Goal: Information Seeking & Learning: Learn about a topic

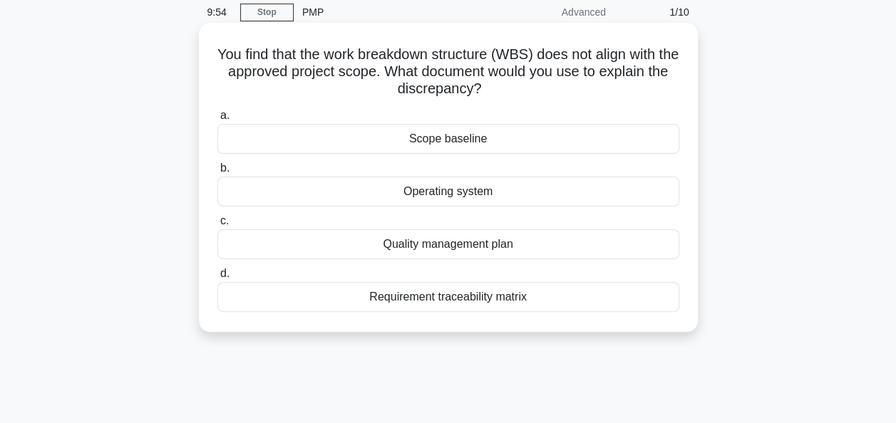
scroll to position [29, 0]
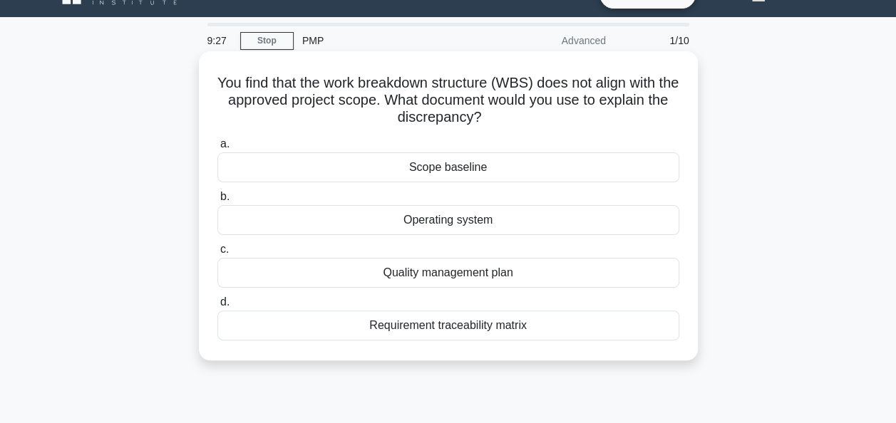
click at [446, 168] on div "Scope baseline" at bounding box center [448, 168] width 462 height 30
click at [217, 149] on input "a. Scope baseline" at bounding box center [217, 144] width 0 height 9
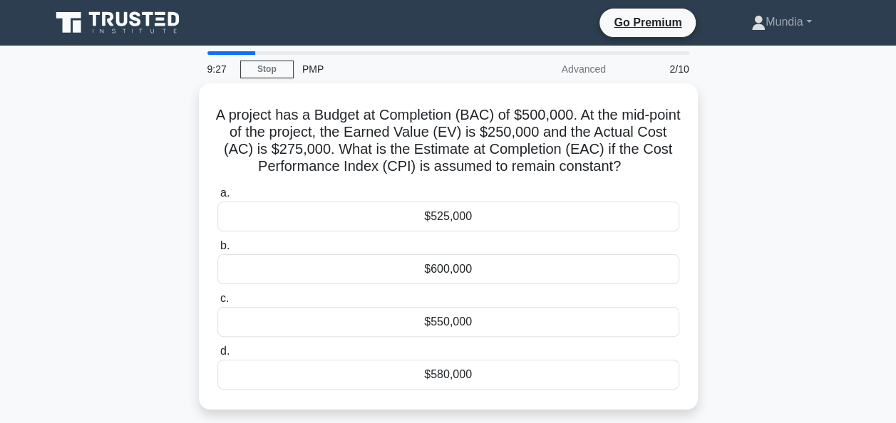
scroll to position [0, 0]
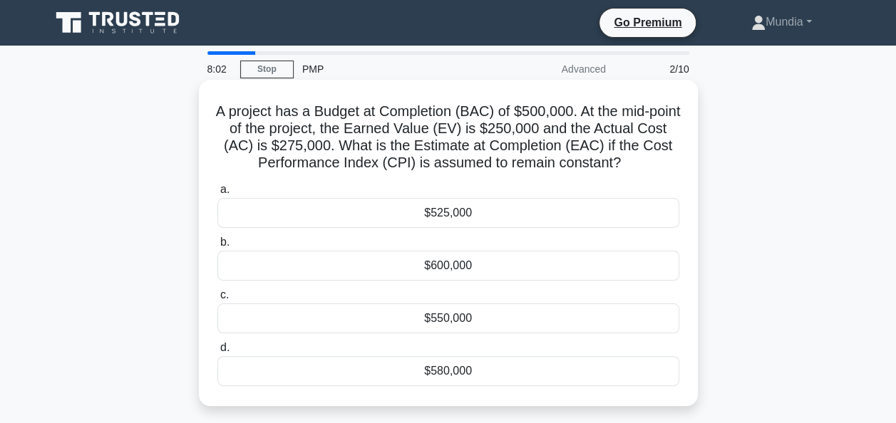
click at [431, 331] on div "$550,000" at bounding box center [448, 319] width 462 height 30
click at [217, 300] on input "c. $550,000" at bounding box center [217, 295] width 0 height 9
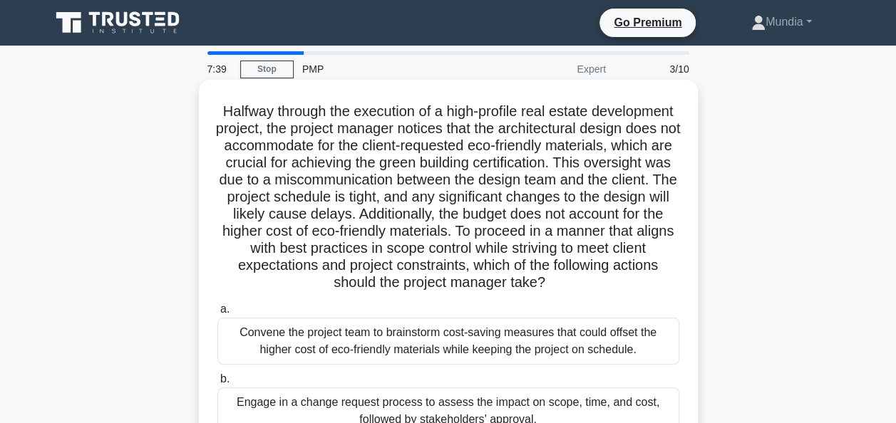
click at [366, 213] on h5 "Halfway through the execution of a high-profile real estate development project…" at bounding box center [448, 198] width 465 height 190
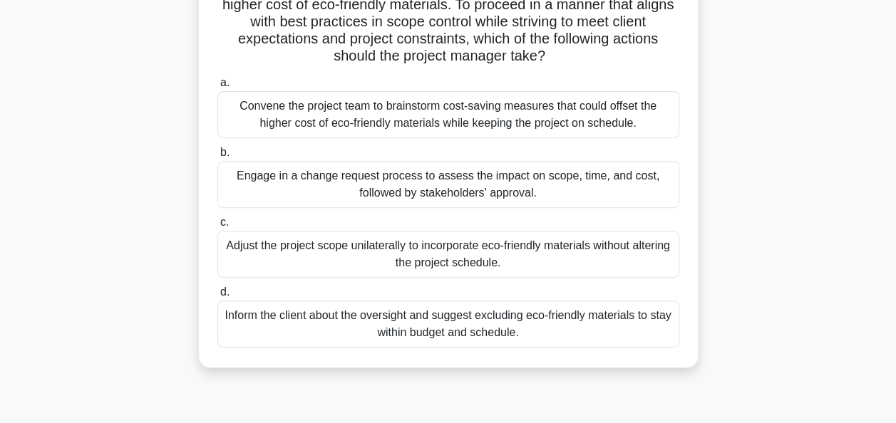
scroll to position [228, 0]
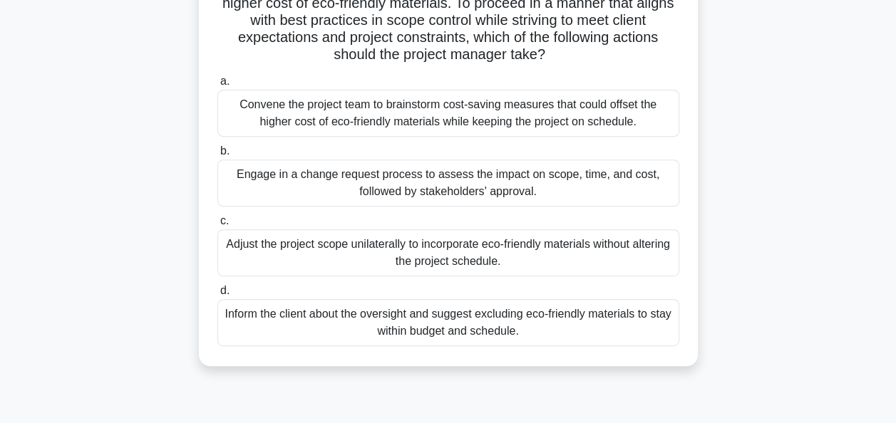
click at [463, 197] on div "Engage in a change request process to assess the impact on scope, time, and cos…" at bounding box center [448, 183] width 462 height 47
click at [217, 156] on input "b. Engage in a change request process to assess the impact on scope, time, and …" at bounding box center [217, 151] width 0 height 9
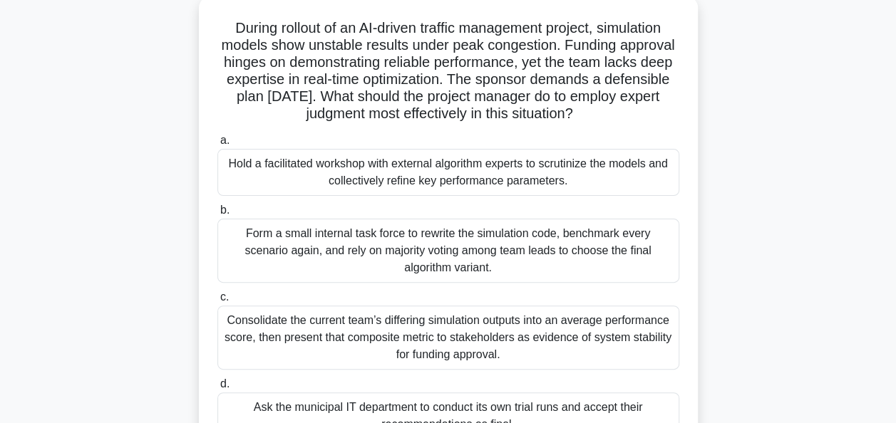
scroll to position [86, 0]
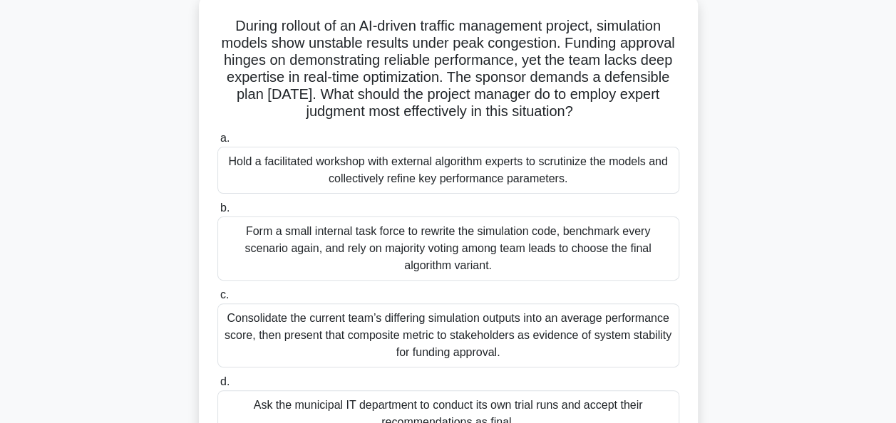
click at [447, 89] on h5 "During rollout of an AI-driven traffic management project, simulation models sh…" at bounding box center [448, 69] width 465 height 104
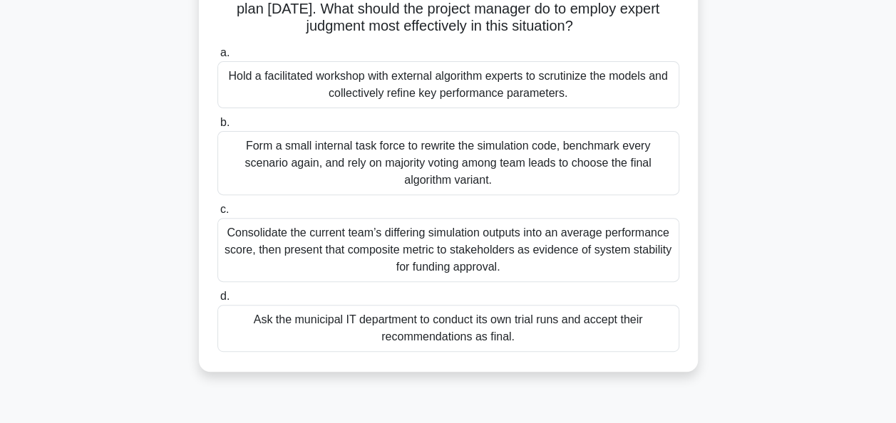
scroll to position [200, 0]
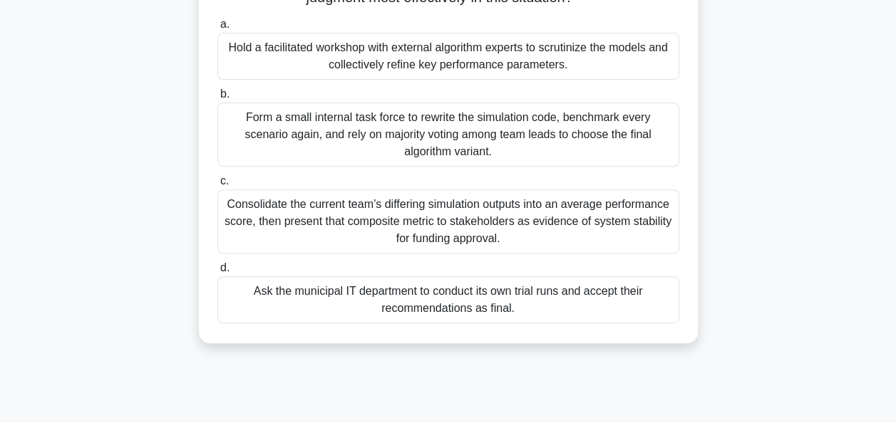
click at [441, 54] on div "Hold a facilitated workshop with external algorithm experts to scrutinize the m…" at bounding box center [448, 56] width 462 height 47
click at [217, 29] on input "a. Hold a facilitated workshop with external algorithm experts to scrutinize th…" at bounding box center [217, 24] width 0 height 9
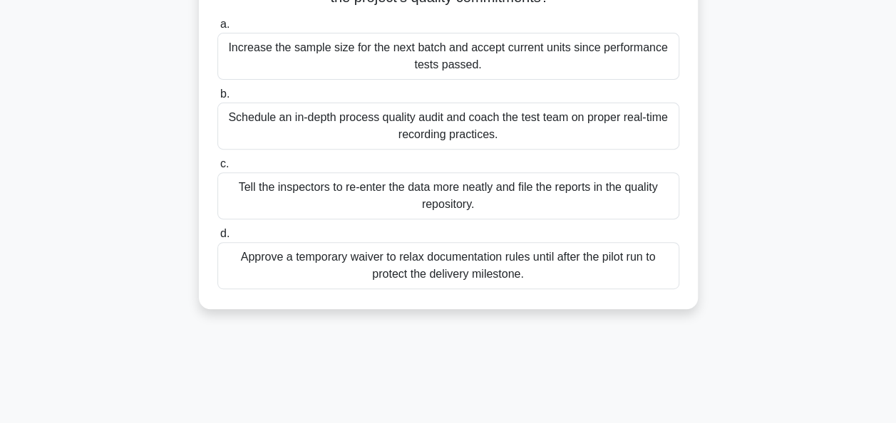
click at [462, 115] on div "Schedule an in-depth process quality audit and coach the test team on proper re…" at bounding box center [448, 126] width 462 height 47
click at [217, 99] on input "b. Schedule an in-depth process quality audit and coach the test team on proper…" at bounding box center [217, 94] width 0 height 9
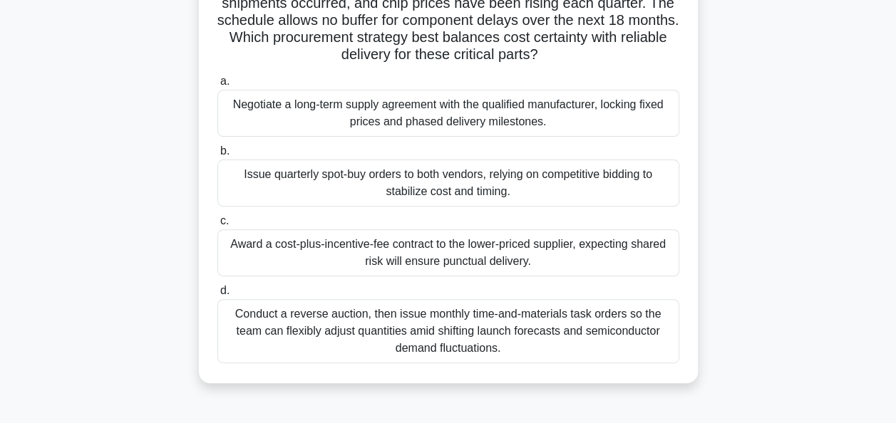
scroll to position [171, 0]
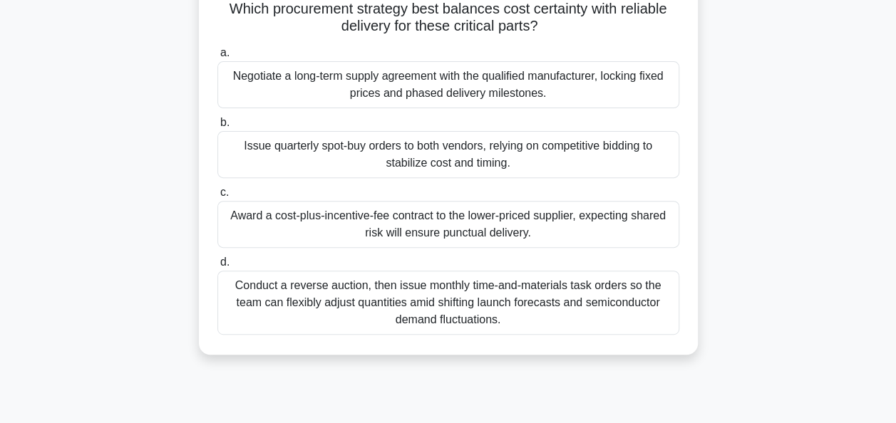
click at [463, 91] on div "Negotiate a long-term supply agreement with the qualified manufacturer, locking…" at bounding box center [448, 84] width 462 height 47
click at [217, 58] on input "a. Negotiate a long-term supply agreement with the qualified manufacturer, lock…" at bounding box center [217, 52] width 0 height 9
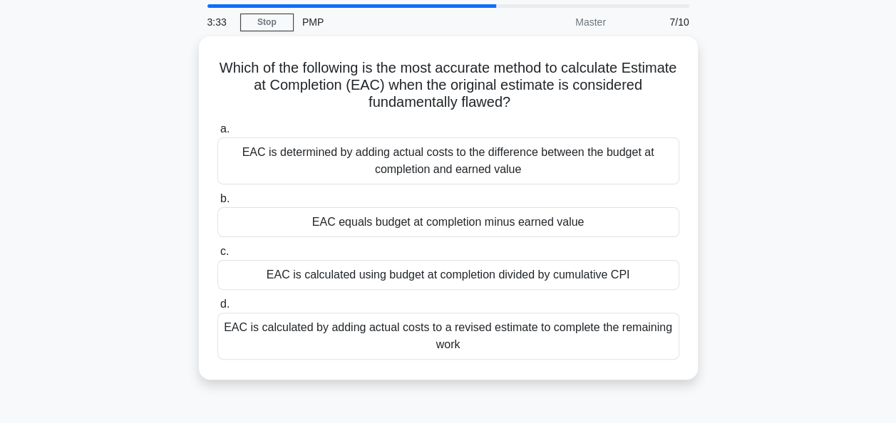
scroll to position [0, 0]
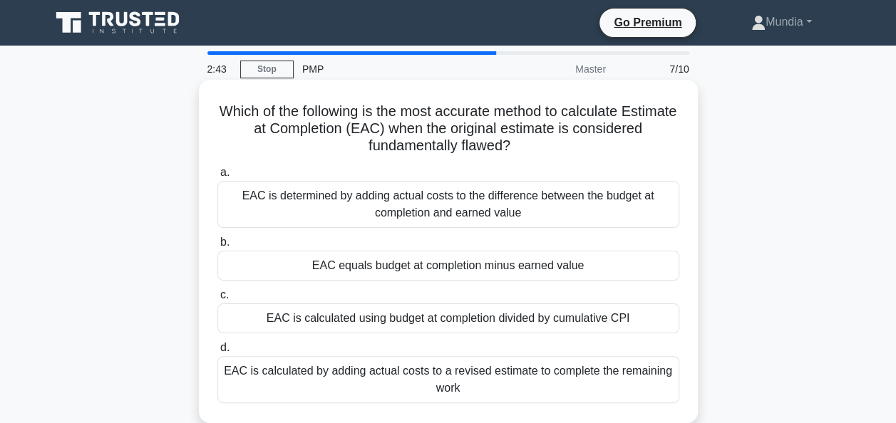
click at [495, 378] on div "EAC is calculated by adding actual costs to a revised estimate to complete the …" at bounding box center [448, 379] width 462 height 47
click at [217, 353] on input "d. EAC is calculated by adding actual costs to a revised estimate to complete t…" at bounding box center [217, 348] width 0 height 9
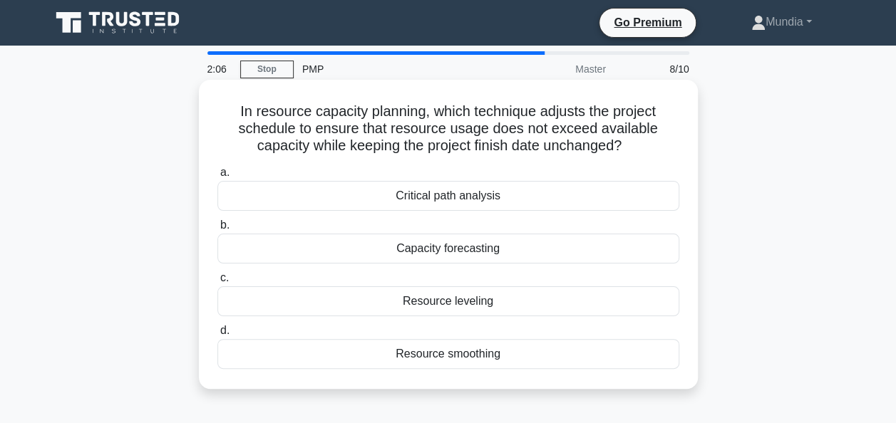
click at [455, 300] on div "Resource leveling" at bounding box center [448, 302] width 462 height 30
click at [217, 283] on input "c. Resource leveling" at bounding box center [217, 278] width 0 height 9
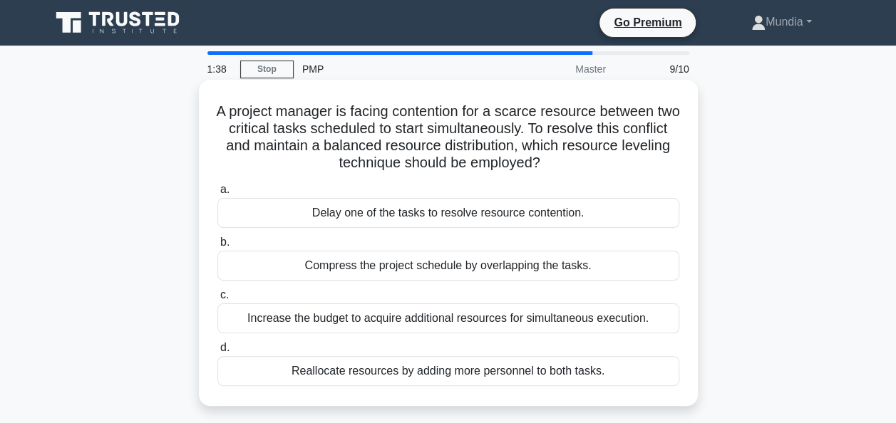
click at [425, 217] on div "Delay one of the tasks to resolve resource contention." at bounding box center [448, 213] width 462 height 30
click at [217, 195] on input "a. Delay one of the tasks to resolve resource contention." at bounding box center [217, 189] width 0 height 9
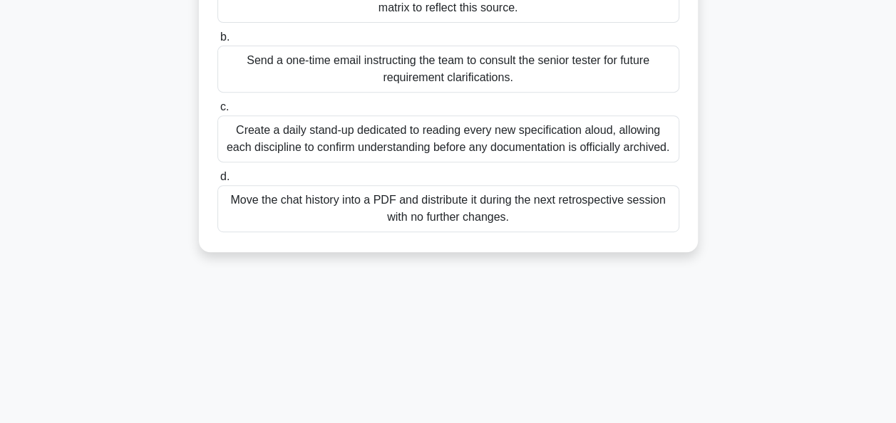
scroll to position [285, 0]
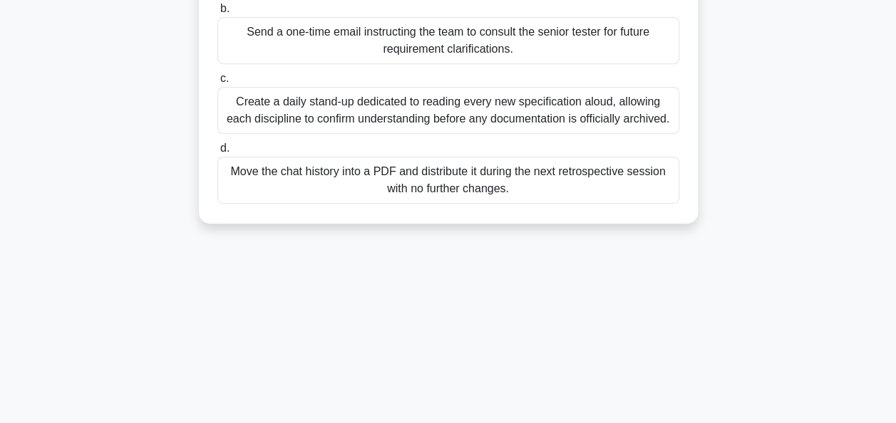
click at [418, 109] on div "Create a daily stand-up dedicated to reading every new specification aloud, all…" at bounding box center [448, 110] width 462 height 47
click at [217, 83] on input "c. Create a daily stand-up dedicated to reading every new specification aloud, …" at bounding box center [217, 78] width 0 height 9
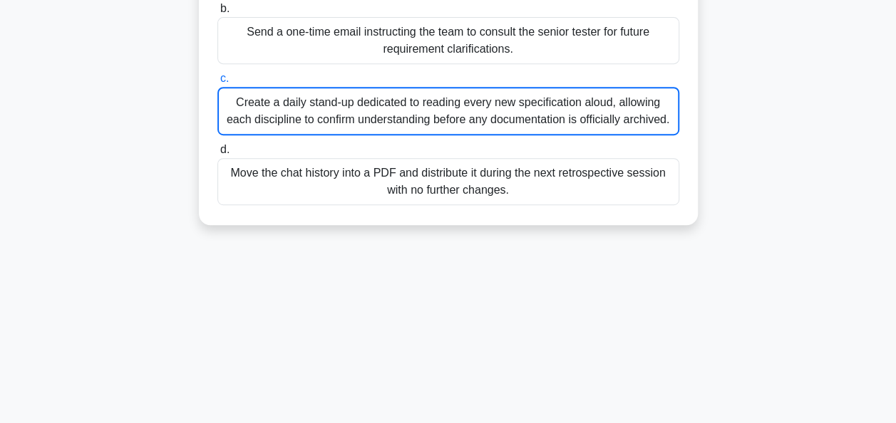
click at [418, 109] on div "Create a daily stand-up dedicated to reading every new specification aloud, all…" at bounding box center [448, 111] width 462 height 48
click at [217, 83] on input "c. Create a daily stand-up dedicated to reading every new specification aloud, …" at bounding box center [217, 78] width 0 height 9
click at [418, 109] on div "Create a daily stand-up dedicated to reading every new specification aloud, all…" at bounding box center [448, 111] width 462 height 48
click at [217, 83] on input "c. Create a daily stand-up dedicated to reading every new specification aloud, …" at bounding box center [217, 78] width 0 height 9
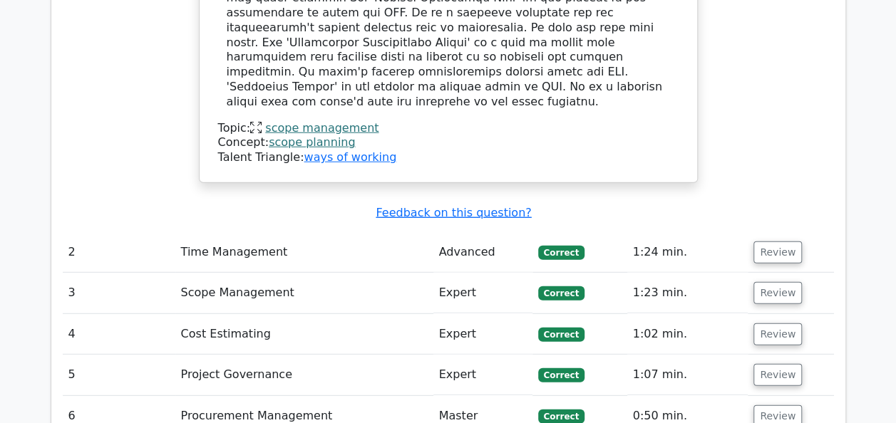
scroll to position [1825, 0]
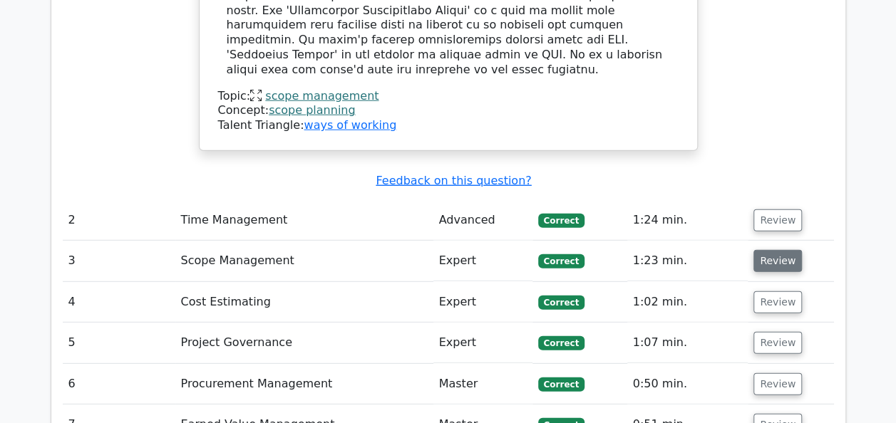
click at [768, 250] on button "Review" at bounding box center [778, 261] width 48 height 22
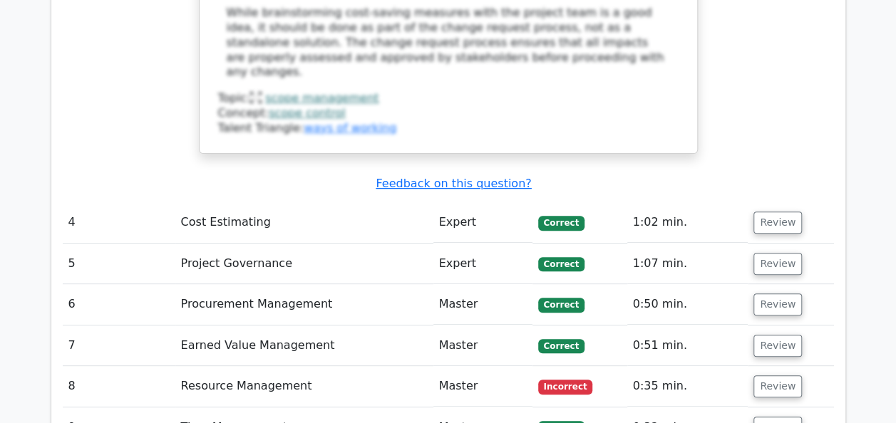
scroll to position [2852, 0]
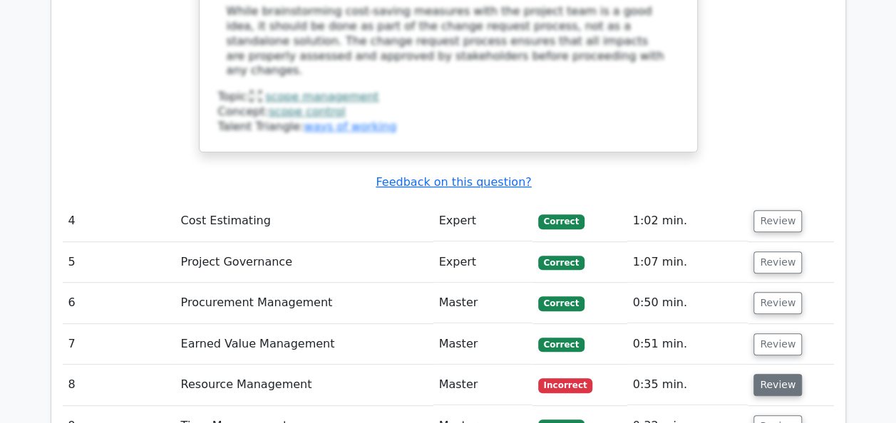
click at [774, 374] on button "Review" at bounding box center [778, 385] width 48 height 22
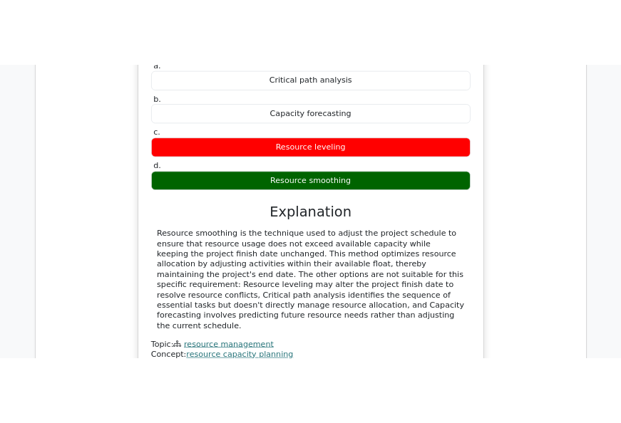
scroll to position [3393, 0]
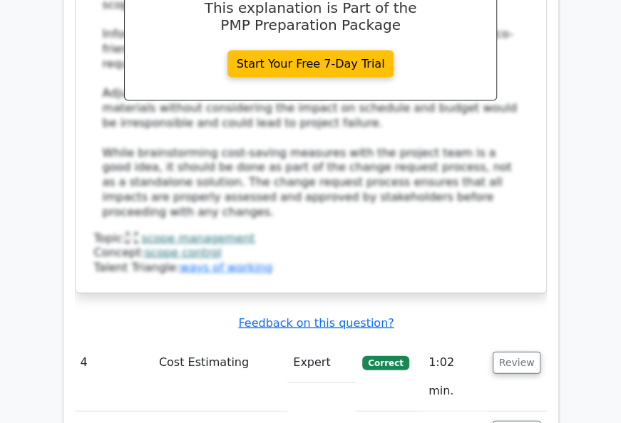
scroll to position [2852, 0]
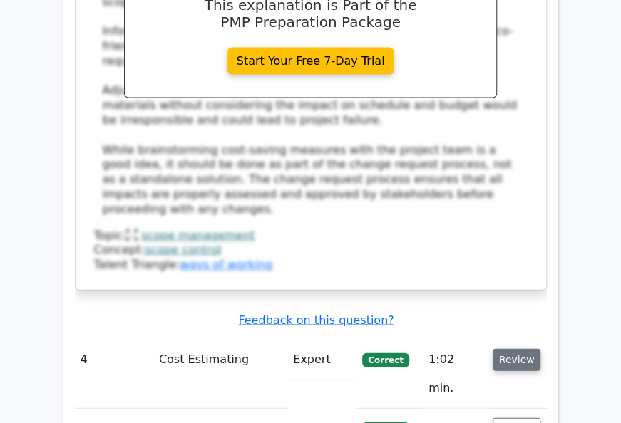
click at [510, 349] on button "Review" at bounding box center [517, 360] width 48 height 22
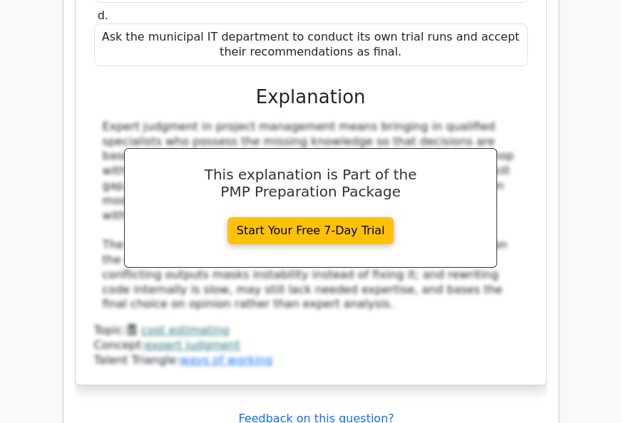
scroll to position [3621, 0]
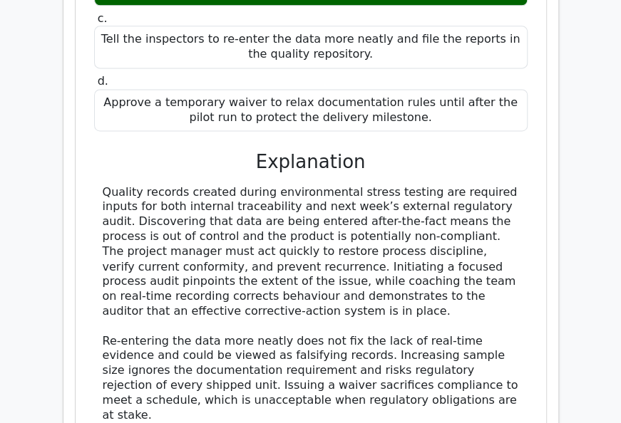
scroll to position [4391, 0]
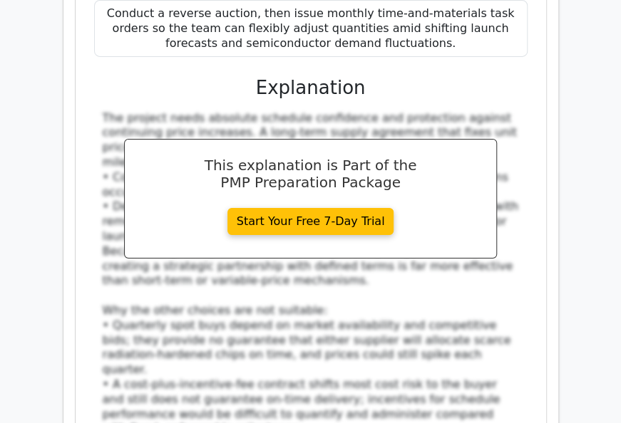
scroll to position [5389, 0]
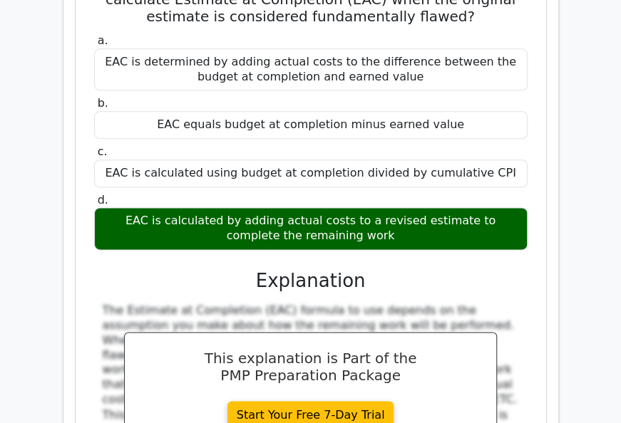
scroll to position [6102, 0]
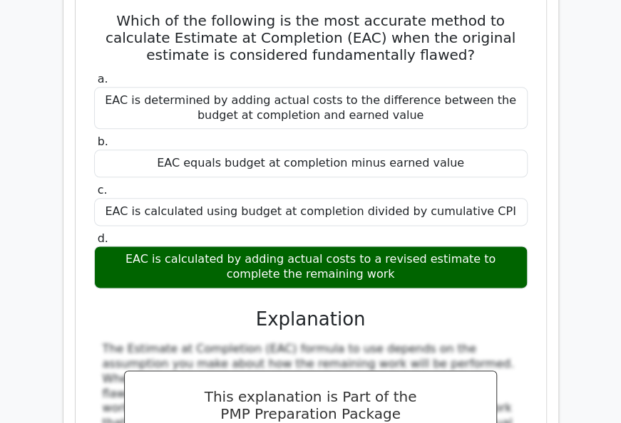
scroll to position [6045, 0]
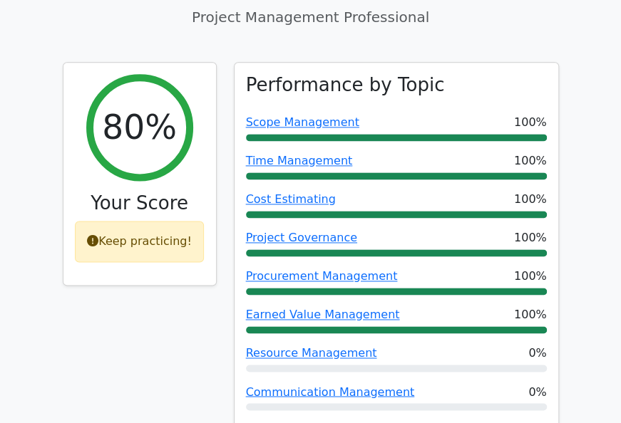
scroll to position [570, 0]
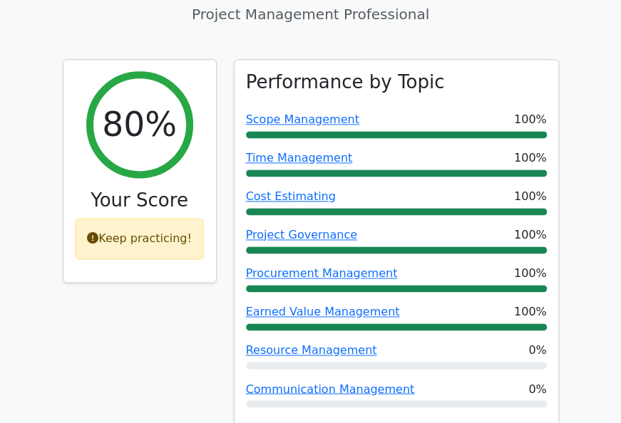
click at [160, 274] on div "80% Your Score Keep practicing!" at bounding box center [139, 253] width 171 height 389
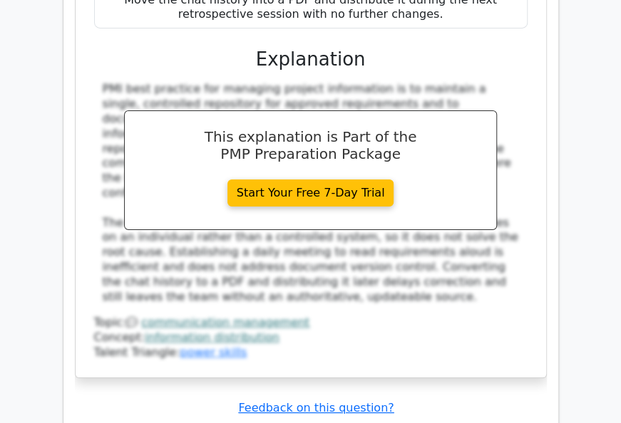
scroll to position [7432, 0]
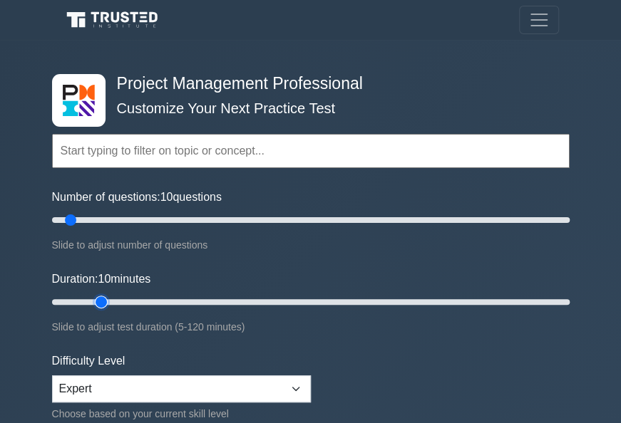
type input "15"
click at [110, 297] on input "Duration: 10 minutes" at bounding box center [311, 302] width 518 height 17
click at [120, 219] on input "Number of questions: 30 questions" at bounding box center [311, 220] width 518 height 17
click at [104, 222] on input "Number of questions: 25 questions" at bounding box center [311, 220] width 518 height 17
type input "20"
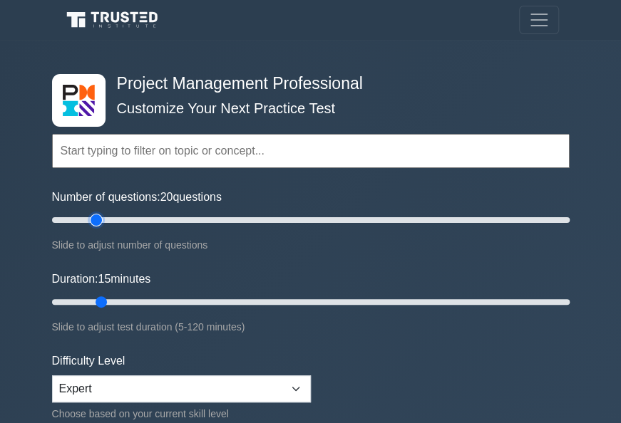
click at [96, 221] on input "Number of questions: 20 questions" at bounding box center [311, 220] width 518 height 17
type input "25"
click at [135, 298] on input "Duration: 25 minutes" at bounding box center [311, 302] width 518 height 17
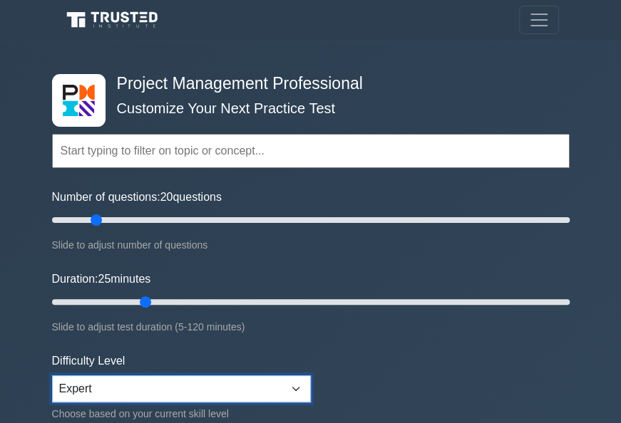
click at [298, 393] on select "Beginner Intermediate Expert" at bounding box center [181, 389] width 259 height 27
click at [52, 376] on select "Beginner Intermediate Expert" at bounding box center [181, 389] width 259 height 27
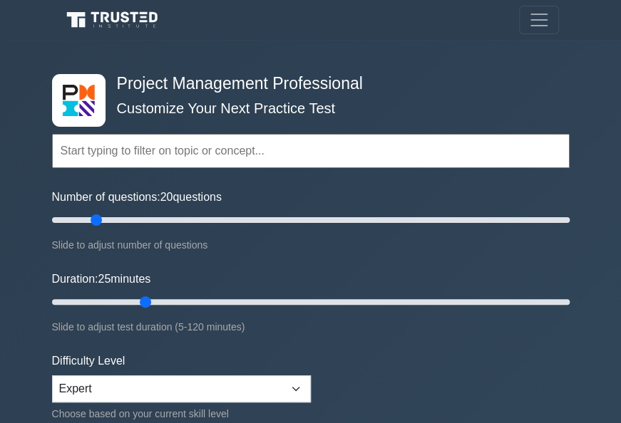
click at [369, 331] on div "Slide to adjust test duration (5-120 minutes)" at bounding box center [311, 327] width 518 height 17
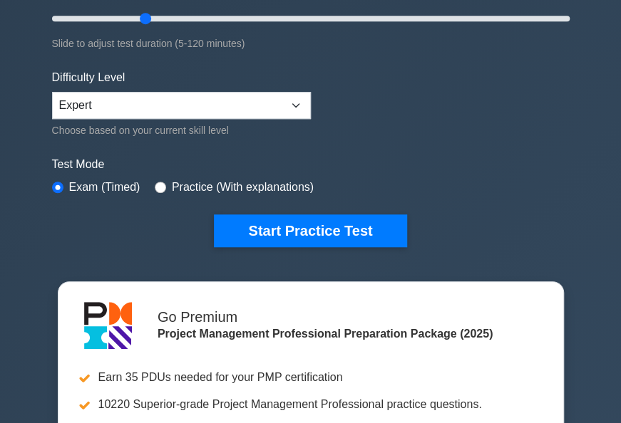
scroll to position [285, 0]
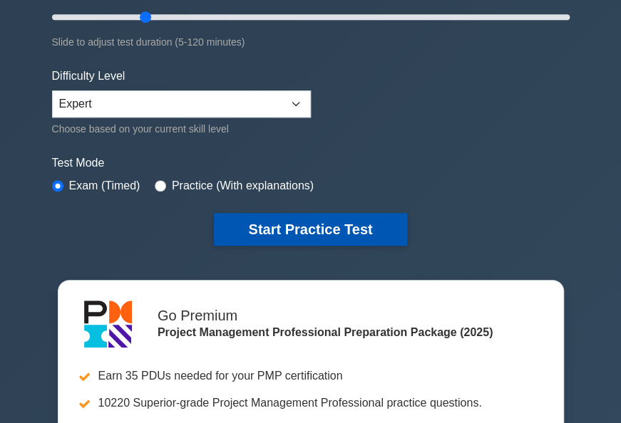
click at [288, 228] on button "Start Practice Test" at bounding box center [310, 229] width 192 height 33
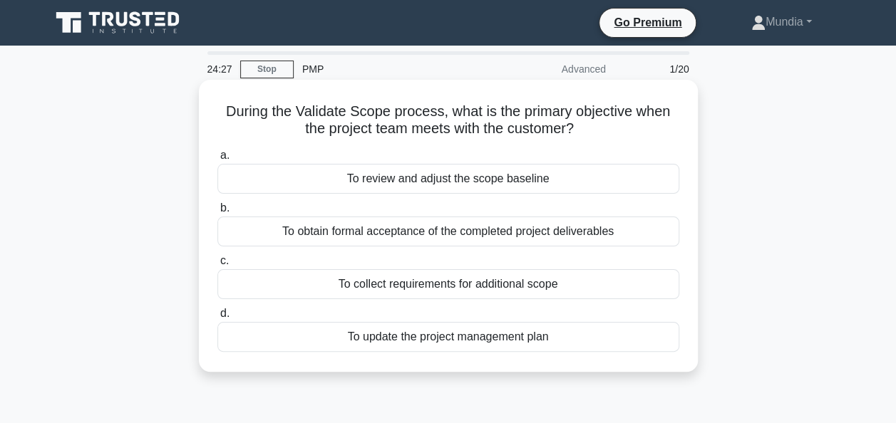
click at [435, 232] on div "To obtain formal acceptance of the completed project deliverables" at bounding box center [448, 232] width 462 height 30
click at [217, 213] on input "b. To obtain formal acceptance of the completed project deliverables" at bounding box center [217, 208] width 0 height 9
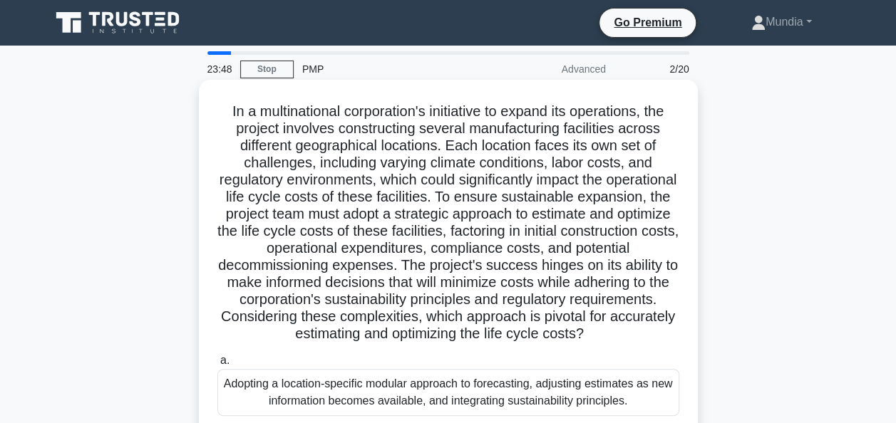
click at [506, 211] on h5 "In a multinational corporation's initiative to expand its operations, the proje…" at bounding box center [448, 223] width 465 height 241
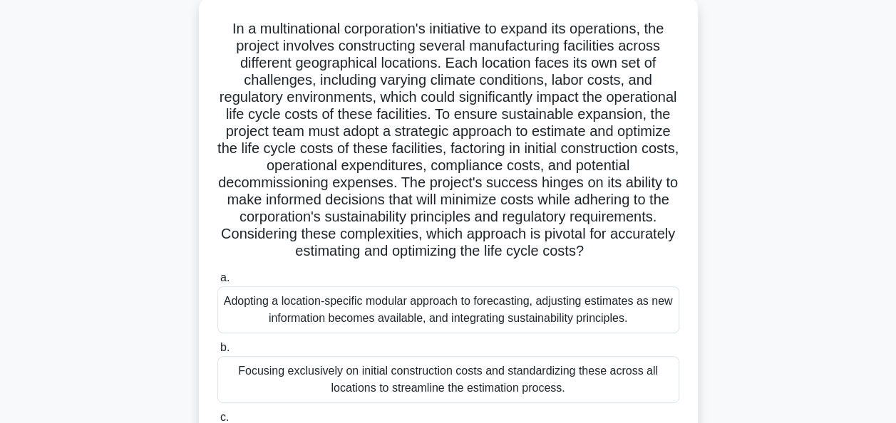
scroll to position [86, 0]
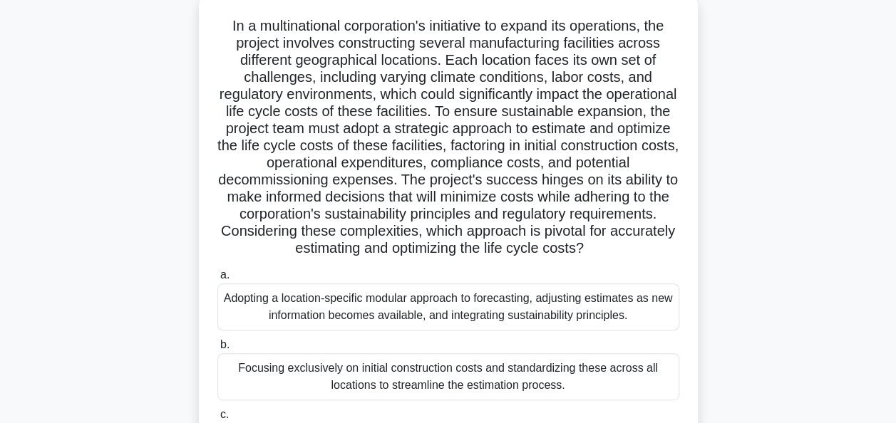
click at [376, 187] on h5 "In a multinational corporation's initiative to expand its operations, the proje…" at bounding box center [448, 137] width 465 height 241
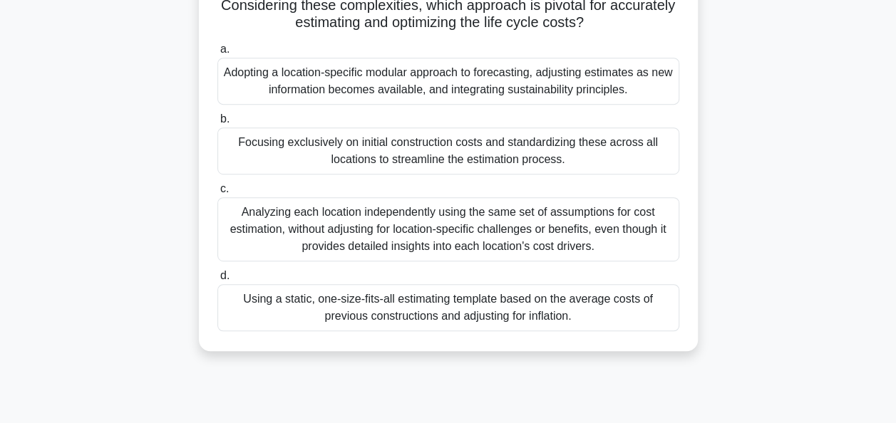
scroll to position [314, 0]
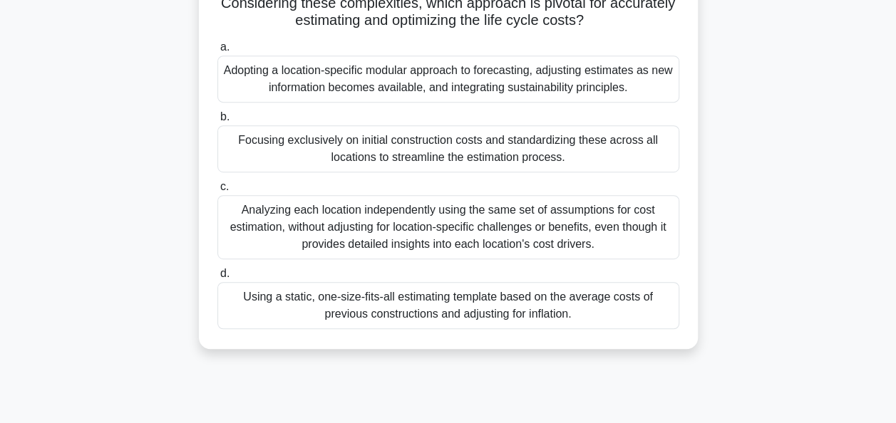
click at [371, 86] on div "Adopting a location-specific modular approach to forecasting, adjusting estimat…" at bounding box center [448, 79] width 462 height 47
click at [217, 52] on input "a. Adopting a location-specific modular approach to forecasting, adjusting esti…" at bounding box center [217, 47] width 0 height 9
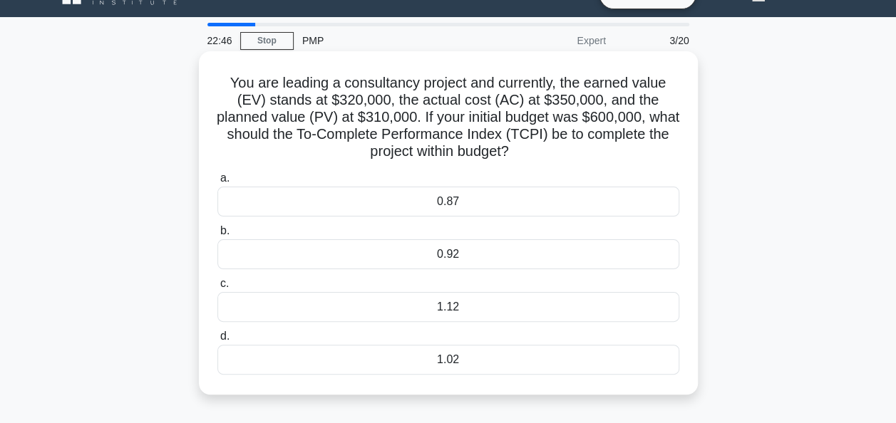
scroll to position [57, 0]
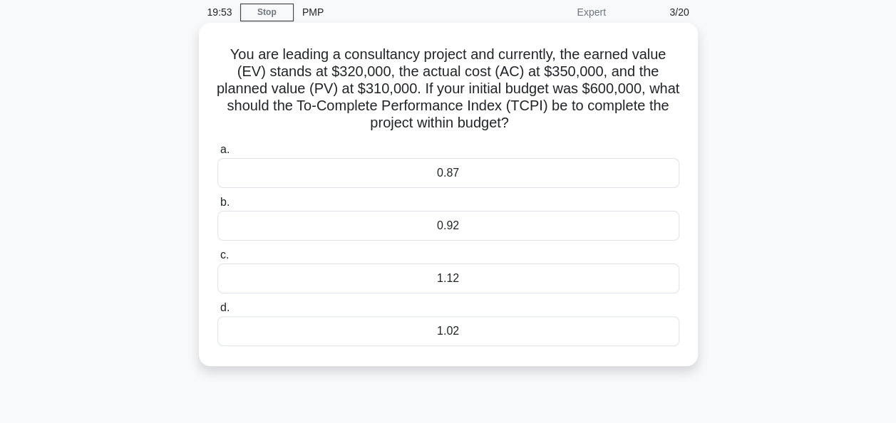
click at [511, 279] on div "1.12" at bounding box center [448, 279] width 462 height 30
click at [217, 260] on input "c. 1.12" at bounding box center [217, 255] width 0 height 9
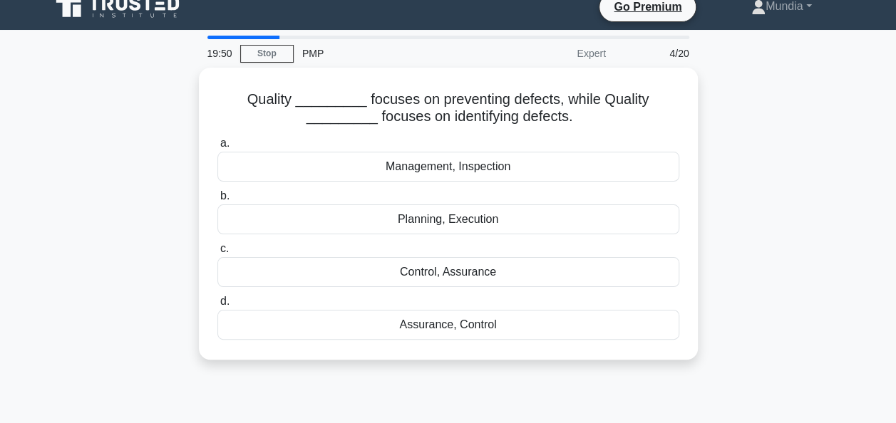
scroll to position [0, 0]
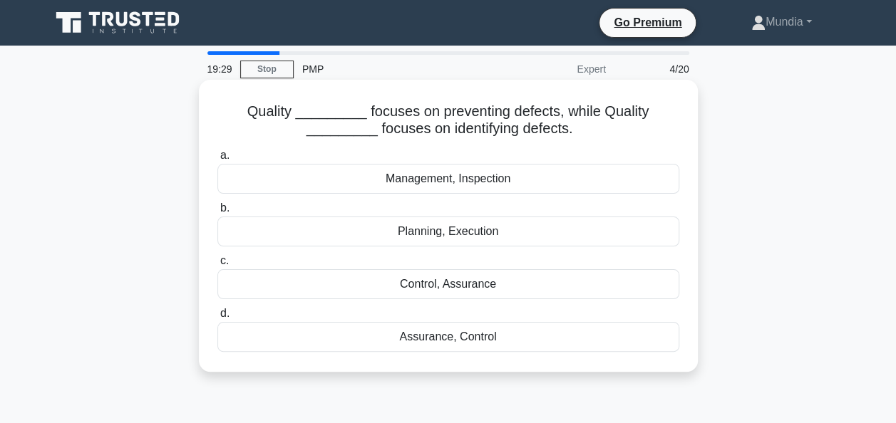
click at [461, 180] on div "Management, Inspection" at bounding box center [448, 179] width 462 height 30
click at [217, 160] on input "a. Management, Inspection" at bounding box center [217, 155] width 0 height 9
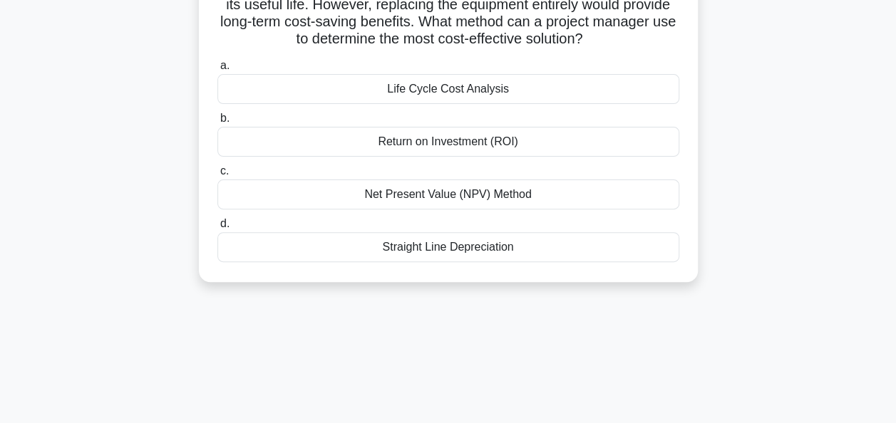
scroll to position [143, 0]
click at [457, 97] on div "Life Cycle Cost Analysis" at bounding box center [448, 88] width 462 height 30
click at [217, 69] on input "a. Life Cycle Cost Analysis" at bounding box center [217, 64] width 0 height 9
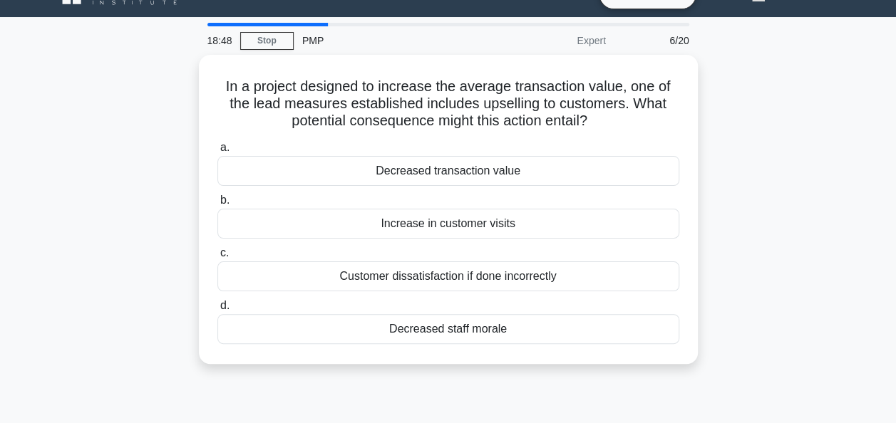
scroll to position [57, 0]
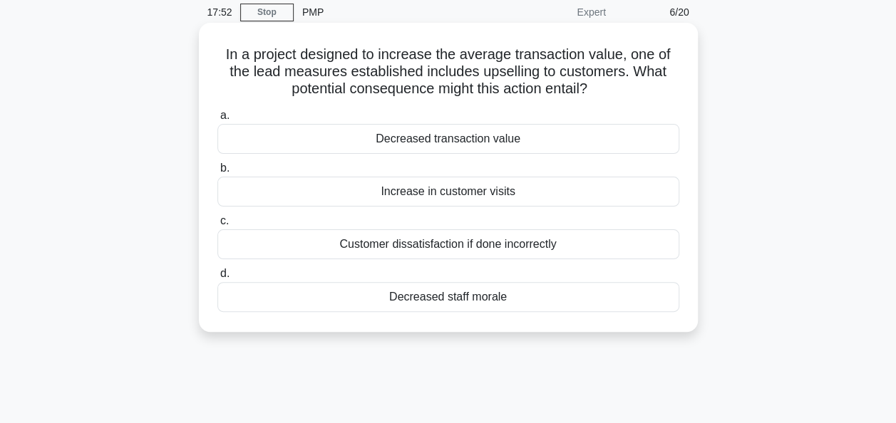
click at [462, 248] on div "Customer dissatisfaction if done incorrectly" at bounding box center [448, 245] width 462 height 30
click at [217, 226] on input "c. Customer dissatisfaction if done incorrectly" at bounding box center [217, 221] width 0 height 9
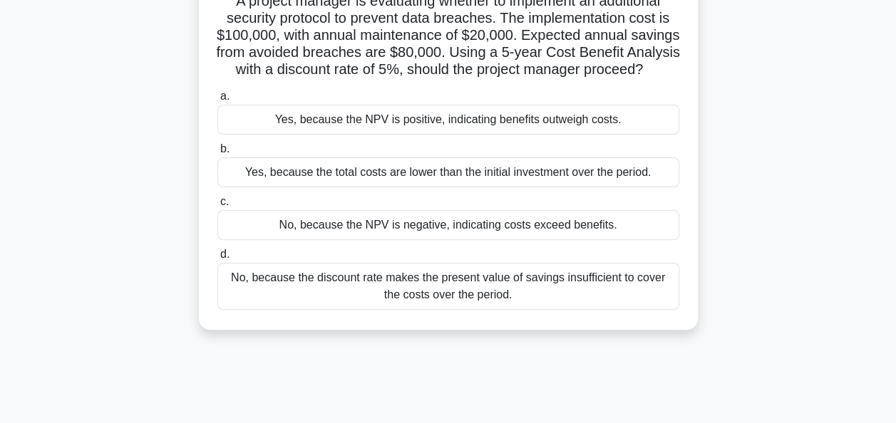
scroll to position [114, 0]
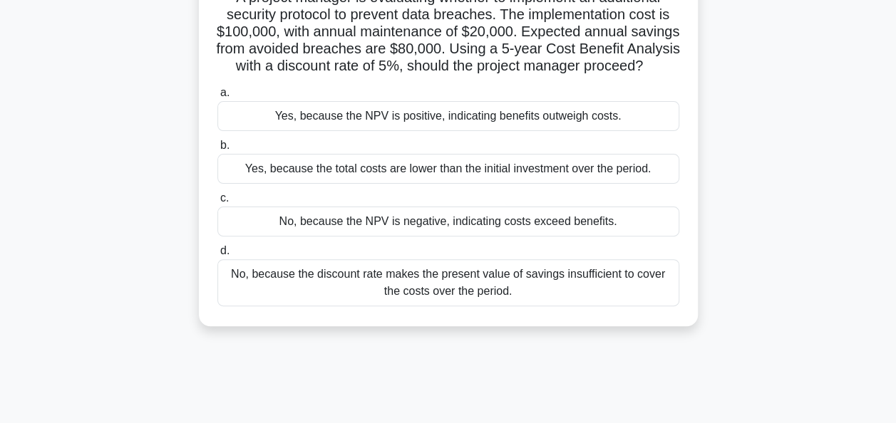
click at [365, 131] on div "Yes, because the NPV is positive, indicating benefits outweigh costs." at bounding box center [448, 116] width 462 height 30
click at [217, 98] on input "a. Yes, because the NPV is positive, indicating benefits outweigh costs." at bounding box center [217, 92] width 0 height 9
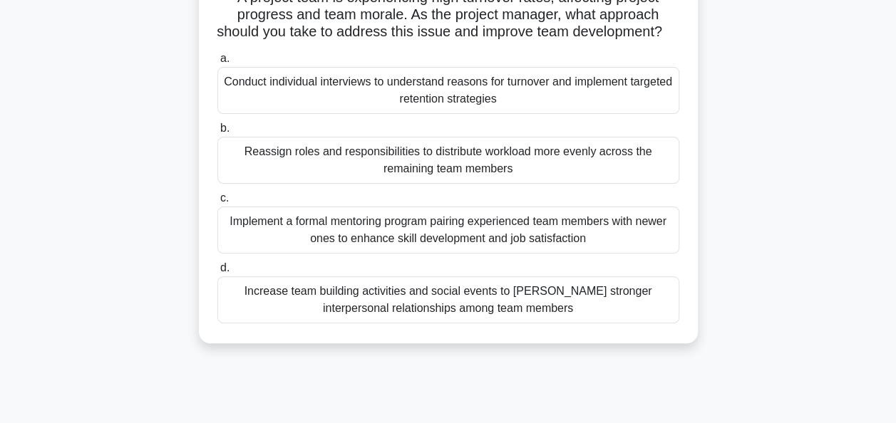
click at [438, 101] on div "Conduct individual interviews to understand reasons for turnover and implement …" at bounding box center [448, 90] width 462 height 47
click at [217, 63] on input "a. Conduct individual interviews to understand reasons for turnover and impleme…" at bounding box center [217, 58] width 0 height 9
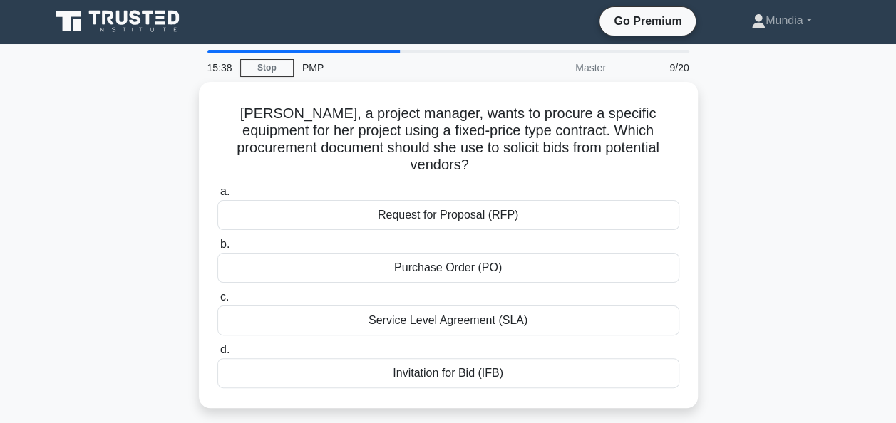
scroll to position [0, 0]
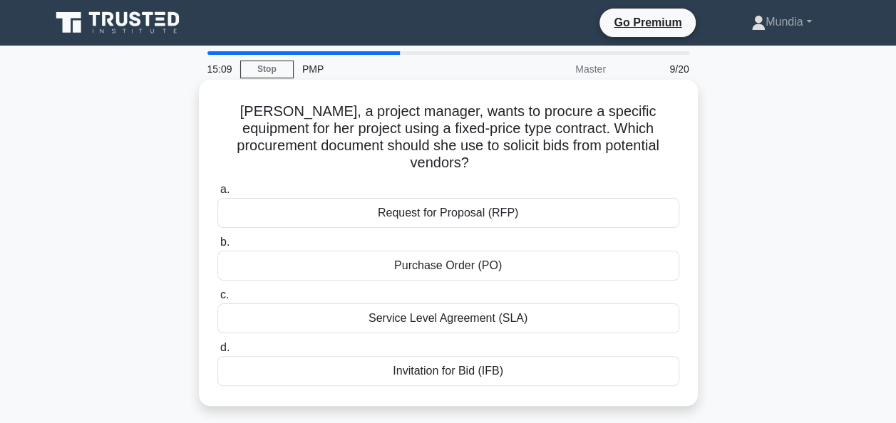
click at [468, 359] on div "Invitation for Bid (IFB)" at bounding box center [448, 371] width 462 height 30
click at [217, 353] on input "d. Invitation for Bid (IFB)" at bounding box center [217, 348] width 0 height 9
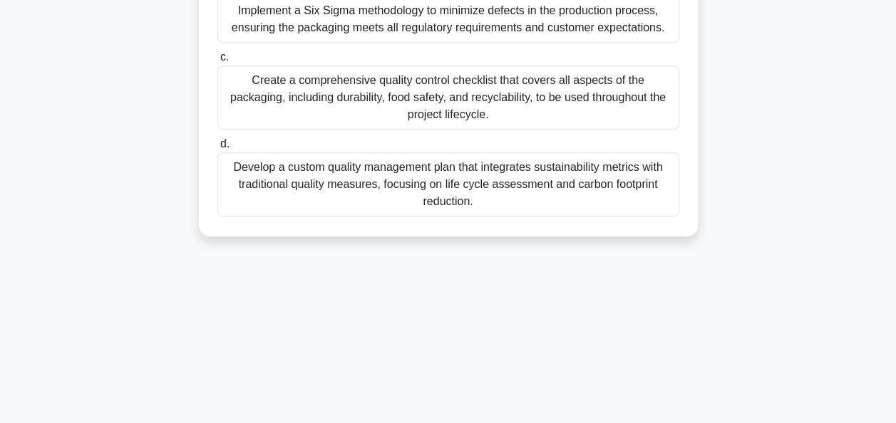
scroll to position [342, 0]
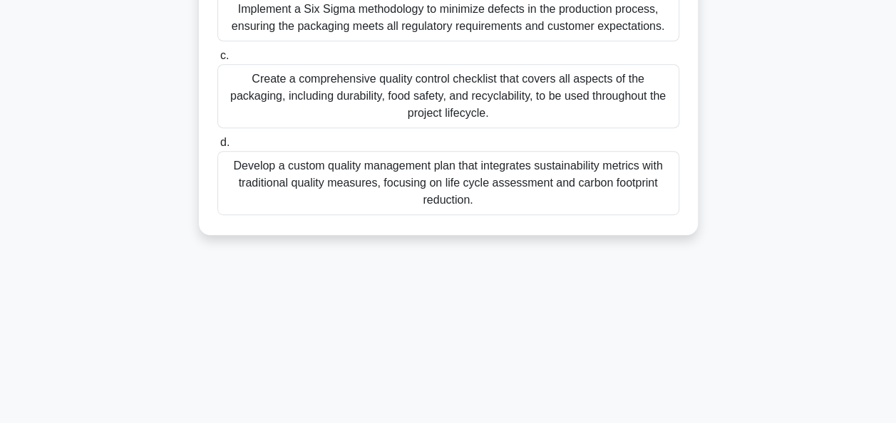
click at [410, 196] on div "Develop a custom quality management plan that integrates sustainability metrics…" at bounding box center [448, 183] width 462 height 64
click at [217, 148] on input "d. Develop a custom quality management plan that integrates sustainability metr…" at bounding box center [217, 142] width 0 height 9
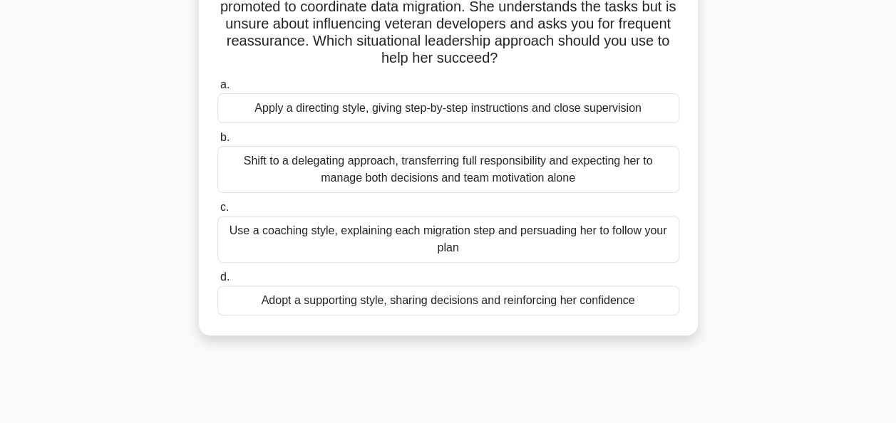
scroll to position [171, 0]
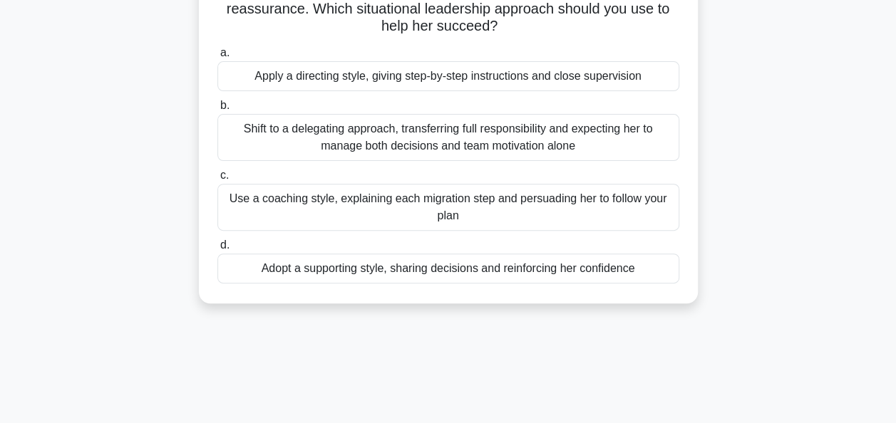
click at [423, 81] on div "Apply a directing style, giving step-by-step instructions and close supervision" at bounding box center [448, 76] width 462 height 30
click at [217, 58] on input "a. Apply a directing style, giving step-by-step instructions and close supervis…" at bounding box center [217, 52] width 0 height 9
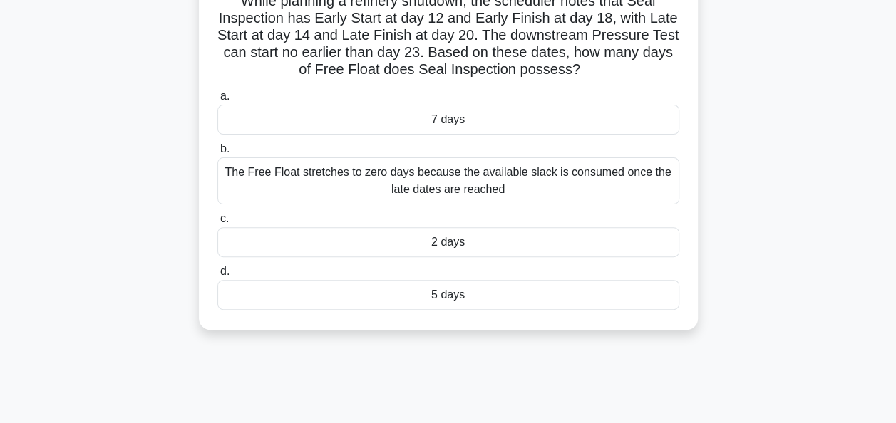
scroll to position [143, 0]
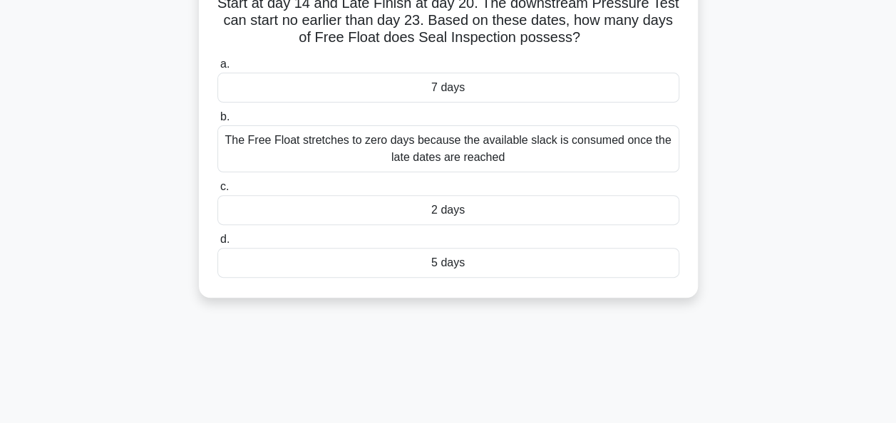
click at [451, 259] on div "5 days" at bounding box center [448, 263] width 462 height 30
click at [217, 245] on input "d. 5 days" at bounding box center [217, 239] width 0 height 9
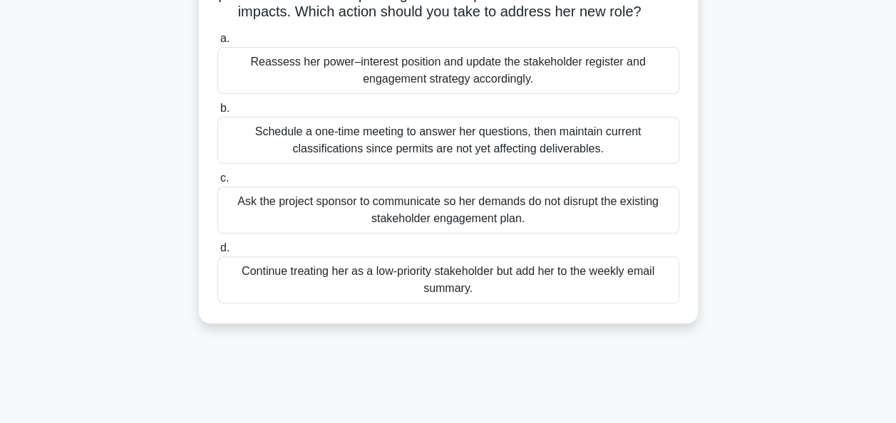
scroll to position [171, 0]
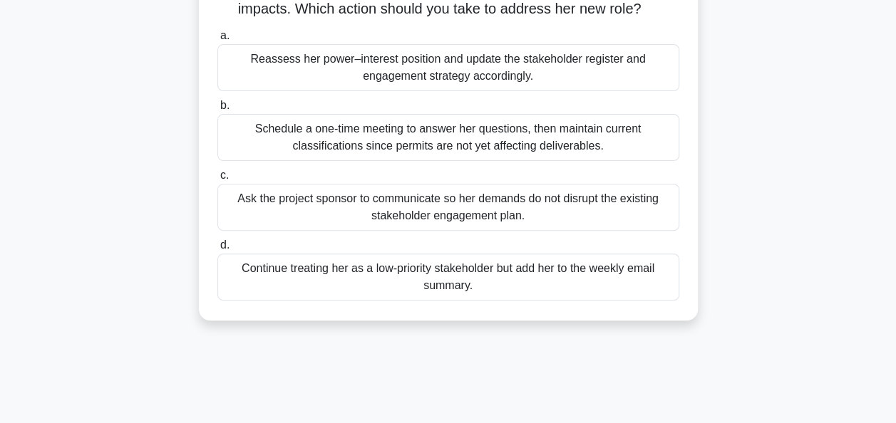
click at [453, 91] on div "Reassess her power–interest position and update the stakeholder register and en…" at bounding box center [448, 67] width 462 height 47
click at [217, 41] on input "a. Reassess her power–interest position and update the stakeholder register and…" at bounding box center [217, 35] width 0 height 9
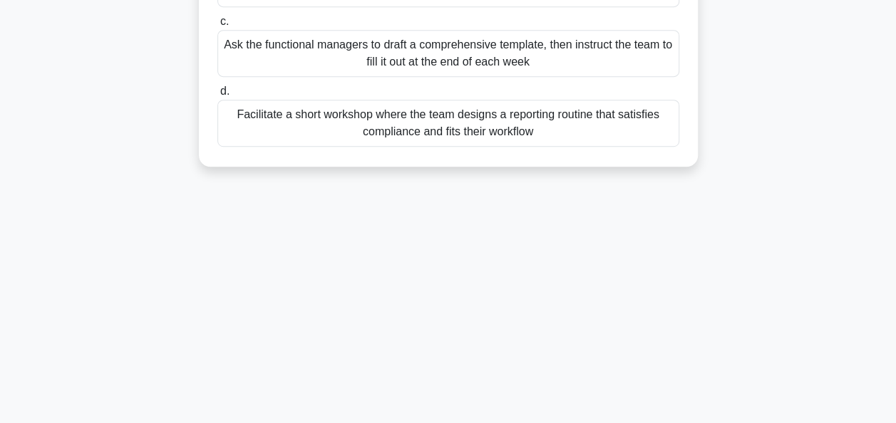
scroll to position [346, 0]
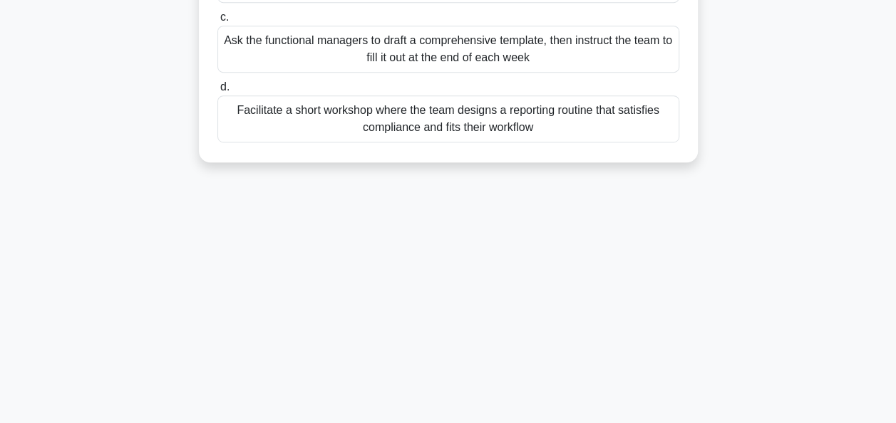
click at [462, 117] on div "Facilitate a short workshop where the team designs a reporting routine that sat…" at bounding box center [448, 119] width 462 height 47
click at [217, 92] on input "d. Facilitate a short workshop where the team designs a reporting routine that …" at bounding box center [217, 87] width 0 height 9
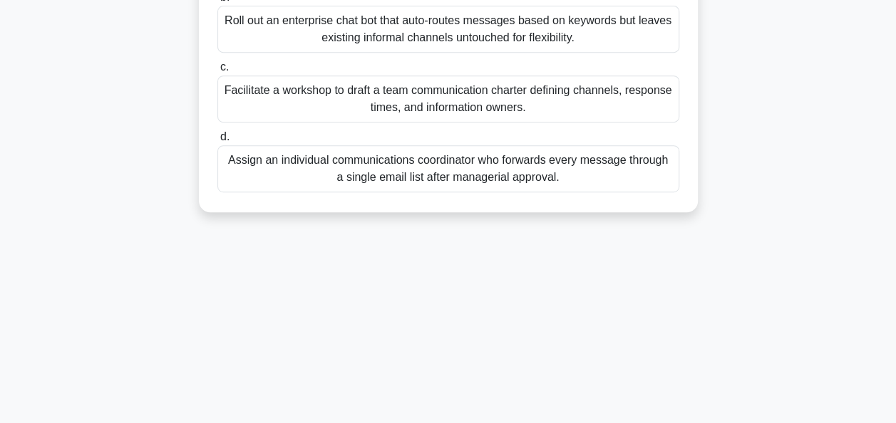
scroll to position [342, 0]
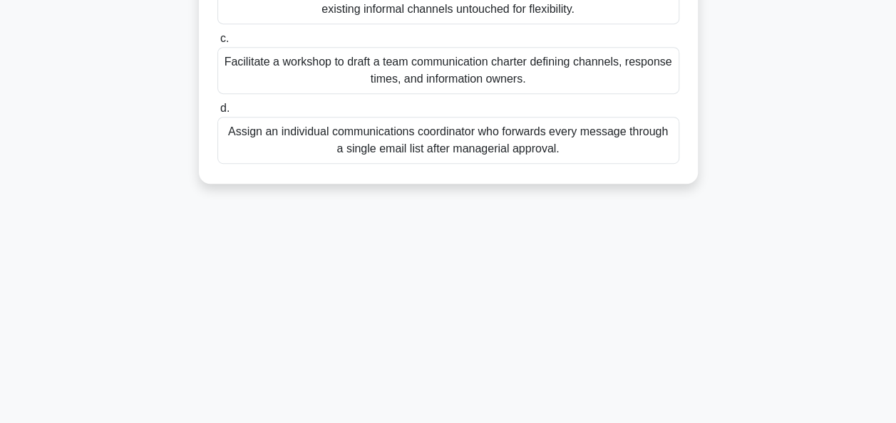
click at [458, 71] on div "Facilitate a workshop to draft a team communication charter defining channels, …" at bounding box center [448, 70] width 462 height 47
click at [217, 43] on input "c. Facilitate a workshop to draft a team communication charter defining channel…" at bounding box center [217, 38] width 0 height 9
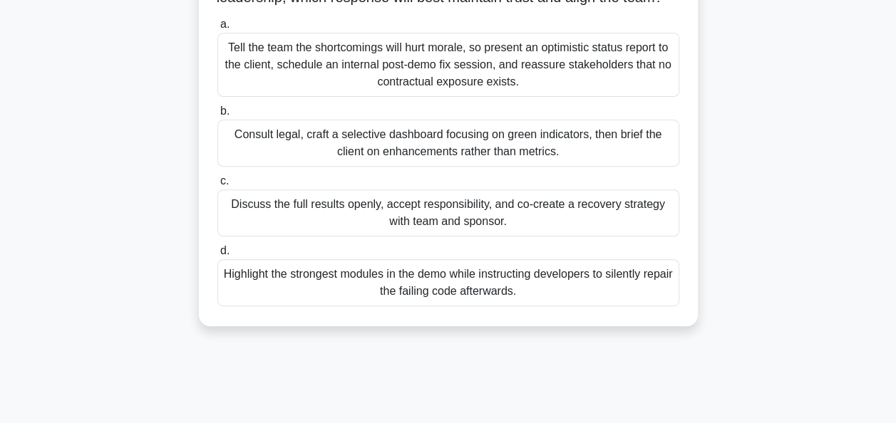
scroll to position [228, 0]
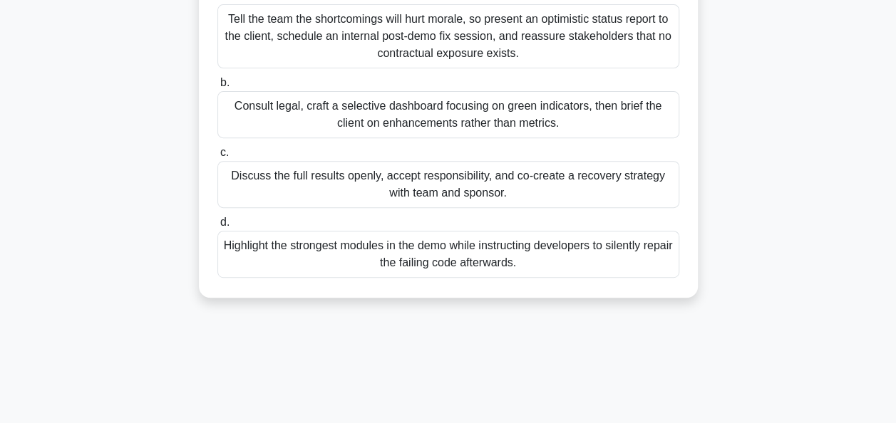
click at [457, 200] on div "Discuss the full results openly, accept responsibility, and co-create a recover…" at bounding box center [448, 184] width 462 height 47
click at [217, 158] on input "c. Discuss the full results openly, accept responsibility, and co-create a reco…" at bounding box center [217, 152] width 0 height 9
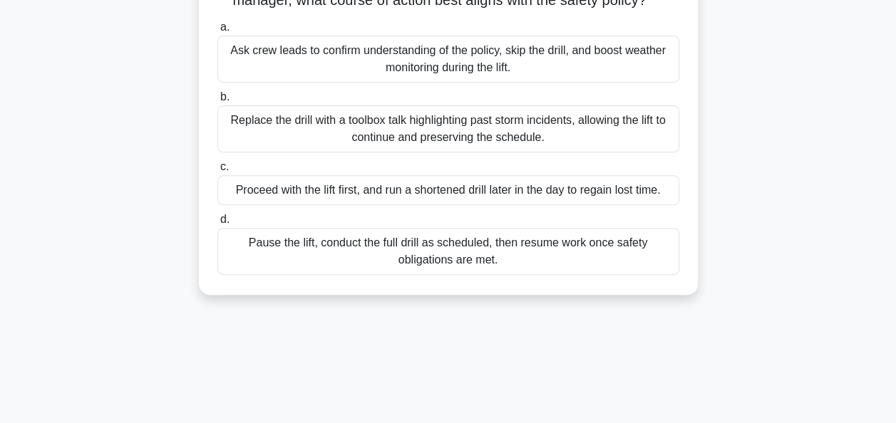
scroll to position [200, 0]
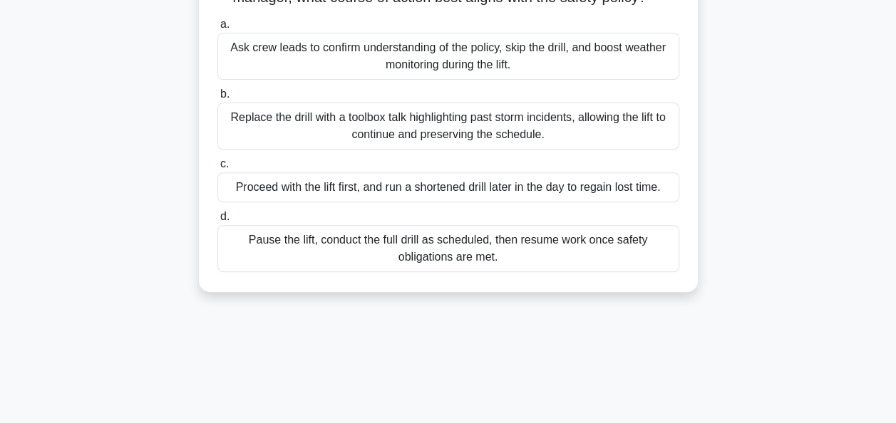
click at [461, 138] on div "Replace the drill with a toolbox talk highlighting past storm incidents, allowi…" at bounding box center [448, 126] width 462 height 47
click at [217, 99] on input "b. Replace the drill with a toolbox talk highlighting past storm incidents, all…" at bounding box center [217, 94] width 0 height 9
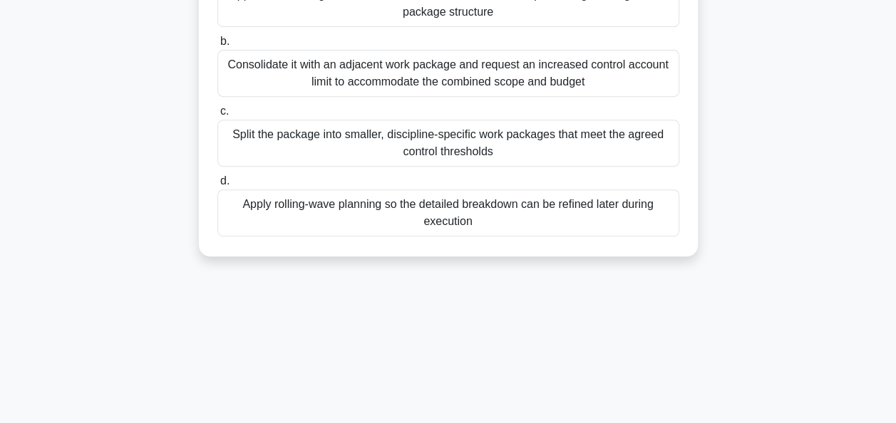
scroll to position [260, 0]
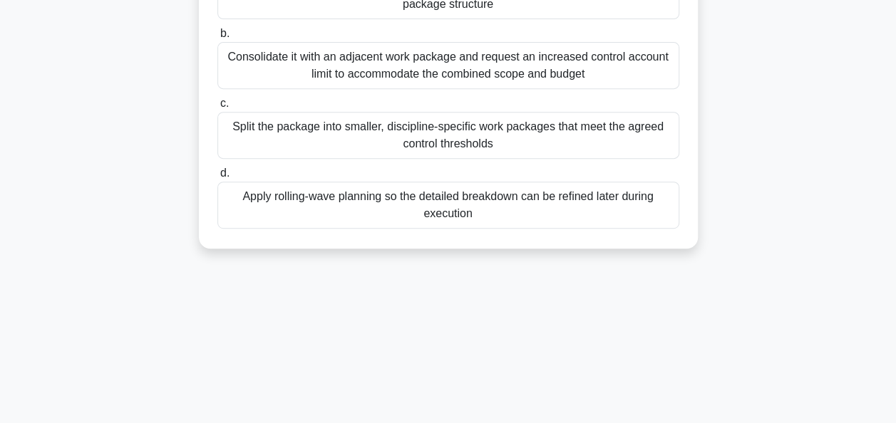
click at [441, 138] on div "Split the package into smaller, discipline-specific work packages that meet the…" at bounding box center [448, 135] width 462 height 47
click at [217, 108] on input "c. Split the package into smaller, discipline-specific work packages that meet …" at bounding box center [217, 103] width 0 height 9
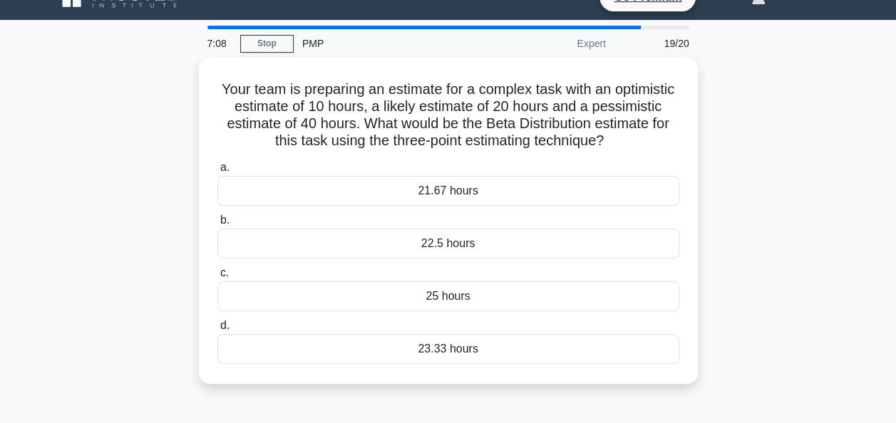
scroll to position [29, 0]
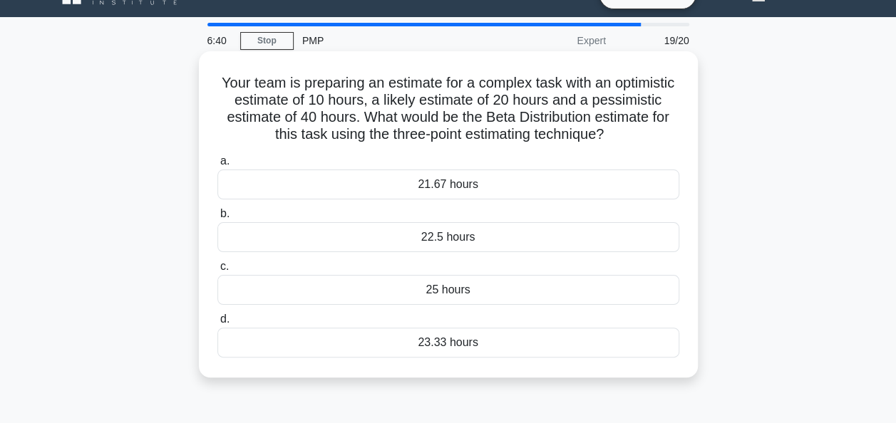
click at [443, 346] on div "23.33 hours" at bounding box center [448, 343] width 462 height 30
click at [217, 324] on input "d. 23.33 hours" at bounding box center [217, 319] width 0 height 9
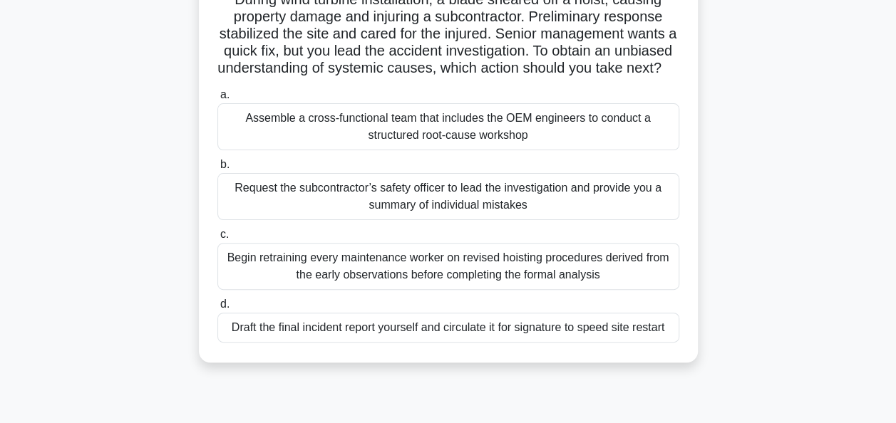
scroll to position [114, 0]
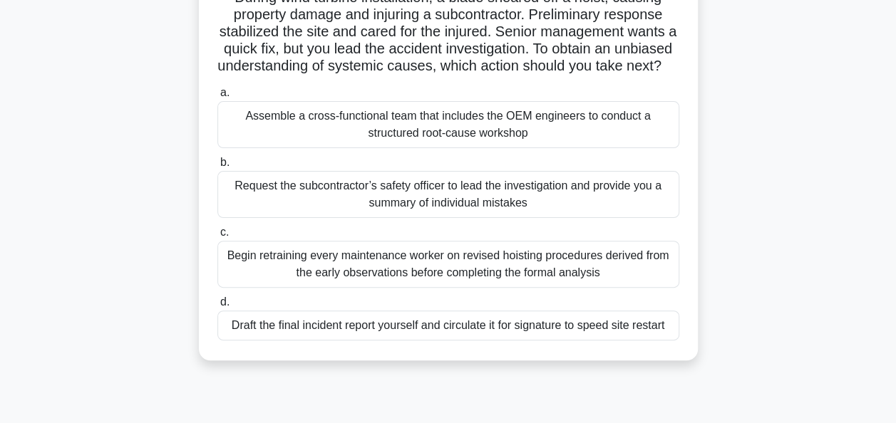
click at [502, 148] on div "Assemble a cross-functional team that includes the OEM engineers to conduct a s…" at bounding box center [448, 124] width 462 height 47
click at [217, 98] on input "a. Assemble a cross-functional team that includes the OEM engineers to conduct …" at bounding box center [217, 92] width 0 height 9
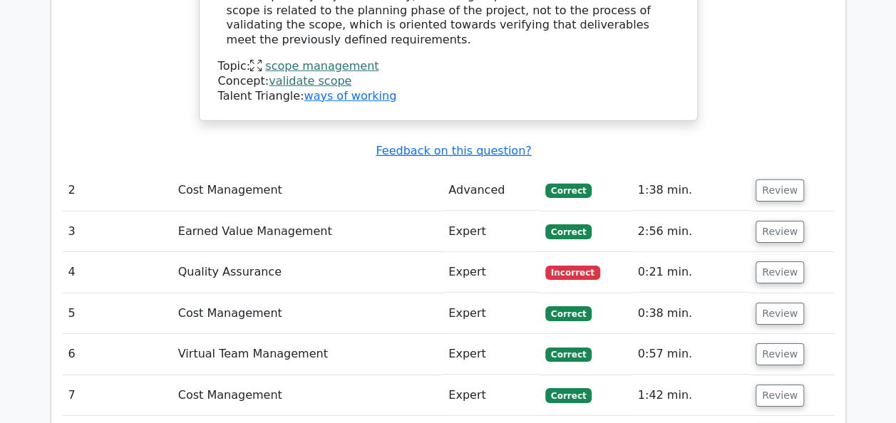
scroll to position [2139, 0]
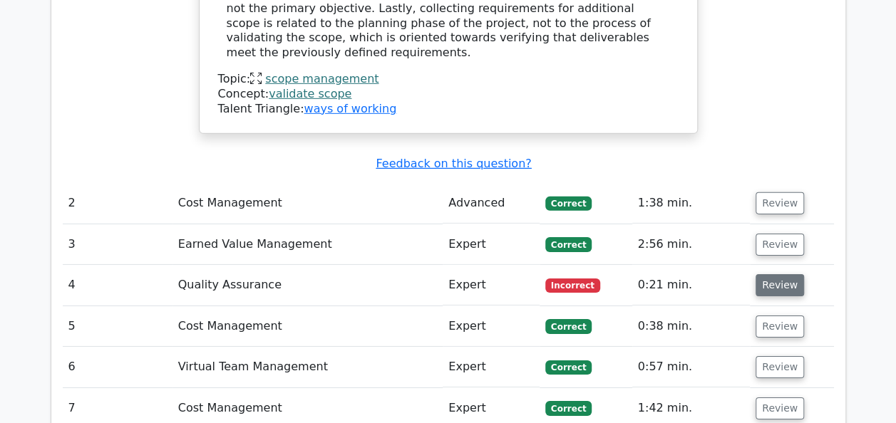
click at [780, 274] on button "Review" at bounding box center [780, 285] width 48 height 22
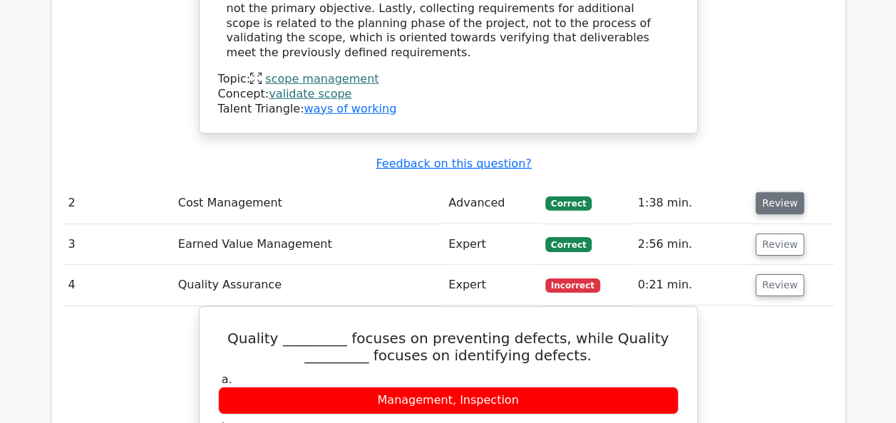
click at [781, 192] on button "Review" at bounding box center [780, 203] width 48 height 22
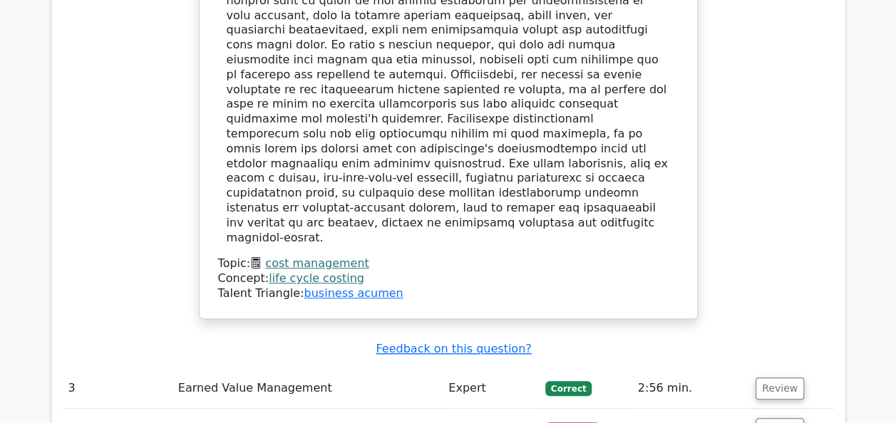
scroll to position [3080, 0]
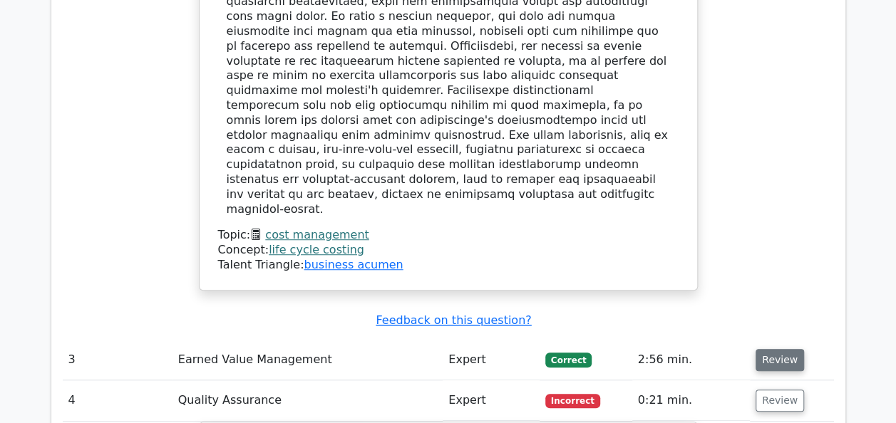
click at [783, 349] on button "Review" at bounding box center [780, 360] width 48 height 22
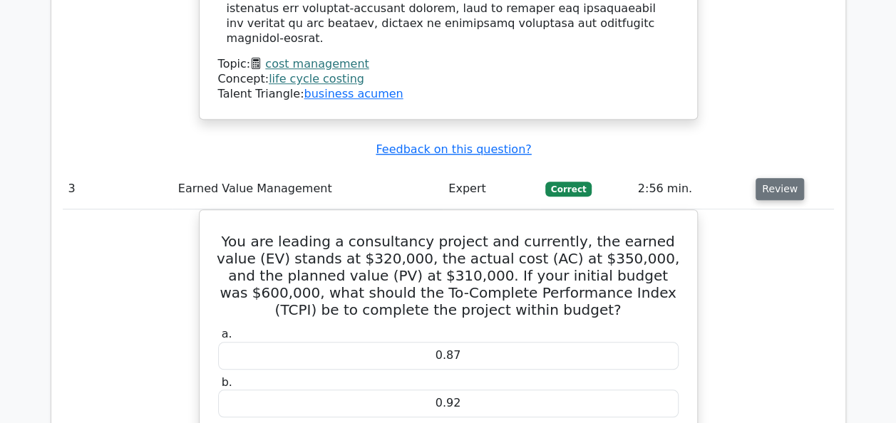
scroll to position [3194, 0]
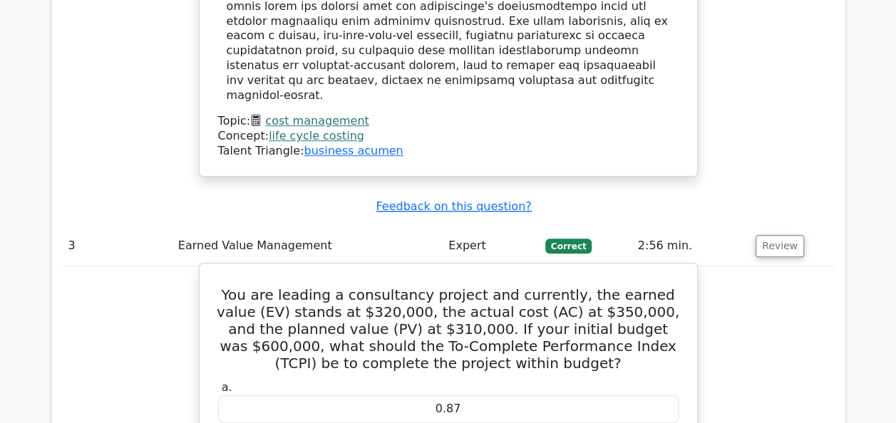
drag, startPoint x: 226, startPoint y: 81, endPoint x: 468, endPoint y: 349, distance: 361.4
copy div "You are leading a consultancy project and currently, the earned value (EV) stan…"
click at [220, 287] on h5 "You are leading a consultancy project and currently, the earned value (EV) stan…" at bounding box center [448, 330] width 463 height 86
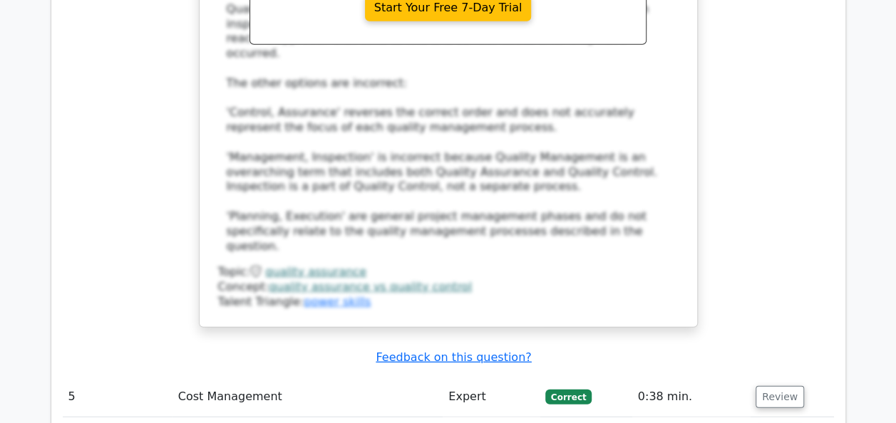
scroll to position [4534, 0]
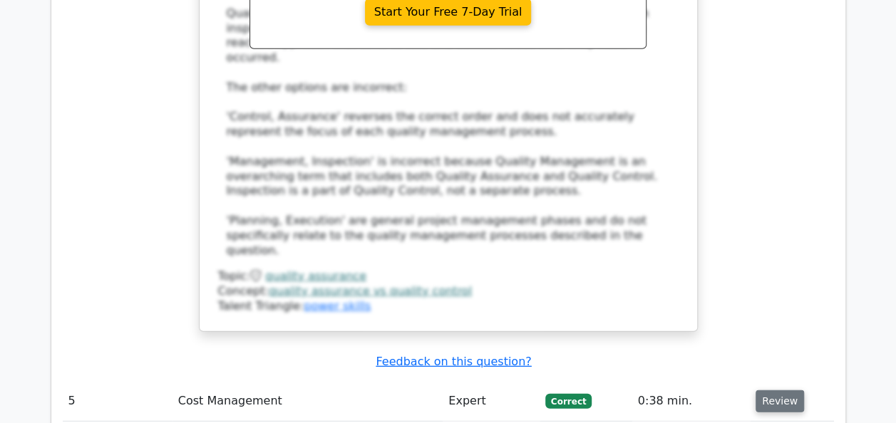
click at [779, 391] on button "Review" at bounding box center [780, 402] width 48 height 22
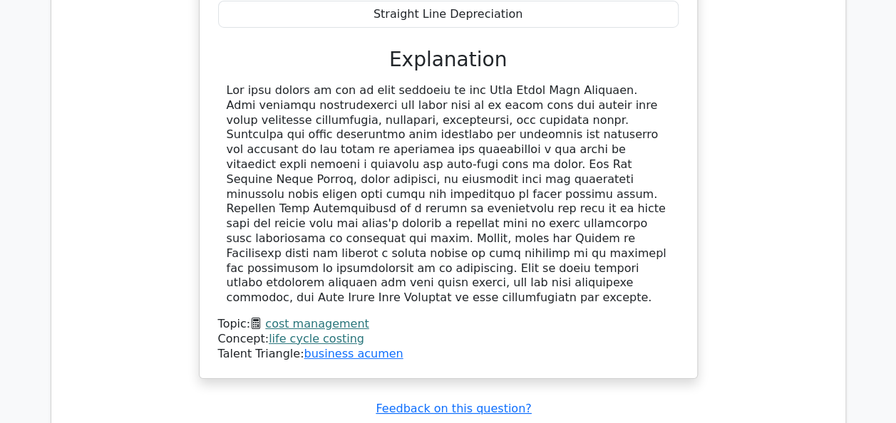
scroll to position [5304, 0]
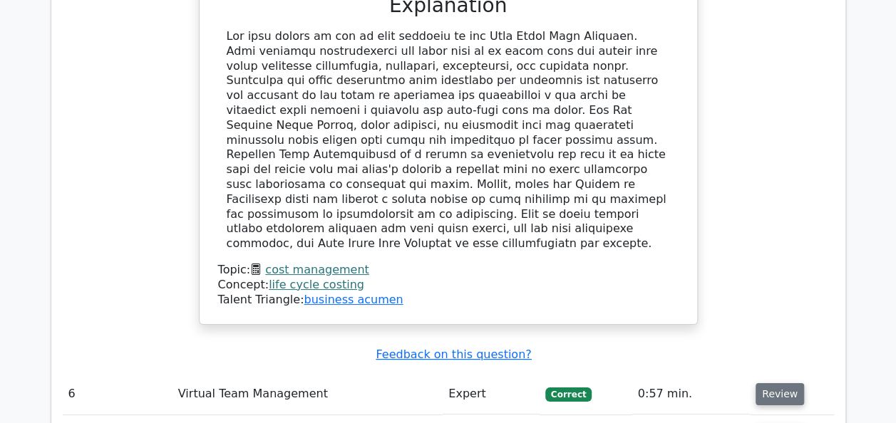
click at [772, 384] on button "Review" at bounding box center [780, 395] width 48 height 22
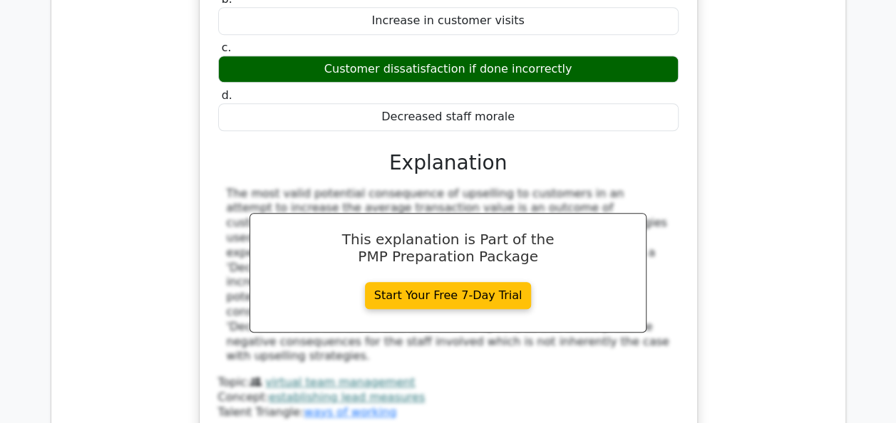
scroll to position [5874, 0]
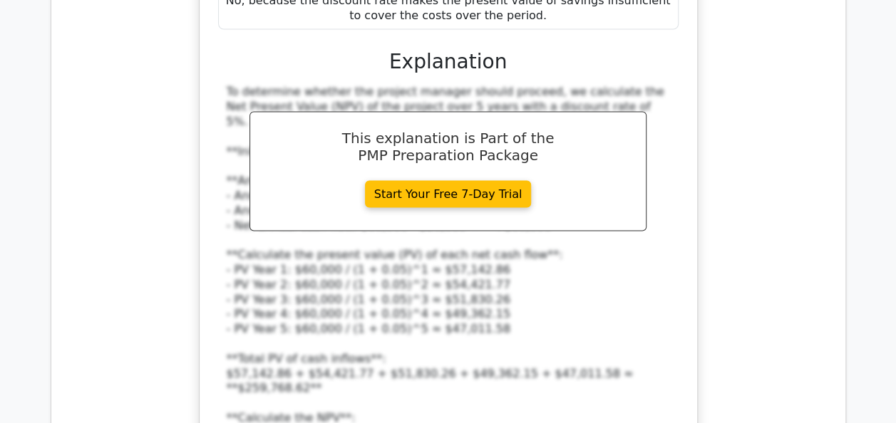
scroll to position [6787, 0]
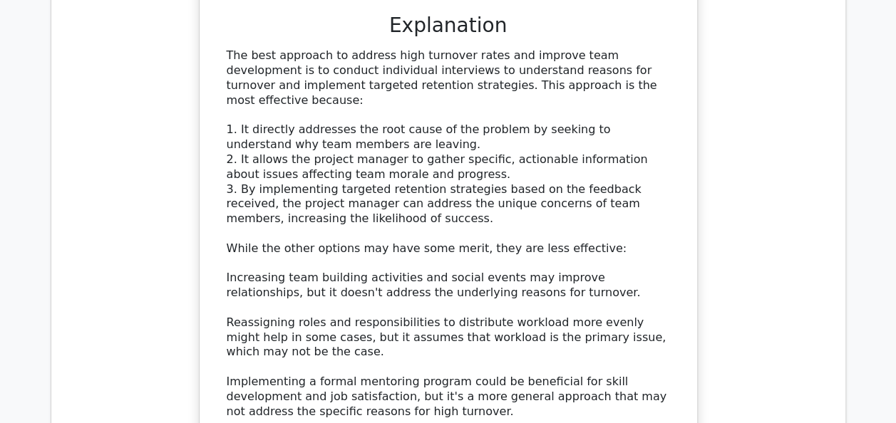
scroll to position [7785, 0]
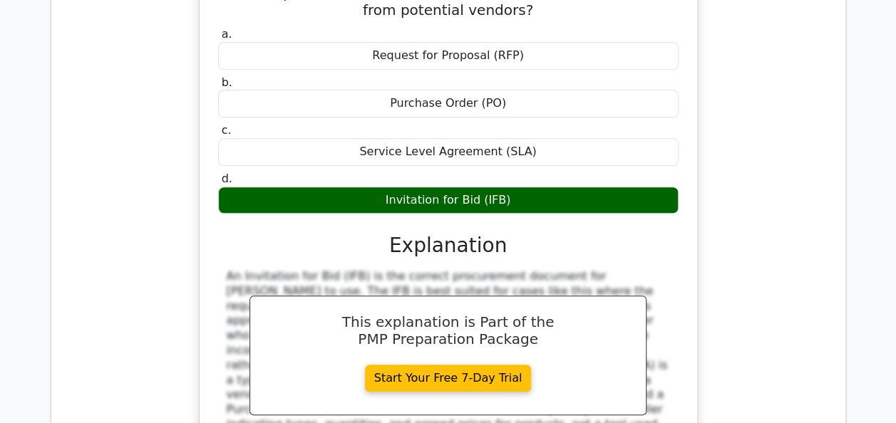
scroll to position [8497, 0]
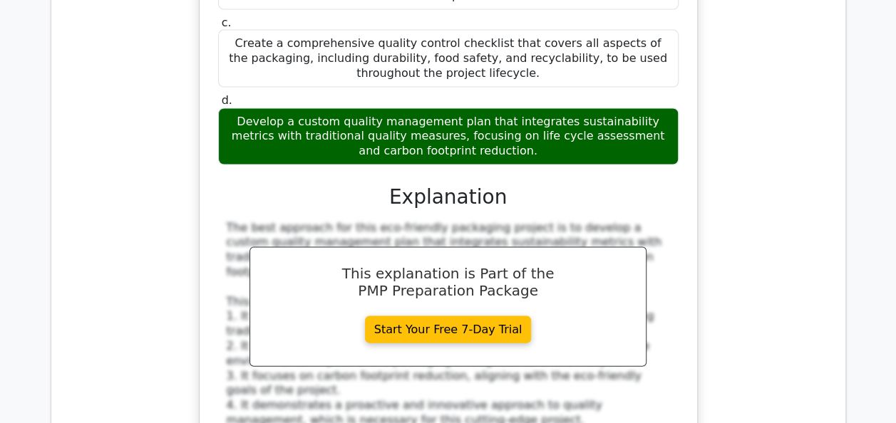
scroll to position [9410, 0]
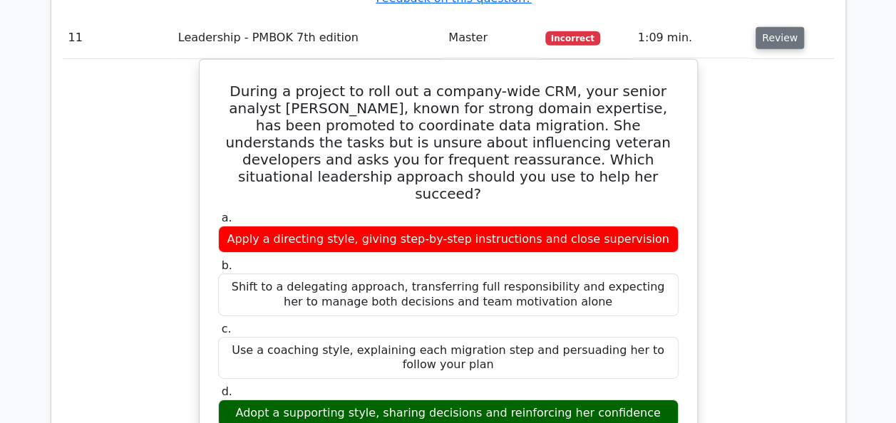
scroll to position [10237, 0]
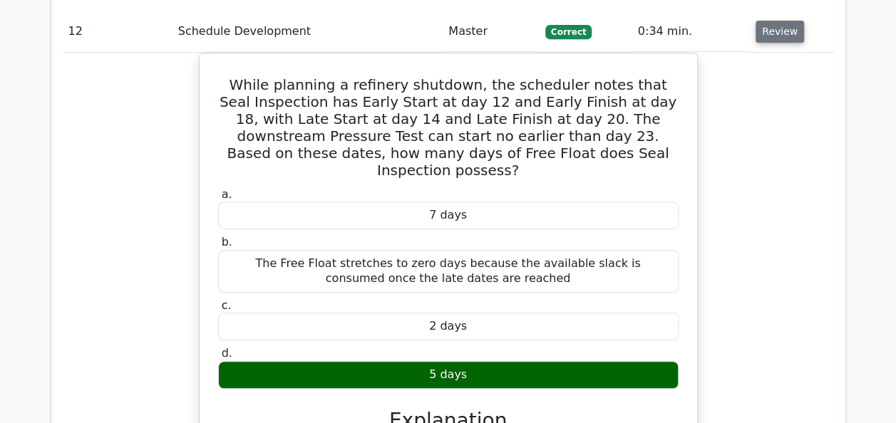
scroll to position [11064, 0]
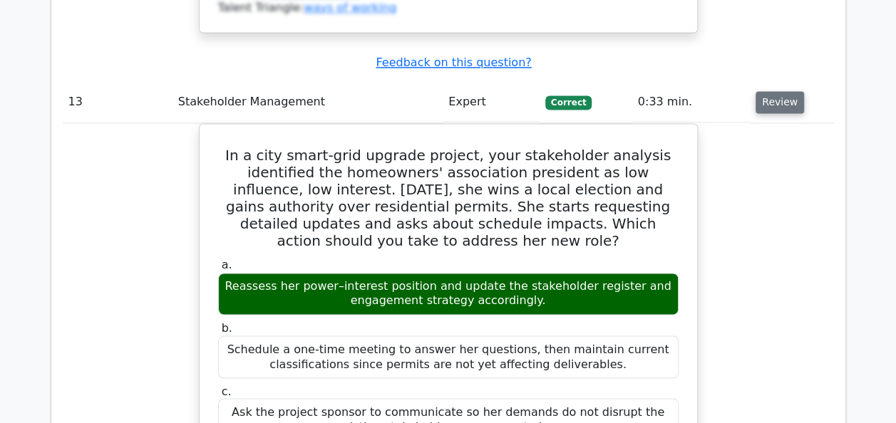
scroll to position [11805, 0]
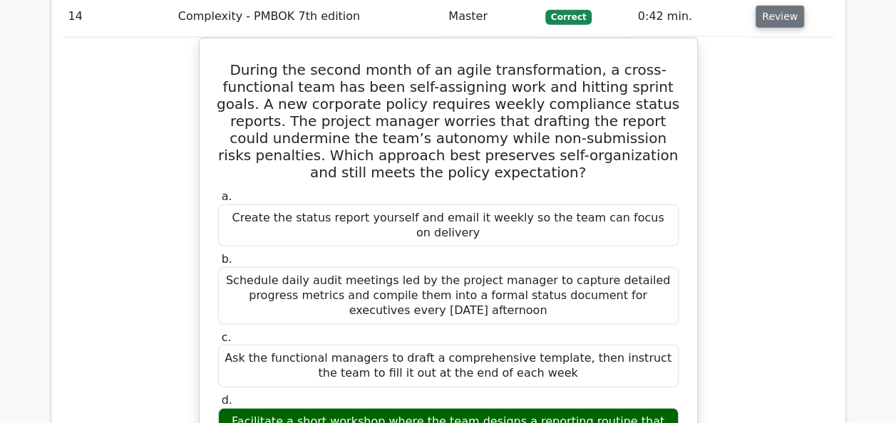
scroll to position [12661, 0]
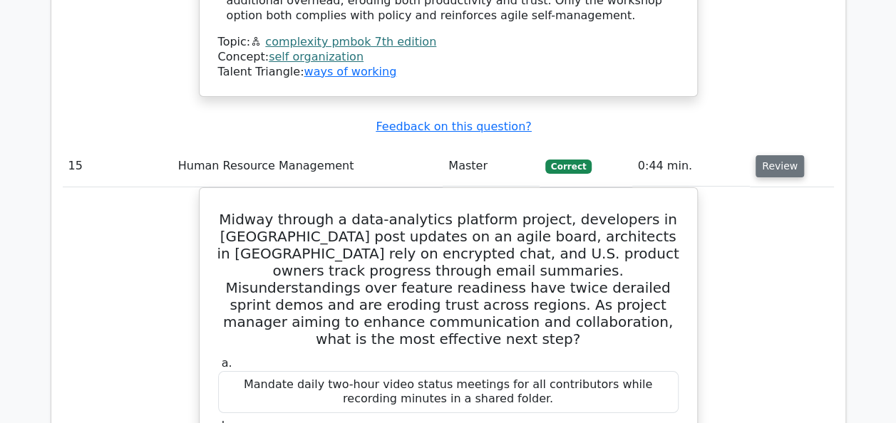
scroll to position [13374, 0]
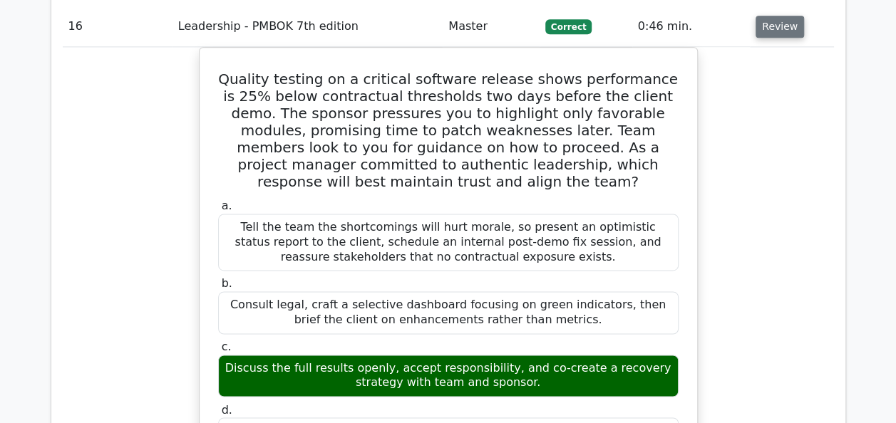
scroll to position [14343, 0]
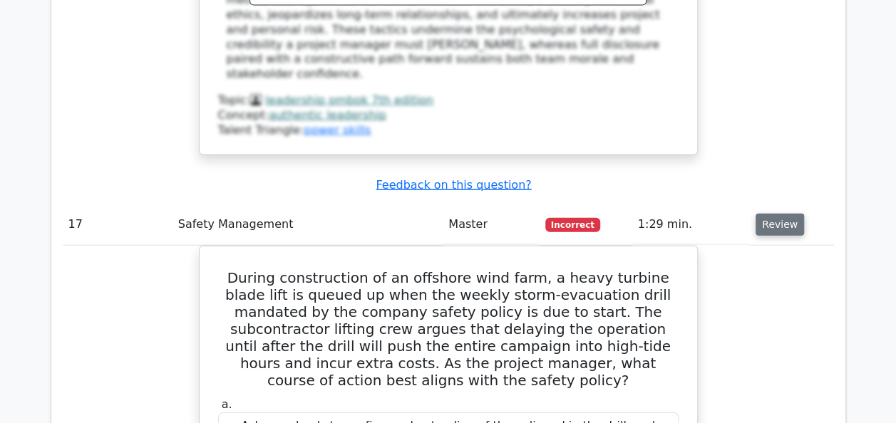
scroll to position [15056, 0]
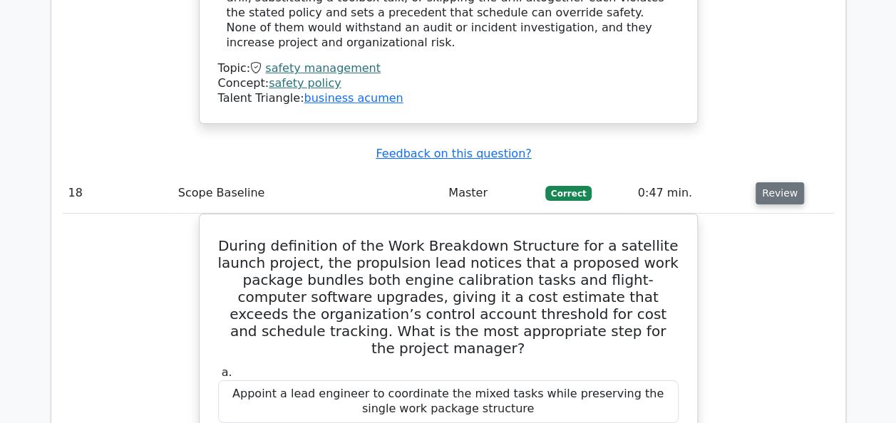
scroll to position [15883, 0]
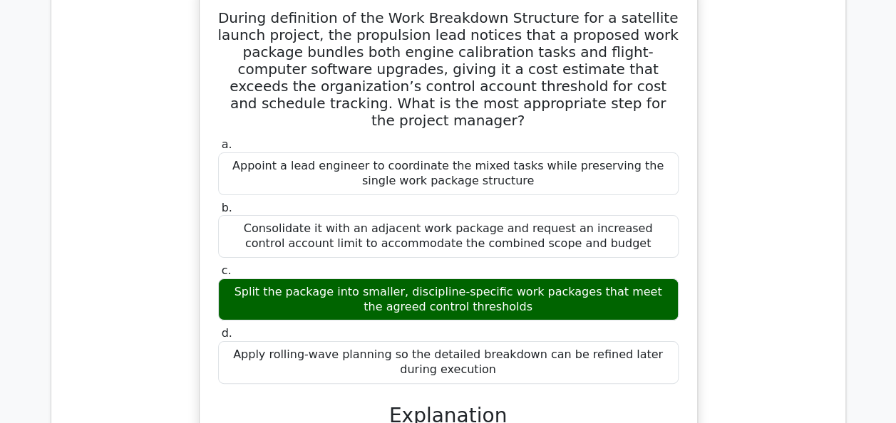
scroll to position [16054, 0]
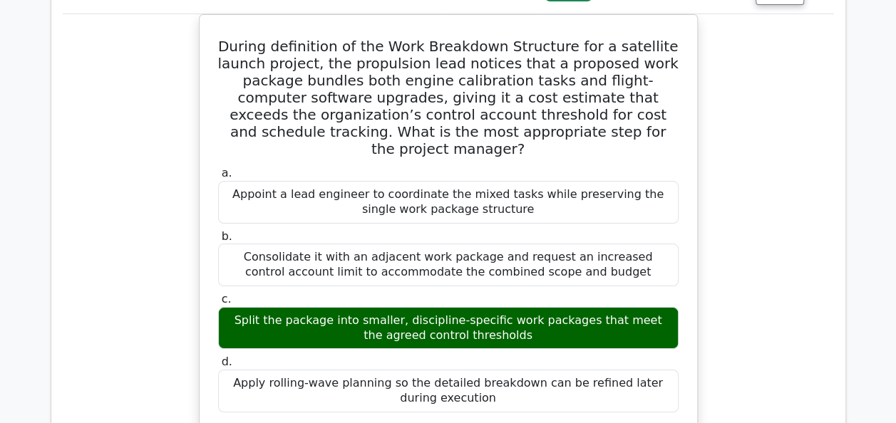
drag, startPoint x: 482, startPoint y: 284, endPoint x: 250, endPoint y: 44, distance: 333.7
copy div "Your team is preparing an estimate for a complex task with an optimistic estima…"
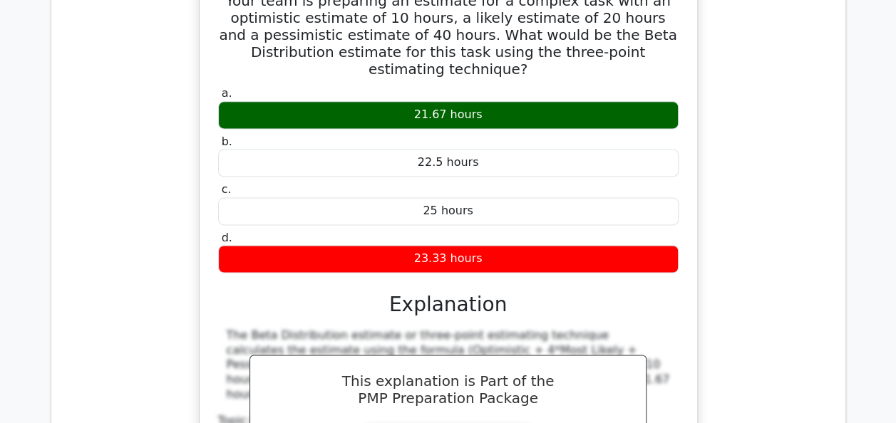
scroll to position [17011, 0]
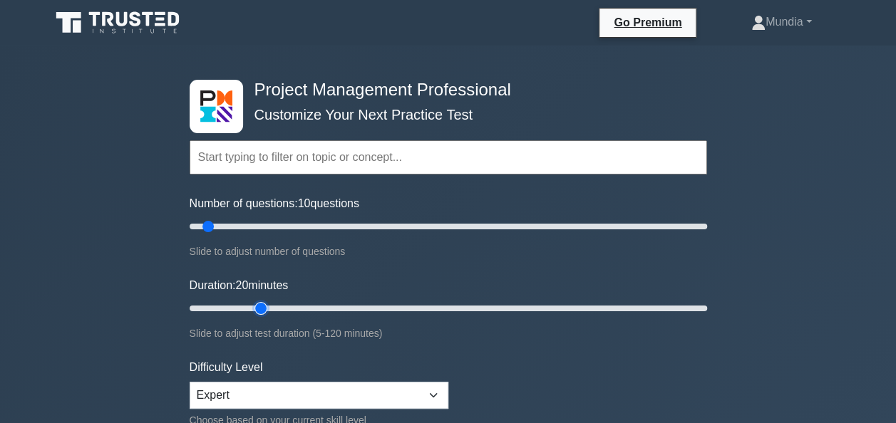
click at [252, 308] on input "Duration: 20 minutes" at bounding box center [449, 308] width 518 height 17
click at [244, 308] on input "Duration: 15 minutes" at bounding box center [449, 308] width 518 height 17
type input "5"
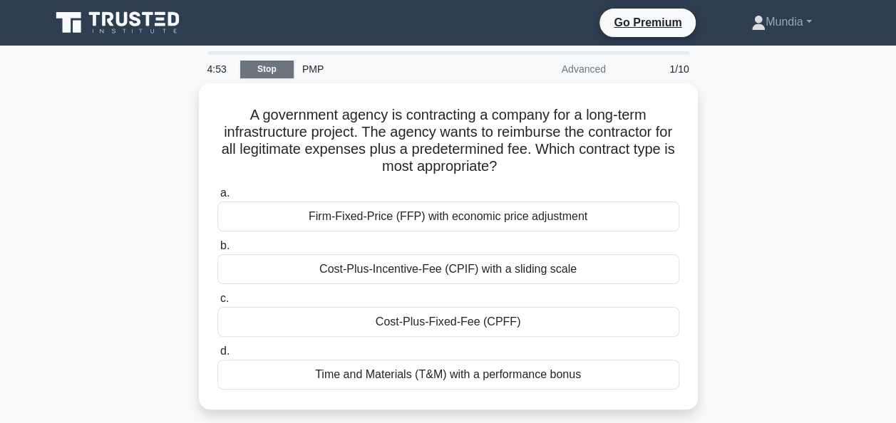
click at [274, 69] on link "Stop" at bounding box center [266, 70] width 53 height 18
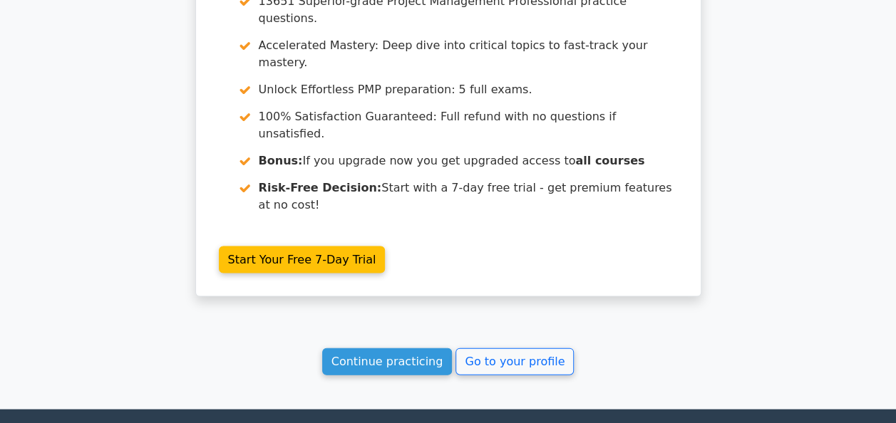
scroll to position [1379, 0]
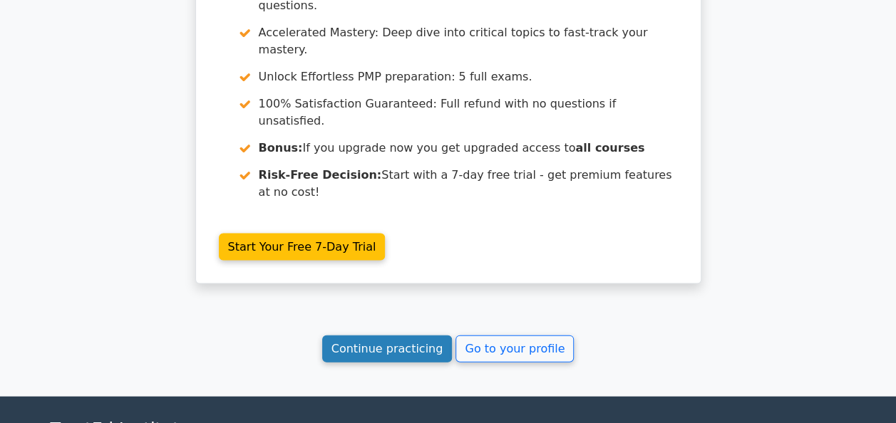
click at [369, 336] on link "Continue practicing" at bounding box center [387, 349] width 130 height 27
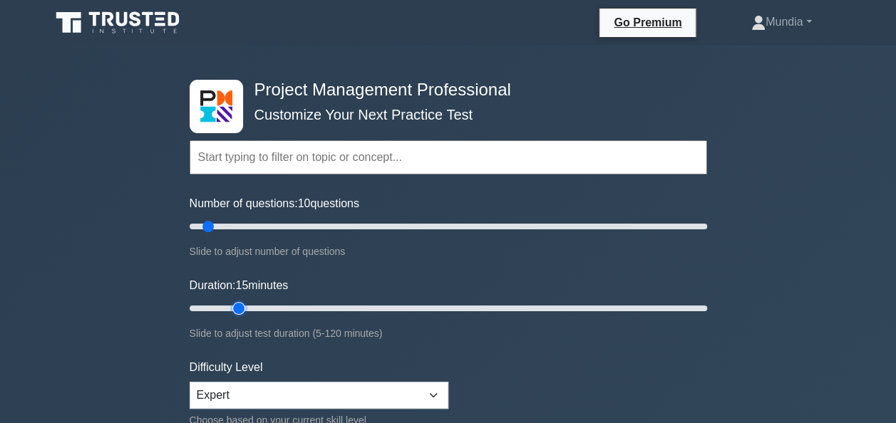
type input "15"
click at [242, 307] on input "Duration: 15 minutes" at bounding box center [449, 308] width 518 height 17
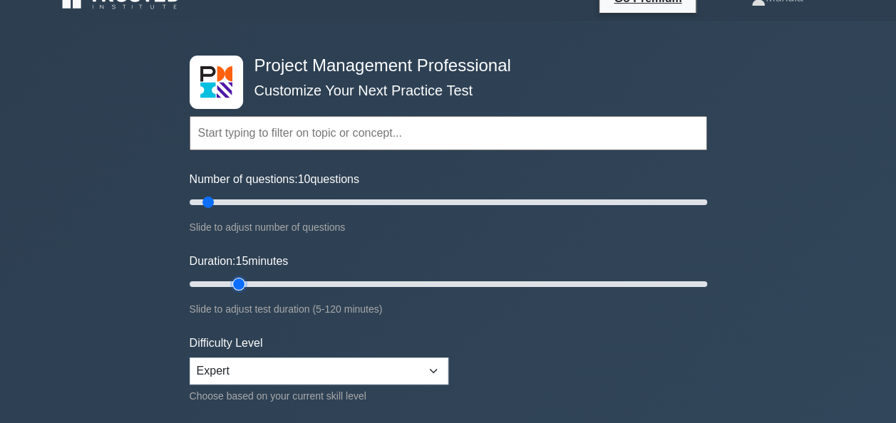
scroll to position [29, 0]
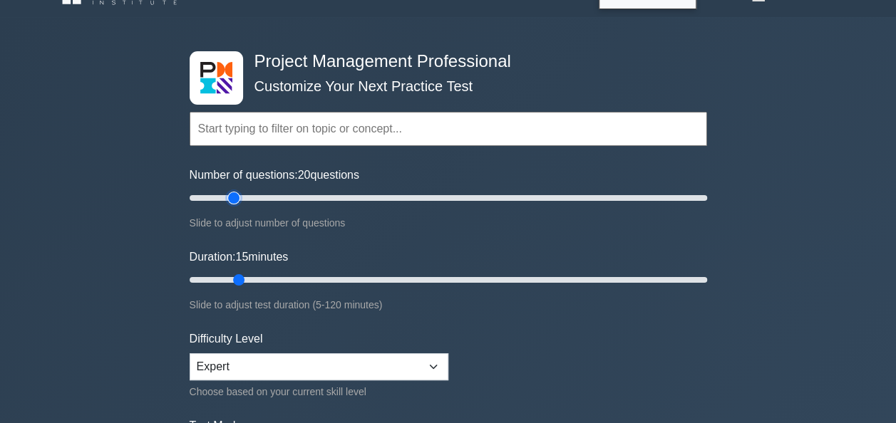
click at [227, 197] on input "Number of questions: 20 questions" at bounding box center [449, 198] width 518 height 17
type input "10"
click at [213, 196] on input "Number of questions: 10 questions" at bounding box center [449, 198] width 518 height 17
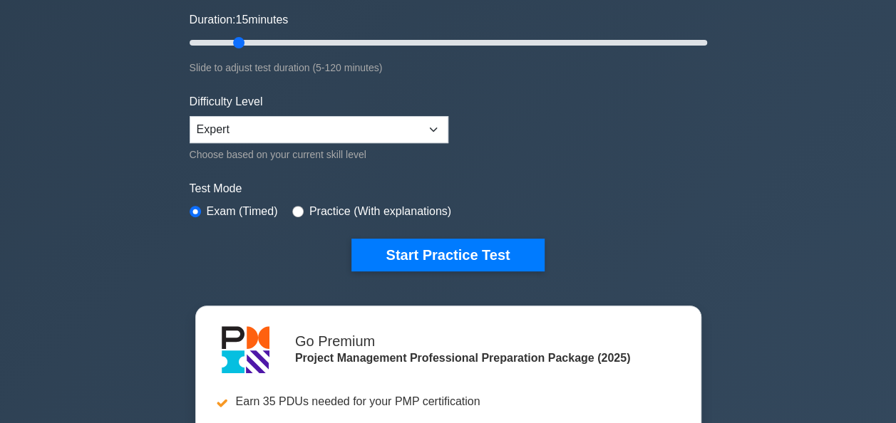
scroll to position [304, 0]
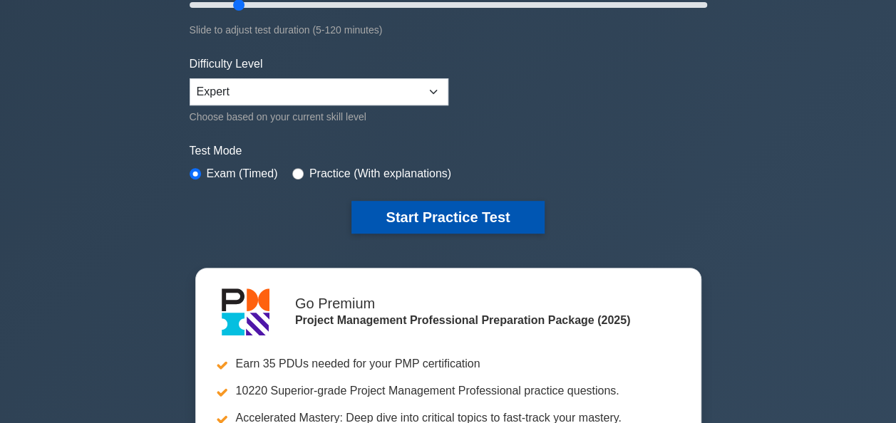
click at [439, 222] on button "Start Practice Test" at bounding box center [447, 217] width 192 height 33
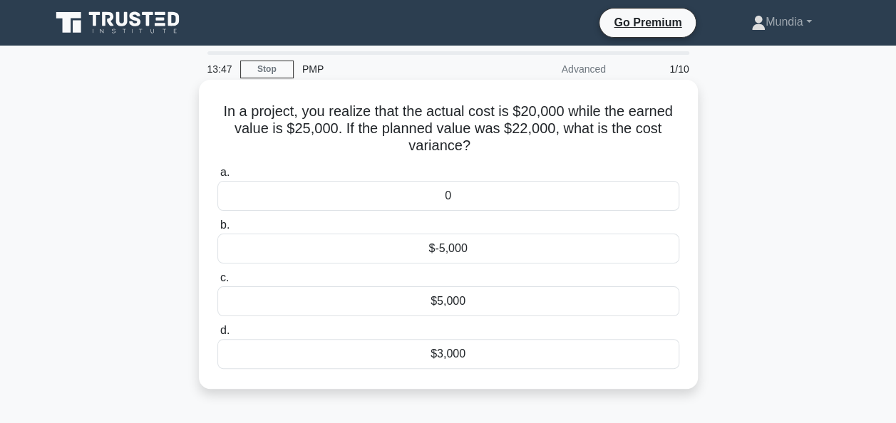
click at [419, 304] on div "$5,000" at bounding box center [448, 302] width 462 height 30
click at [217, 283] on input "c. $5,000" at bounding box center [217, 278] width 0 height 9
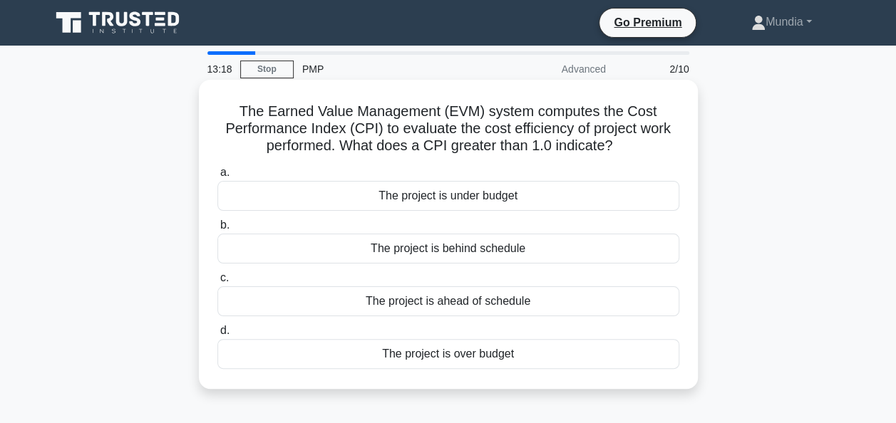
click at [473, 200] on div "The project is under budget" at bounding box center [448, 196] width 462 height 30
click at [217, 178] on input "a. The project is under budget" at bounding box center [217, 172] width 0 height 9
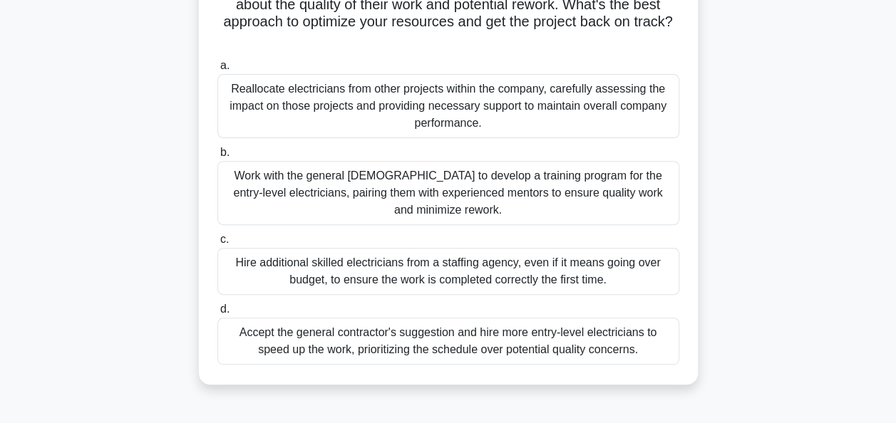
scroll to position [204, 0]
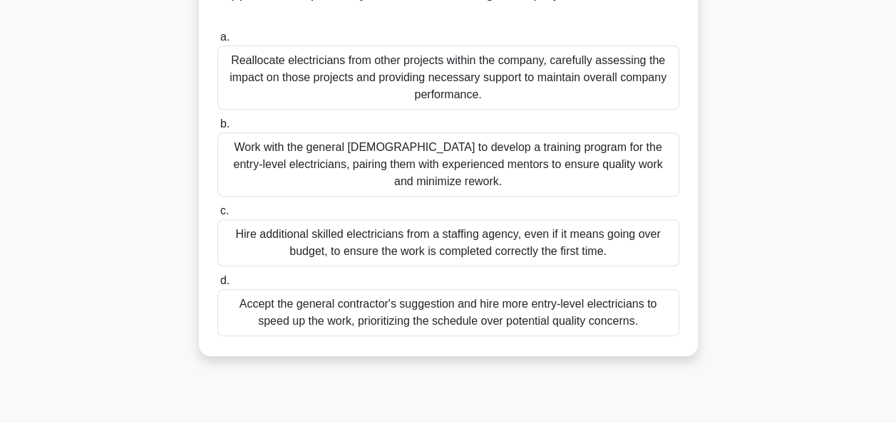
click at [463, 250] on div "Hire additional skilled electricians from a staffing agency, even if it means g…" at bounding box center [448, 243] width 462 height 47
click at [217, 216] on input "c. Hire additional skilled electricians from a staffing agency, even if it mean…" at bounding box center [217, 211] width 0 height 9
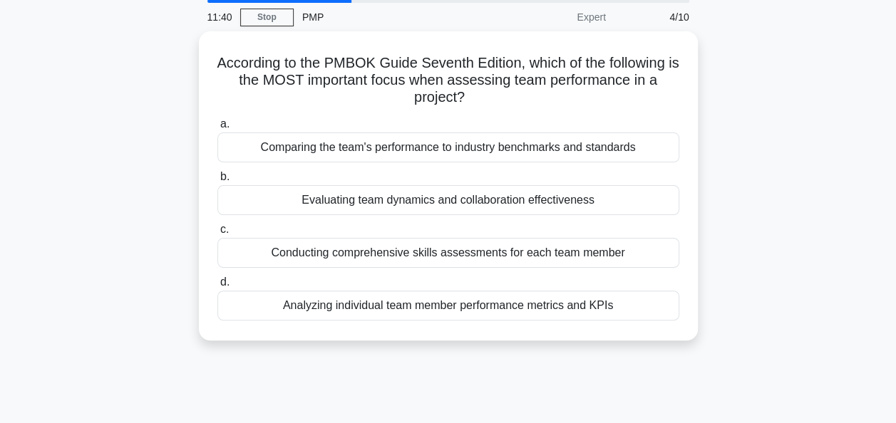
scroll to position [24, 0]
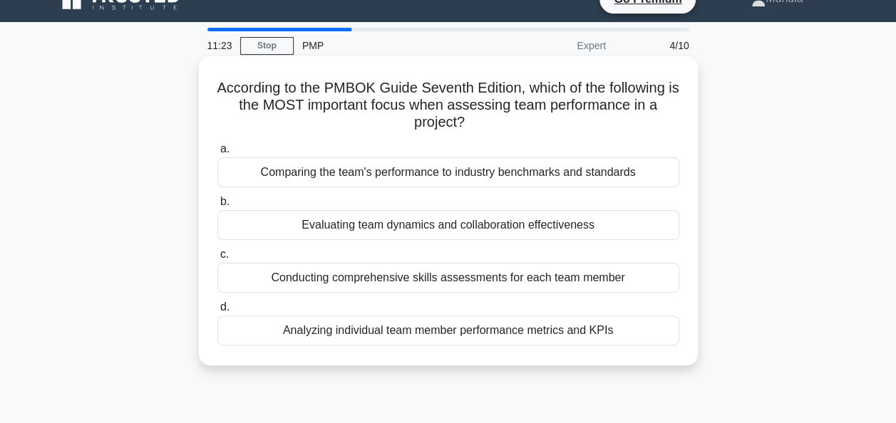
click at [349, 332] on div "Analyzing individual team member performance metrics and KPIs" at bounding box center [448, 331] width 462 height 30
click at [217, 312] on input "d. Analyzing individual team member performance metrics and KPIs" at bounding box center [217, 307] width 0 height 9
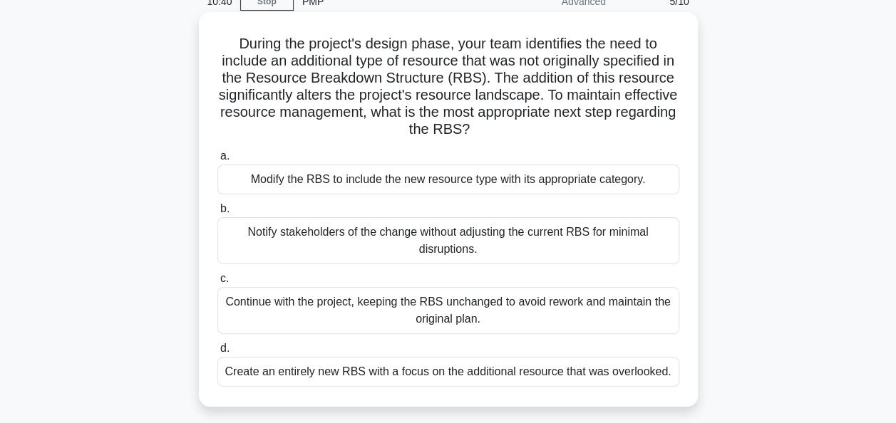
scroll to position [57, 0]
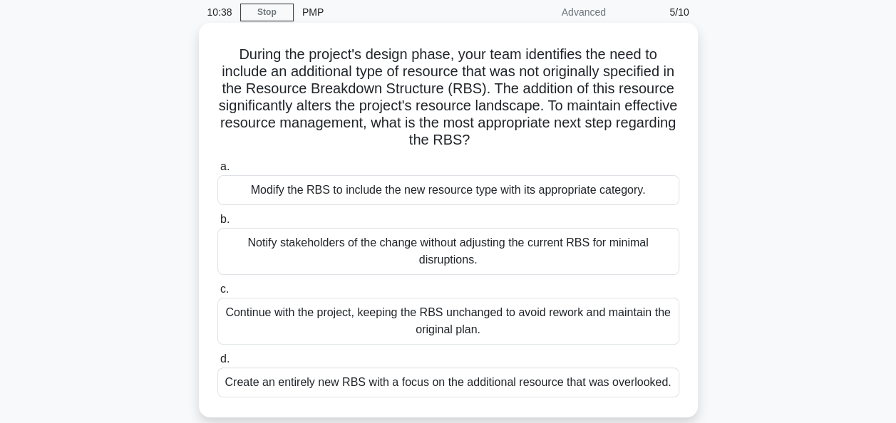
click at [438, 192] on div "Modify the RBS to include the new resource type with its appropriate category." at bounding box center [448, 190] width 462 height 30
click at [217, 172] on input "a. Modify the RBS to include the new resource type with its appropriate categor…" at bounding box center [217, 167] width 0 height 9
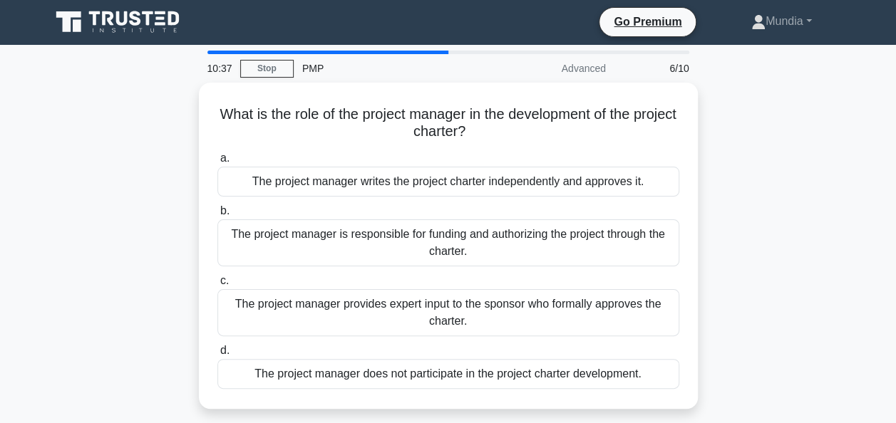
scroll to position [0, 0]
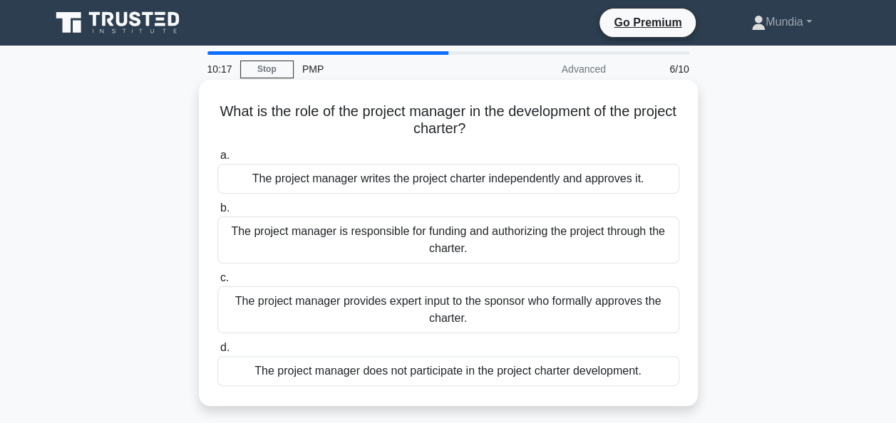
click at [420, 309] on div "The project manager provides expert input to the sponsor who formally approves …" at bounding box center [448, 310] width 462 height 47
click at [217, 283] on input "c. The project manager provides expert input to the sponsor who formally approv…" at bounding box center [217, 278] width 0 height 9
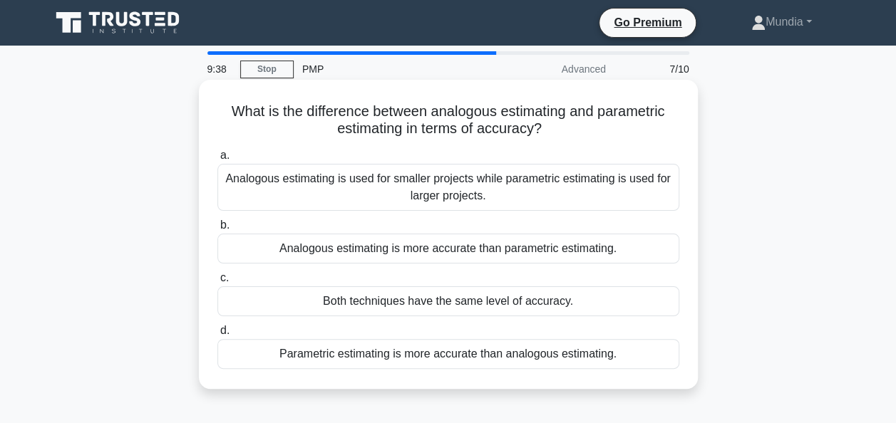
click at [425, 358] on div "Parametric estimating is more accurate than analogous estimating." at bounding box center [448, 354] width 462 height 30
click at [217, 336] on input "d. Parametric estimating is more accurate than analogous estimating." at bounding box center [217, 330] width 0 height 9
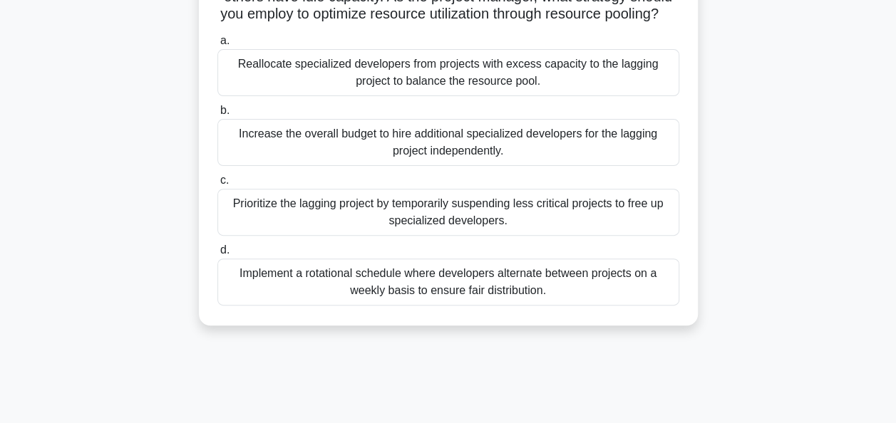
scroll to position [171, 0]
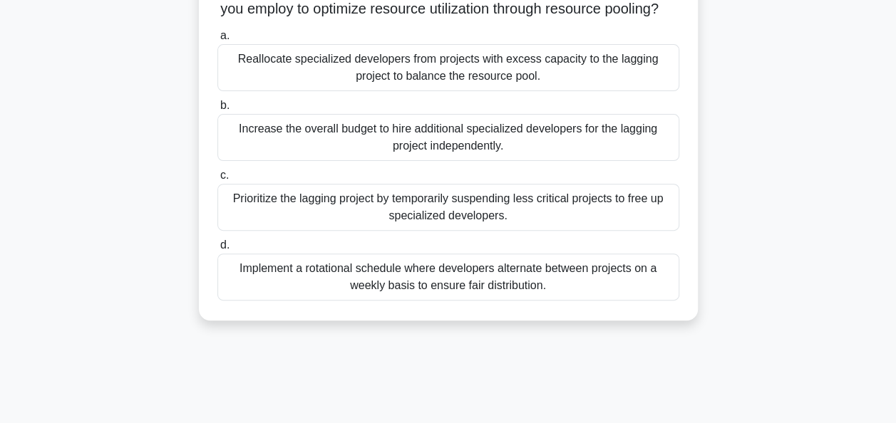
click at [468, 87] on div "Reallocate specialized developers from projects with excess capacity to the lag…" at bounding box center [448, 67] width 462 height 47
click at [217, 41] on input "a. Reallocate specialized developers from projects with excess capacity to the …" at bounding box center [217, 35] width 0 height 9
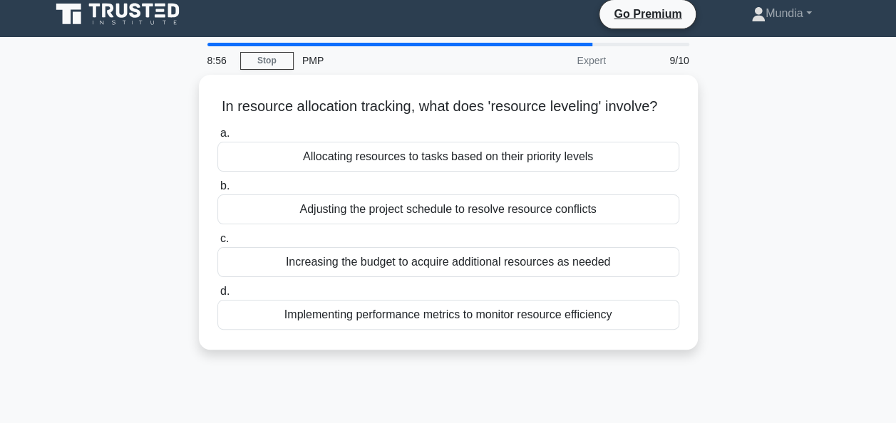
scroll to position [0, 0]
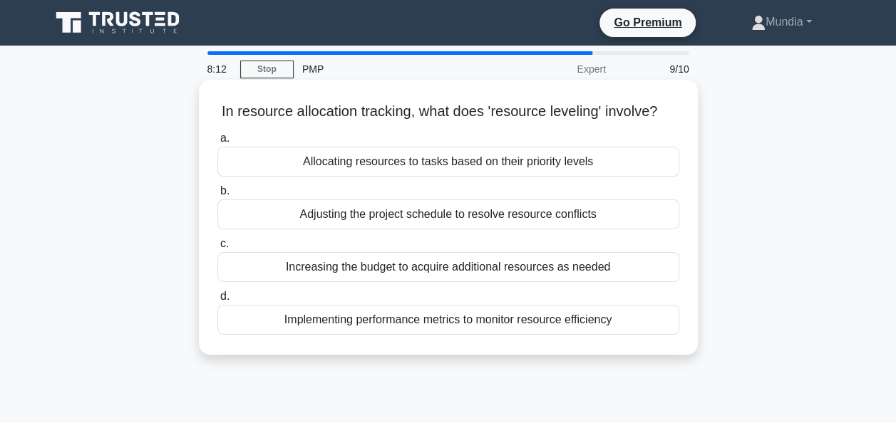
click at [409, 177] on div "Allocating resources to tasks based on their priority levels" at bounding box center [448, 162] width 462 height 30
click at [217, 143] on input "a. Allocating resources to tasks based on their priority levels" at bounding box center [217, 138] width 0 height 9
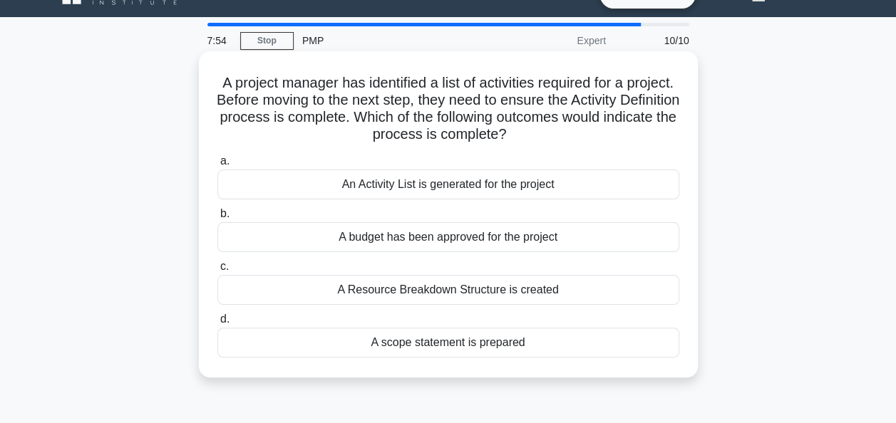
scroll to position [57, 0]
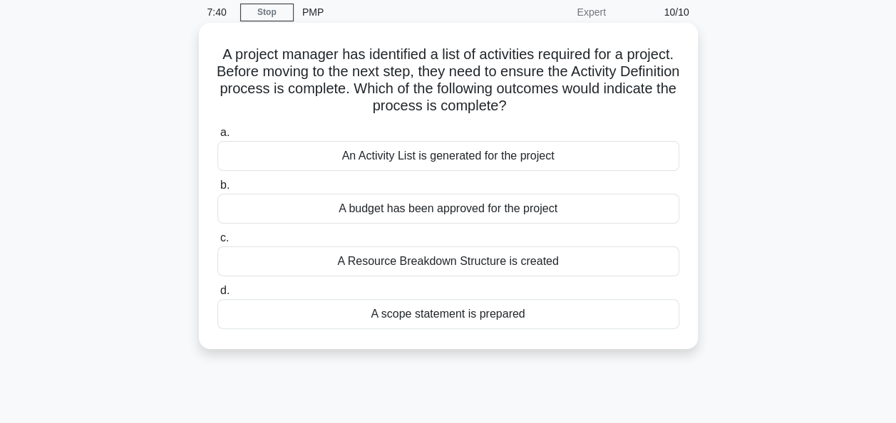
click at [454, 262] on div "A Resource Breakdown Structure is created" at bounding box center [448, 262] width 462 height 30
click at [217, 243] on input "c. A Resource Breakdown Structure is created" at bounding box center [217, 238] width 0 height 9
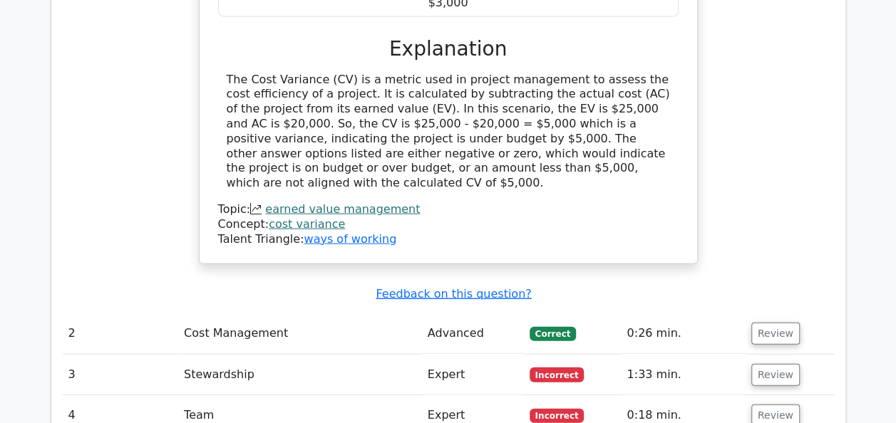
scroll to position [1711, 0]
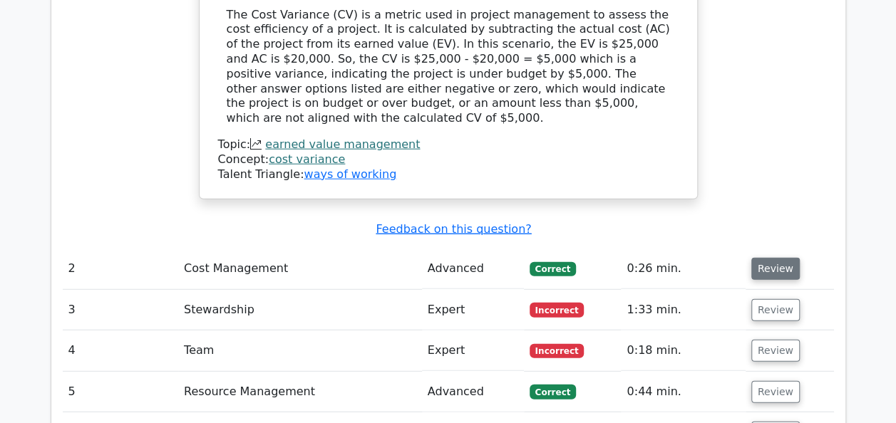
click at [768, 258] on button "Review" at bounding box center [775, 269] width 48 height 22
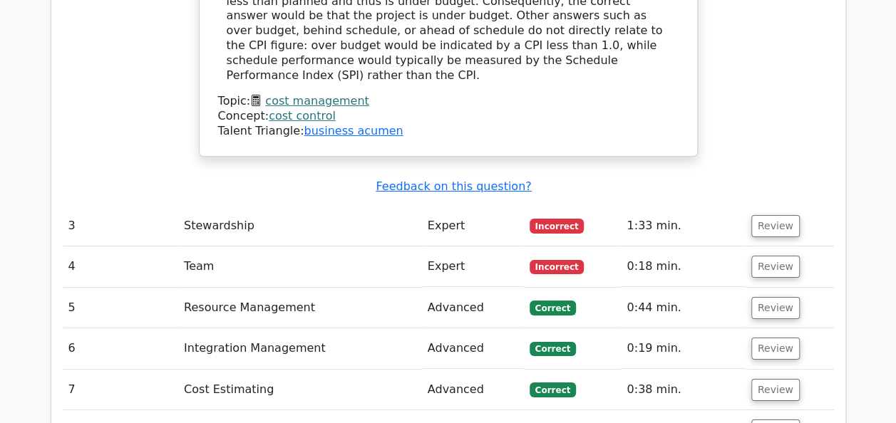
scroll to position [2395, 0]
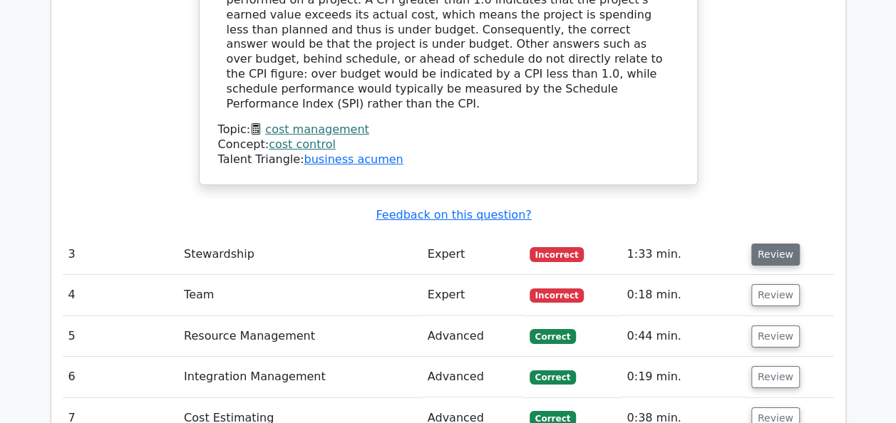
click at [770, 244] on button "Review" at bounding box center [775, 255] width 48 height 22
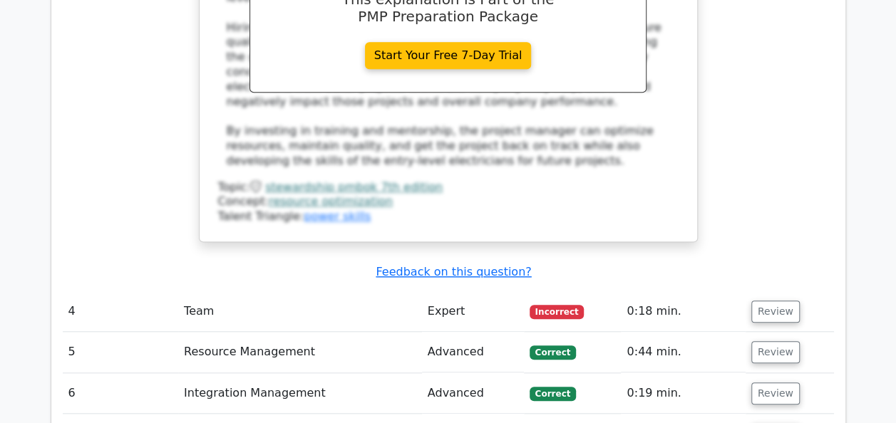
scroll to position [3251, 0]
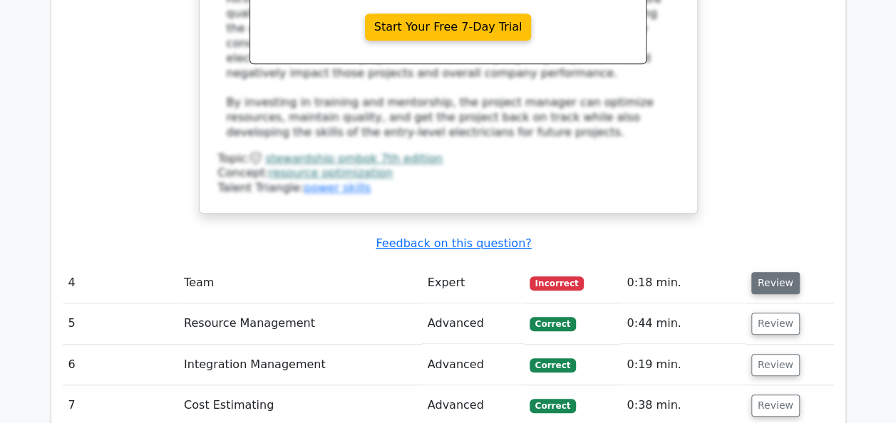
click at [777, 272] on button "Review" at bounding box center [775, 283] width 48 height 22
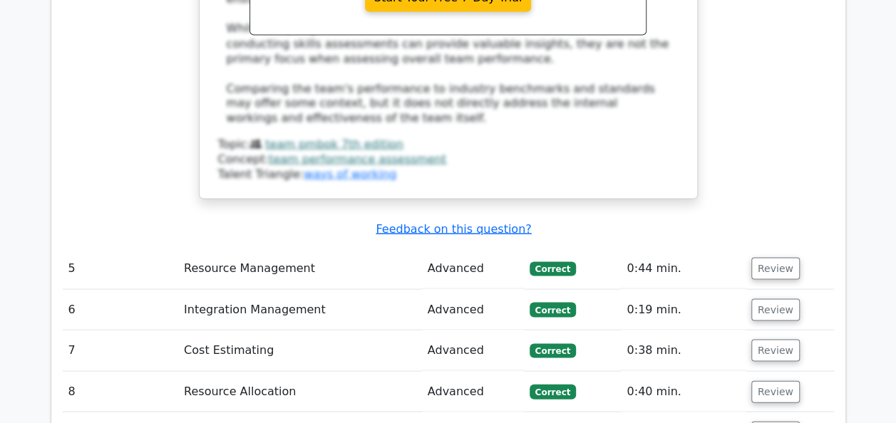
scroll to position [4021, 0]
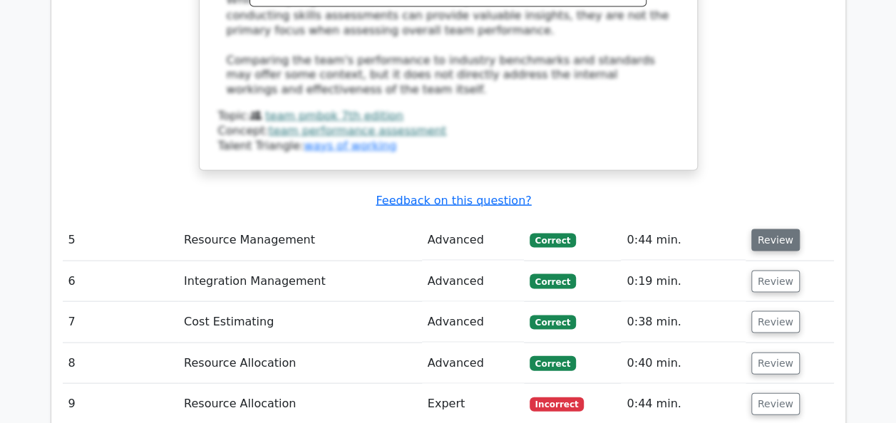
click at [764, 229] on button "Review" at bounding box center [775, 240] width 48 height 22
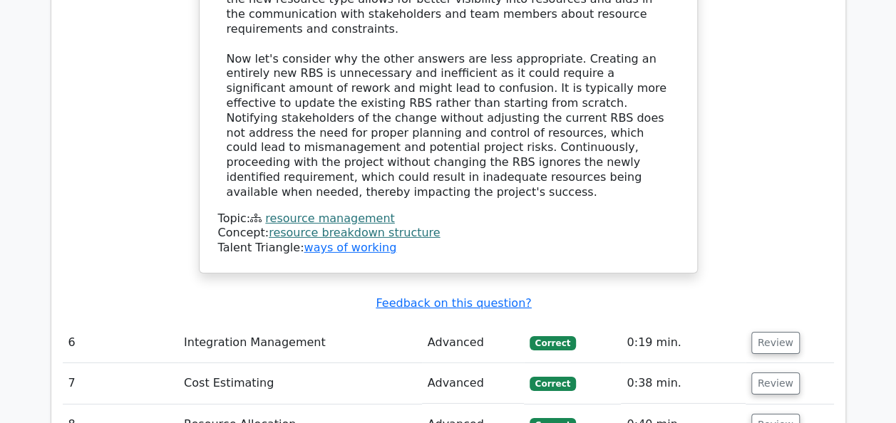
scroll to position [4848, 0]
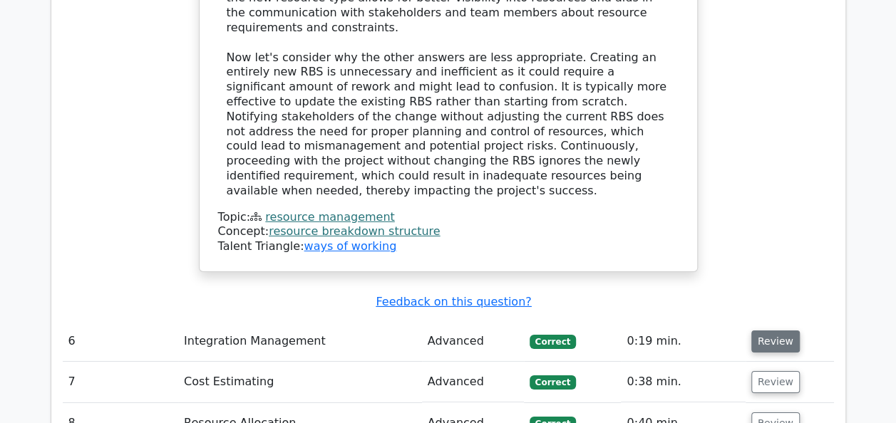
click at [765, 331] on button "Review" at bounding box center [775, 342] width 48 height 22
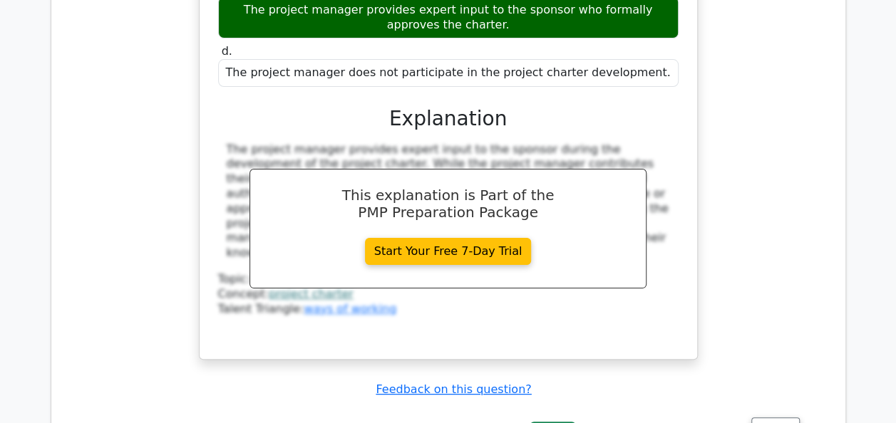
scroll to position [5503, 0]
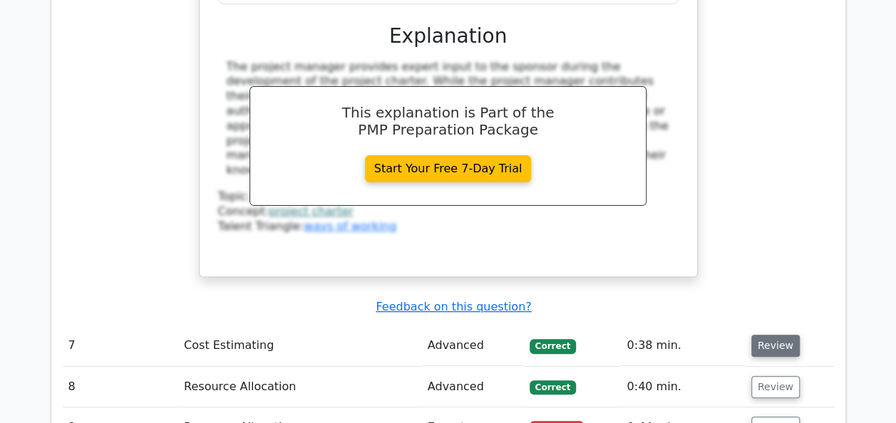
click at [771, 335] on button "Review" at bounding box center [775, 346] width 48 height 22
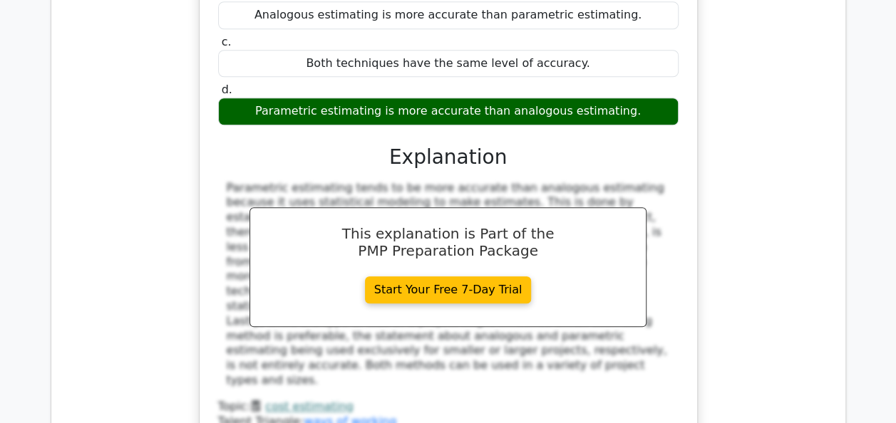
scroll to position [5978, 0]
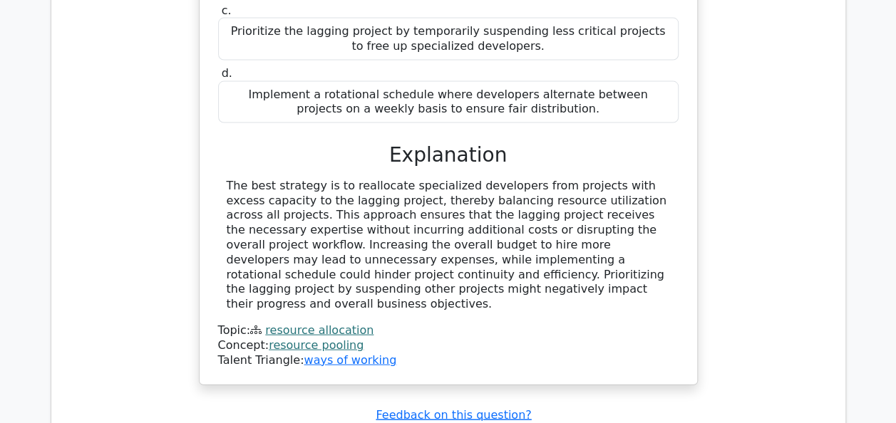
scroll to position [6748, 0]
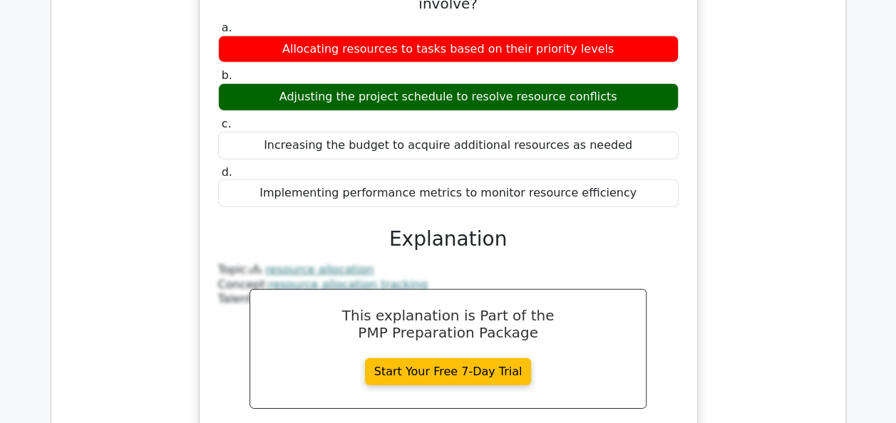
scroll to position [7318, 0]
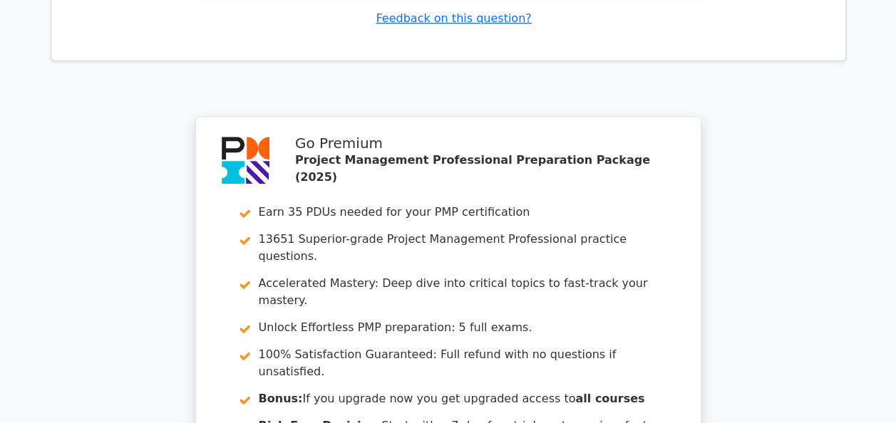
scroll to position [8448, 0]
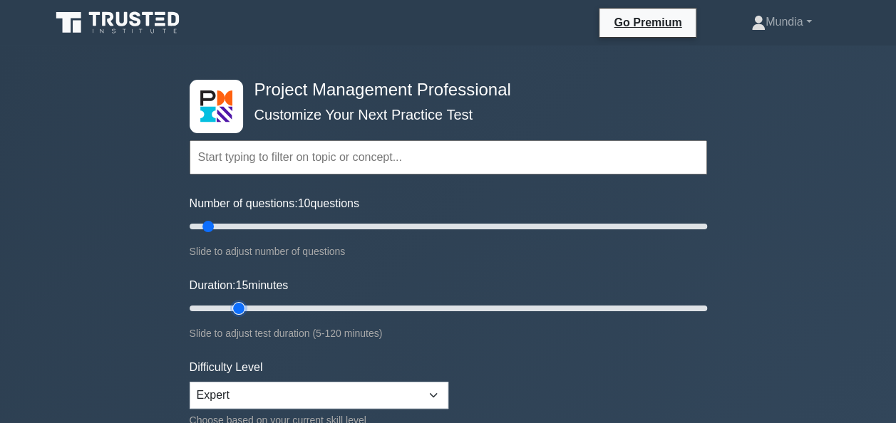
click at [239, 304] on input "Duration: 15 minutes" at bounding box center [449, 308] width 518 height 17
type input "15"
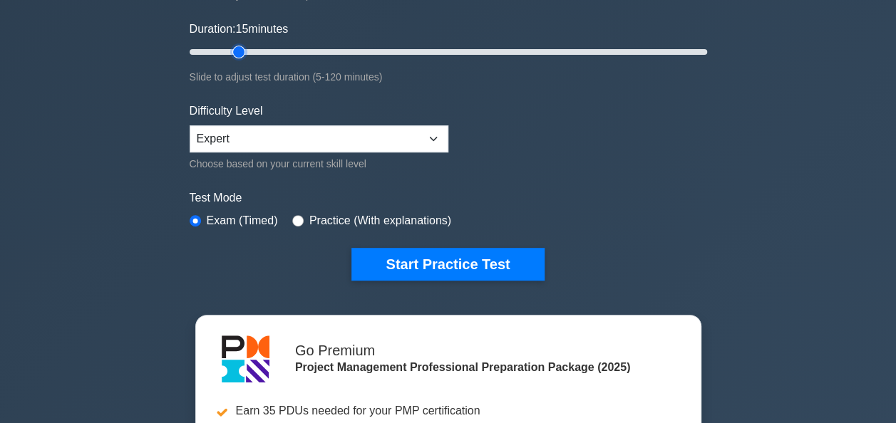
scroll to position [314, 0]
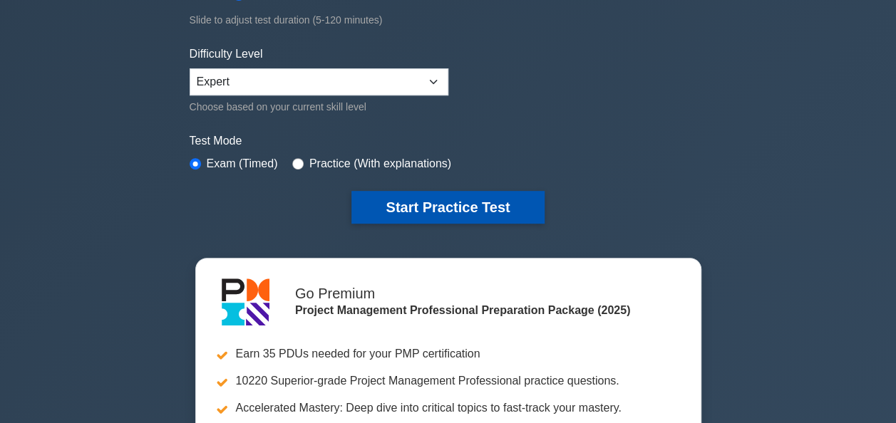
click at [436, 210] on button "Start Practice Test" at bounding box center [447, 207] width 192 height 33
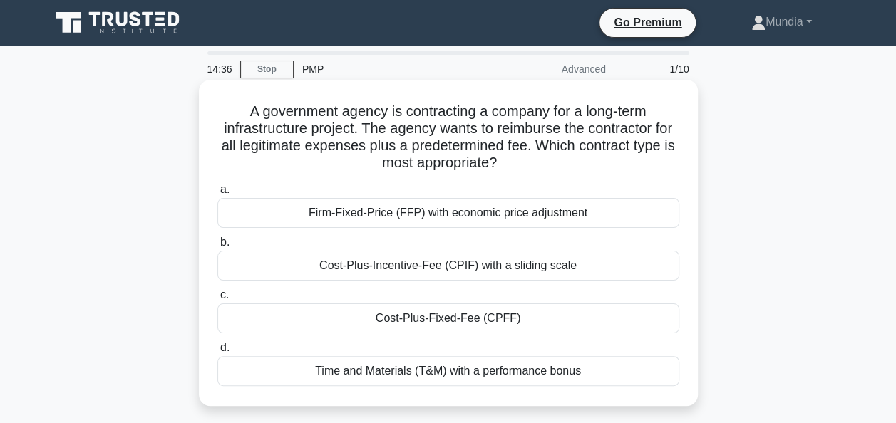
click at [433, 322] on div "Cost-Plus-Fixed-Fee (CPFF)" at bounding box center [448, 319] width 462 height 30
click at [217, 300] on input "c. Cost-Plus-Fixed-Fee (CPFF)" at bounding box center [217, 295] width 0 height 9
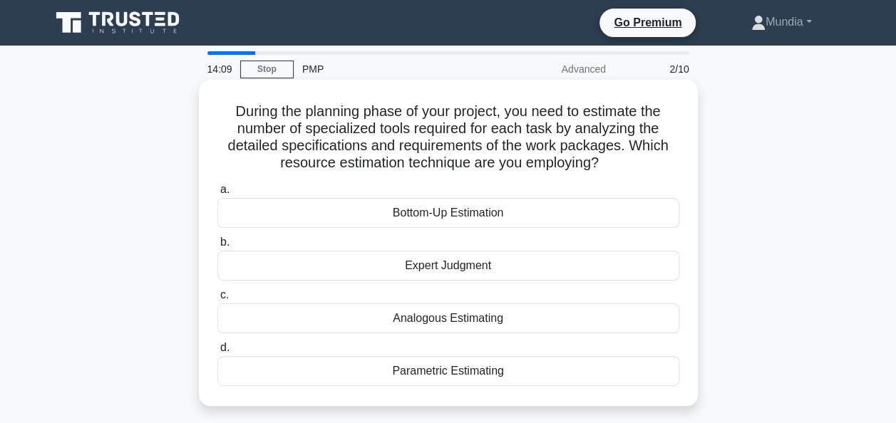
click at [438, 218] on div "Bottom-Up Estimation" at bounding box center [448, 213] width 462 height 30
click at [217, 195] on input "a. Bottom-Up Estimation" at bounding box center [217, 189] width 0 height 9
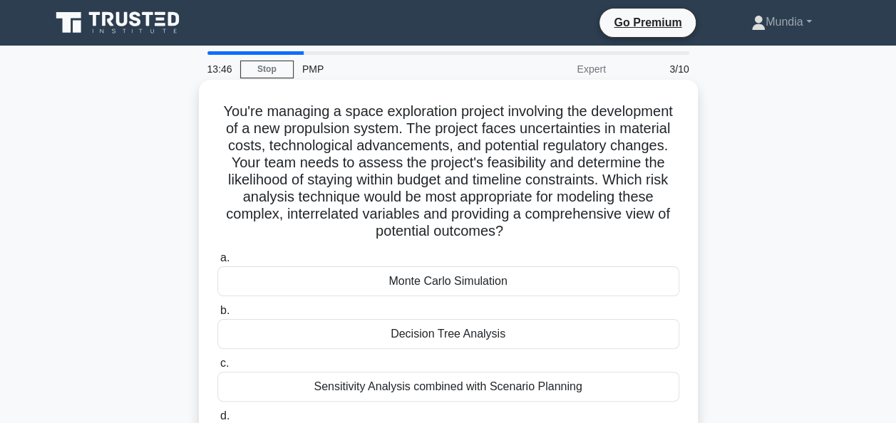
click at [435, 277] on div "Monte Carlo Simulation" at bounding box center [448, 282] width 462 height 30
click at [217, 263] on input "a. Monte Carlo Simulation" at bounding box center [217, 258] width 0 height 9
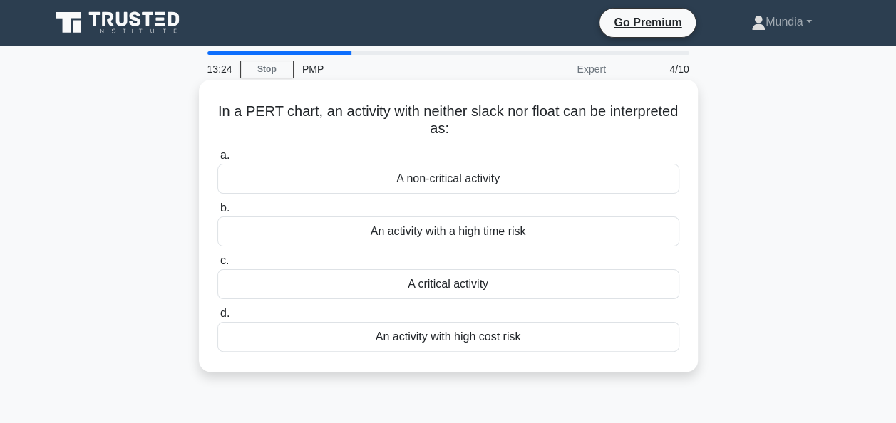
click at [425, 232] on div "An activity with a high time risk" at bounding box center [448, 232] width 462 height 30
click at [217, 213] on input "b. An activity with a high time risk" at bounding box center [217, 208] width 0 height 9
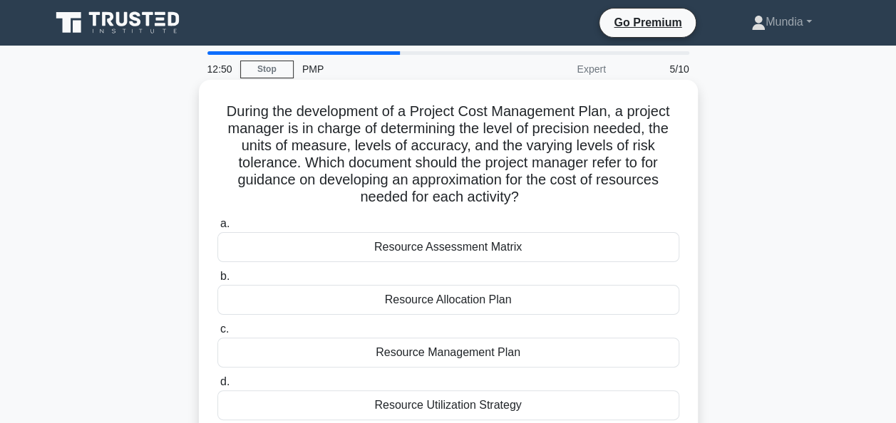
click at [426, 349] on div "Resource Management Plan" at bounding box center [448, 353] width 462 height 30
click at [217, 334] on input "c. Resource Management Plan" at bounding box center [217, 329] width 0 height 9
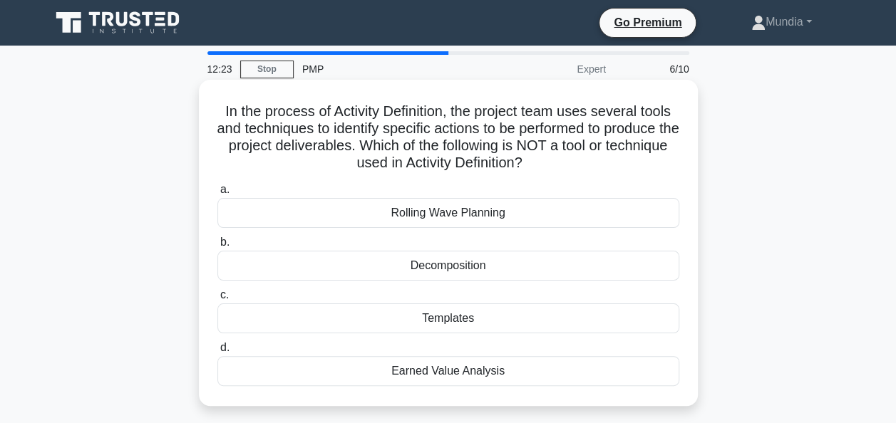
click at [453, 375] on div "Earned Value Analysis" at bounding box center [448, 371] width 462 height 30
click at [217, 353] on input "d. Earned Value Analysis" at bounding box center [217, 348] width 0 height 9
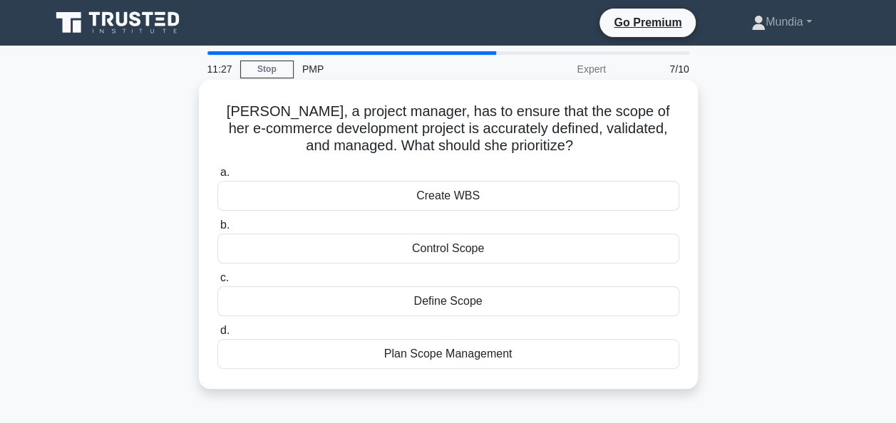
click at [443, 358] on div "Plan Scope Management" at bounding box center [448, 354] width 462 height 30
click at [217, 336] on input "d. Plan Scope Management" at bounding box center [217, 330] width 0 height 9
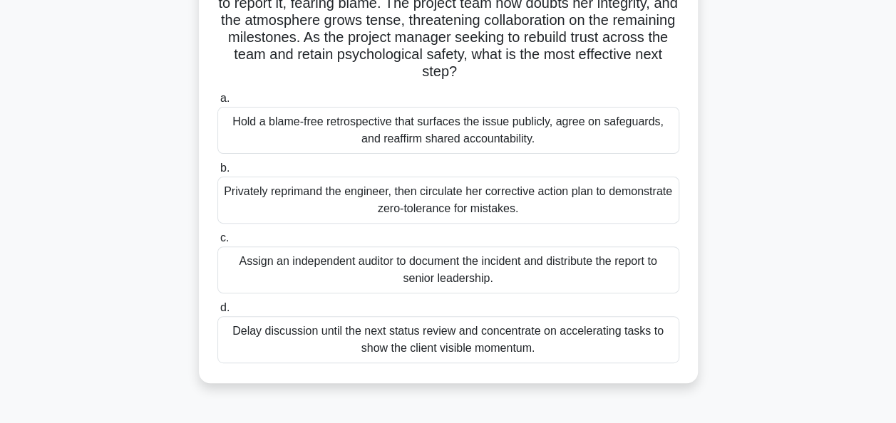
scroll to position [171, 0]
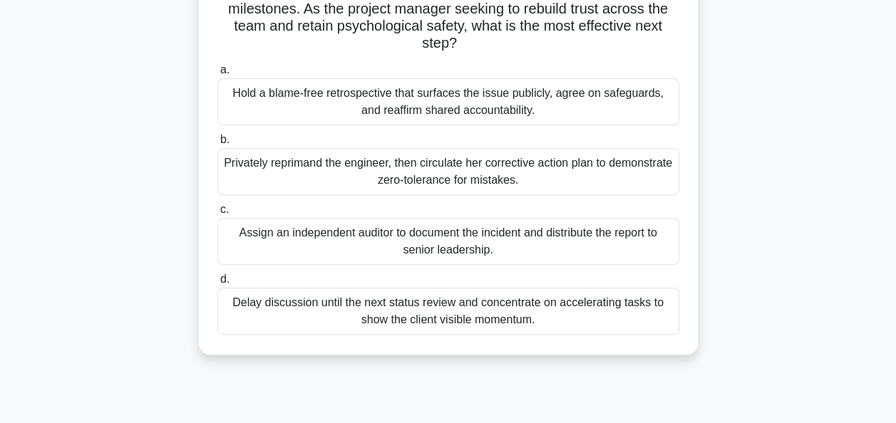
click at [458, 107] on div "Hold a blame-free retrospective that surfaces the issue publicly, agree on safe…" at bounding box center [448, 101] width 462 height 47
click at [217, 75] on input "a. Hold a blame-free retrospective that surfaces the issue publicly, agree on s…" at bounding box center [217, 70] width 0 height 9
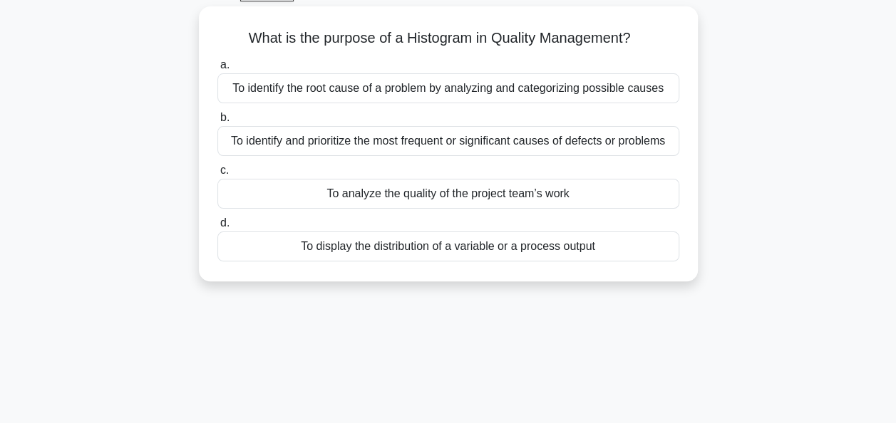
scroll to position [0, 0]
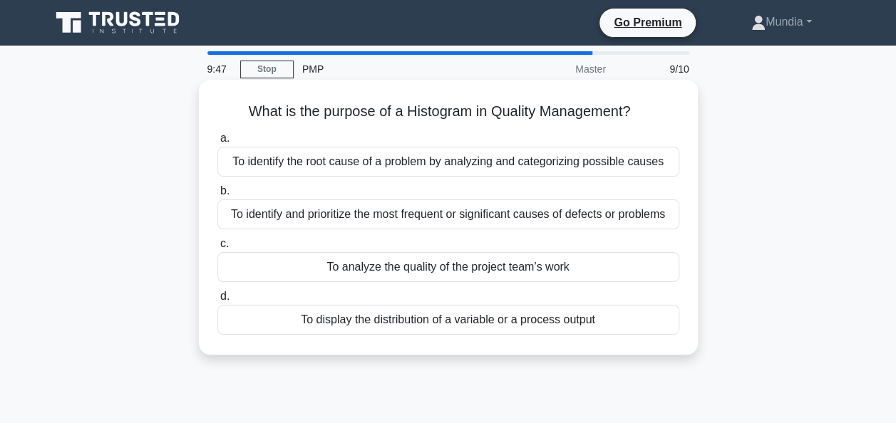
click at [394, 322] on div "To display the distribution of a variable or a process output" at bounding box center [448, 320] width 462 height 30
click at [217, 302] on input "d. To display the distribution of a variable or a process output" at bounding box center [217, 296] width 0 height 9
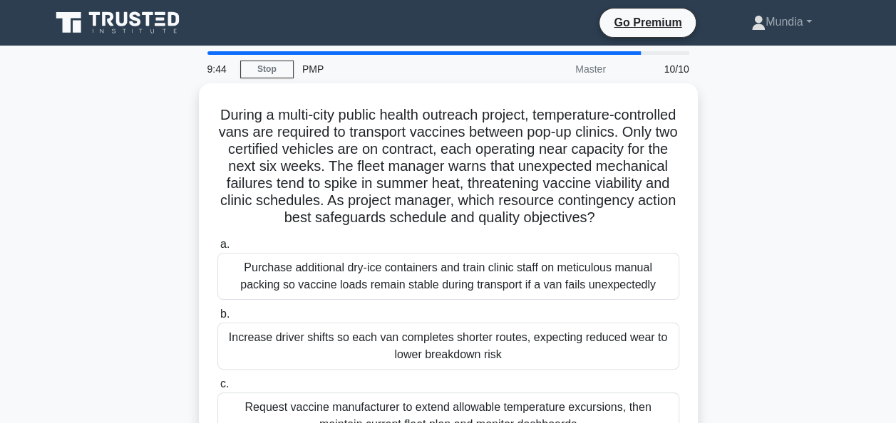
scroll to position [29, 0]
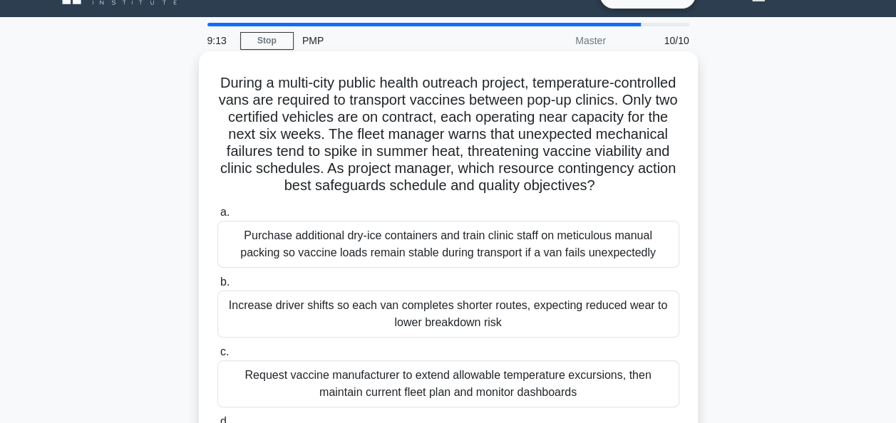
click at [393, 187] on h5 "During a multi-city public health outreach project, temperature-controlled vans…" at bounding box center [448, 134] width 465 height 121
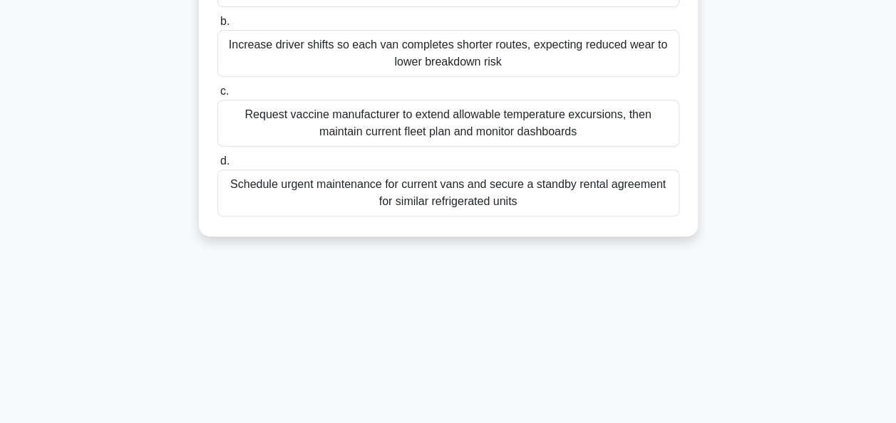
scroll to position [318, 0]
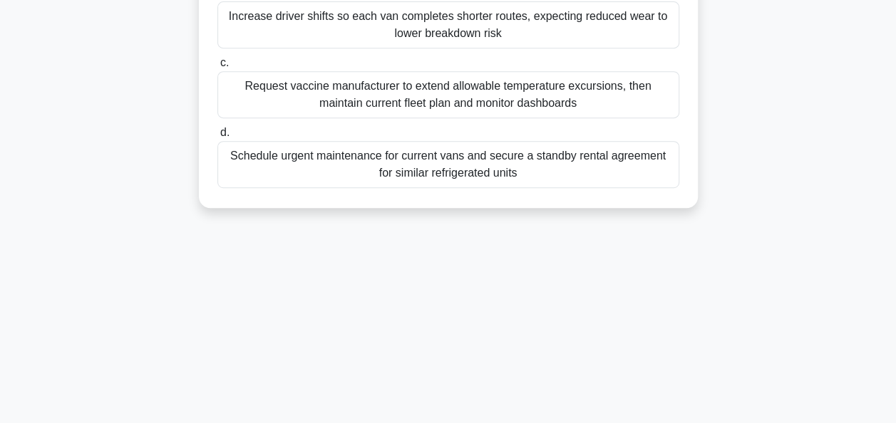
click at [443, 178] on div "Schedule urgent maintenance for current vans and secure a standby rental agreem…" at bounding box center [448, 164] width 462 height 47
click at [217, 138] on input "d. Schedule urgent maintenance for current vans and secure a standby rental agr…" at bounding box center [217, 132] width 0 height 9
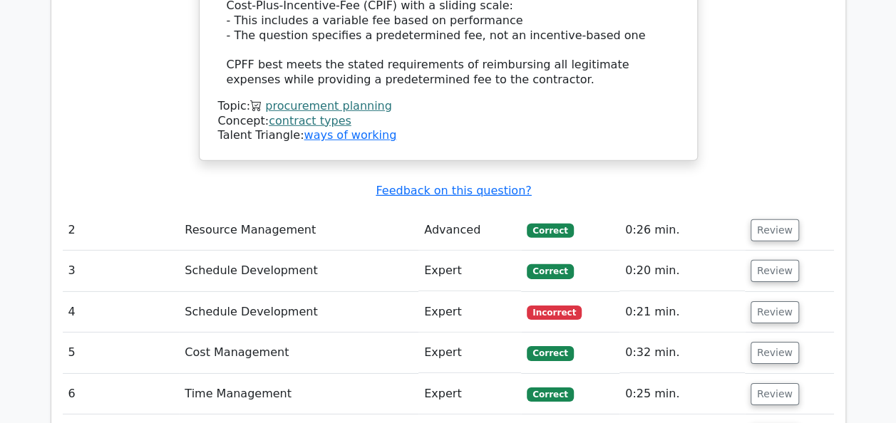
scroll to position [2110, 0]
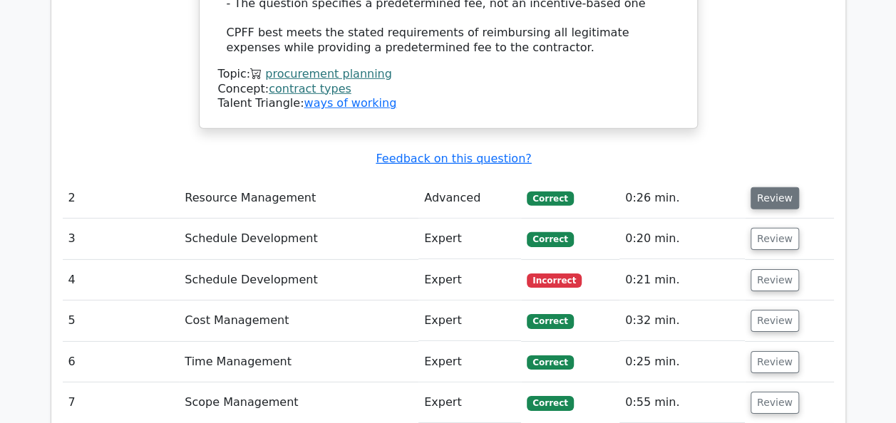
click at [774, 187] on button "Review" at bounding box center [775, 198] width 48 height 22
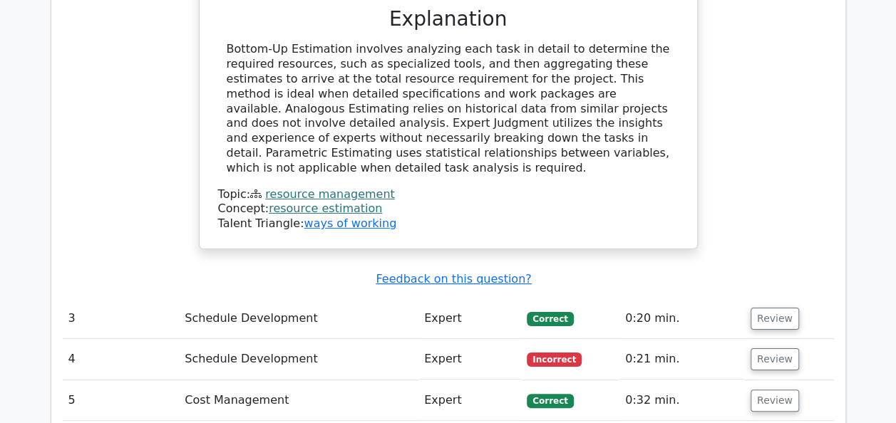
scroll to position [2680, 0]
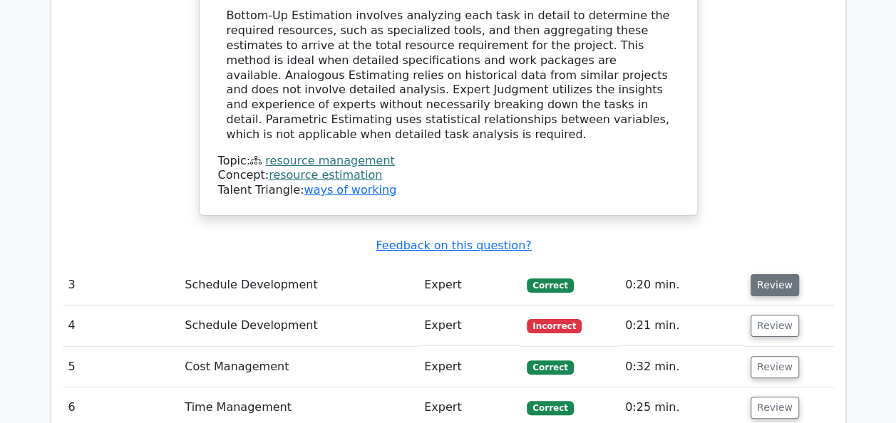
click at [770, 274] on button "Review" at bounding box center [775, 285] width 48 height 22
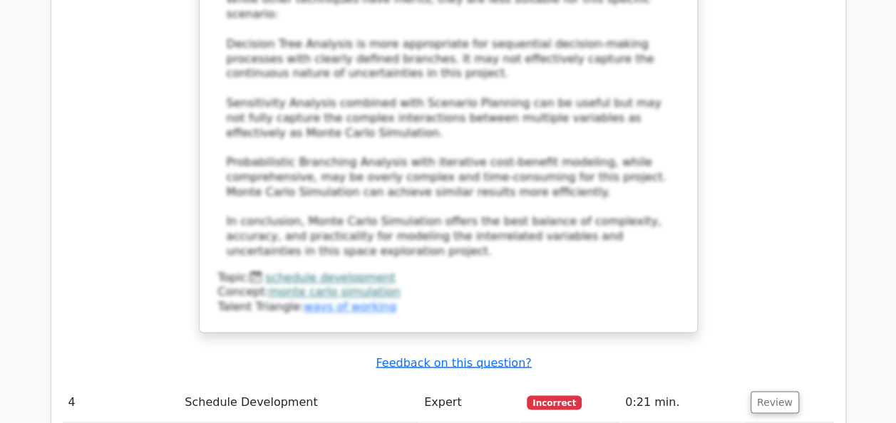
scroll to position [3735, 0]
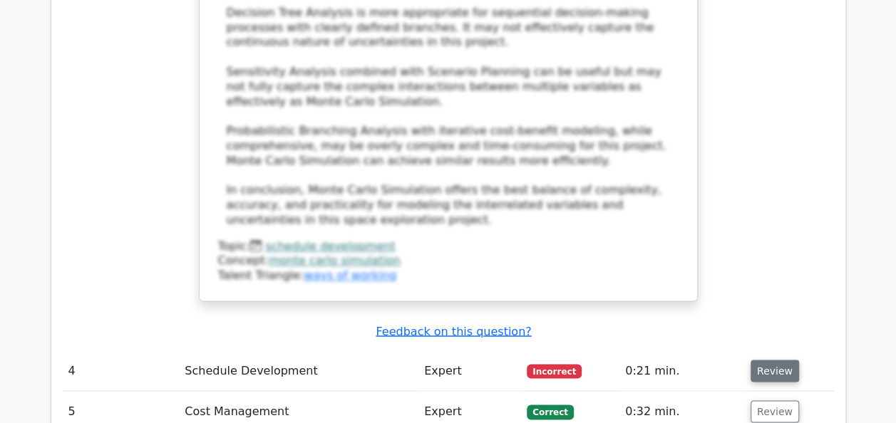
click at [778, 360] on button "Review" at bounding box center [775, 371] width 48 height 22
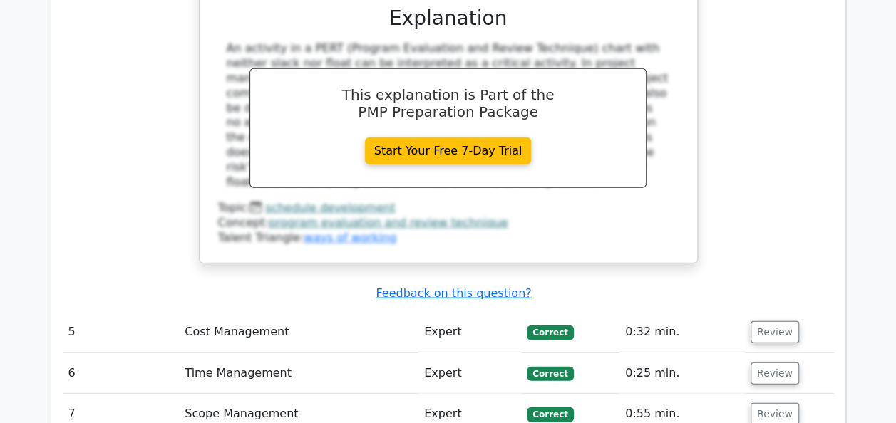
scroll to position [4448, 0]
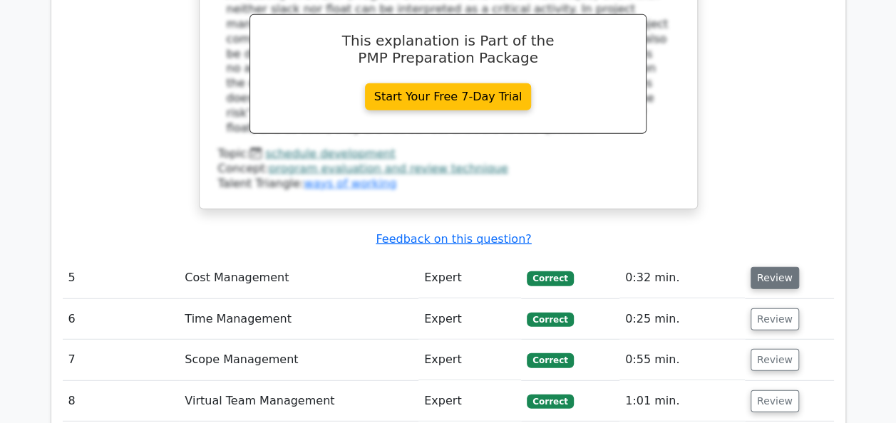
click at [780, 267] on button "Review" at bounding box center [775, 278] width 48 height 22
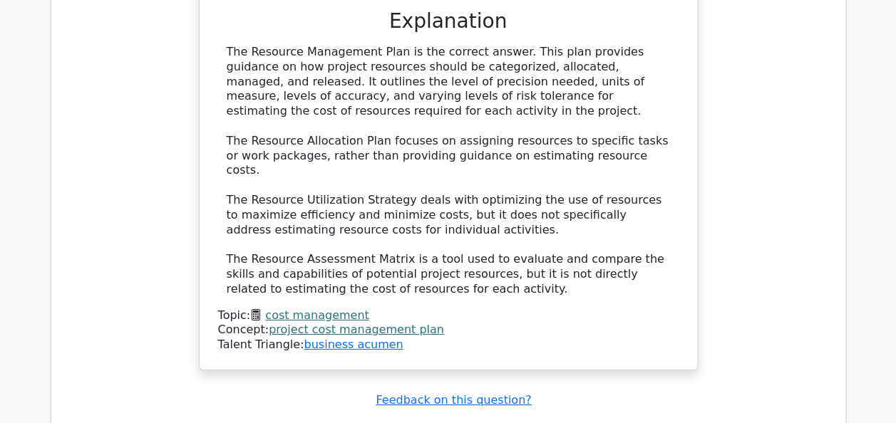
scroll to position [5161, 0]
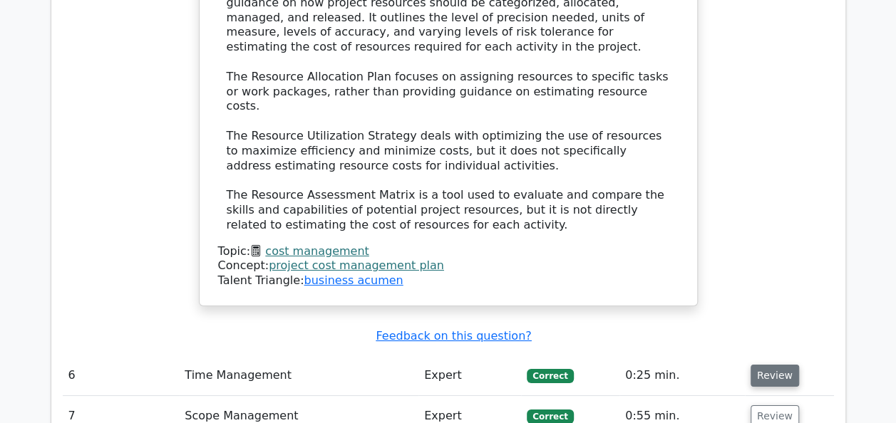
click at [773, 365] on button "Review" at bounding box center [775, 376] width 48 height 22
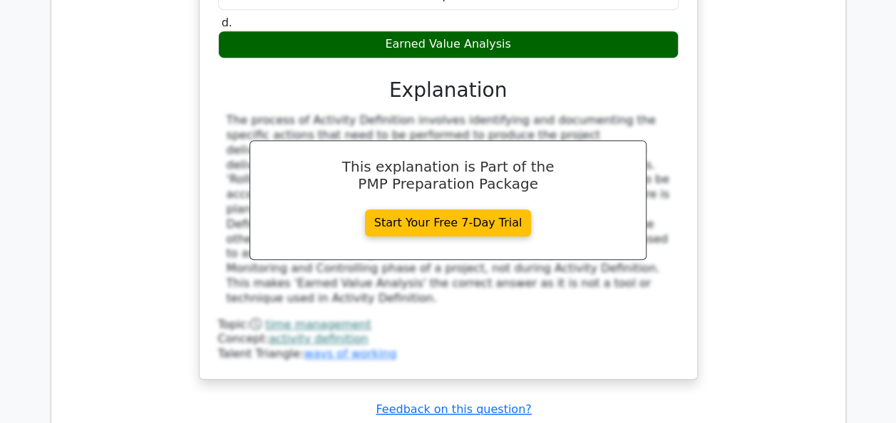
scroll to position [5903, 0]
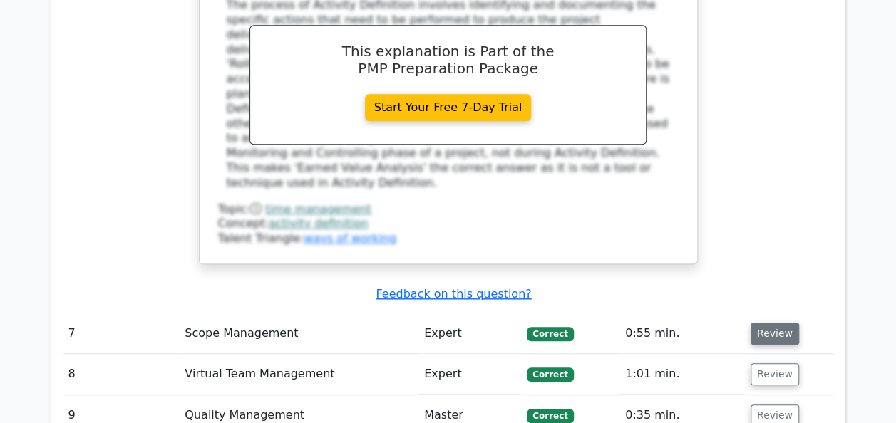
click at [781, 323] on button "Review" at bounding box center [775, 334] width 48 height 22
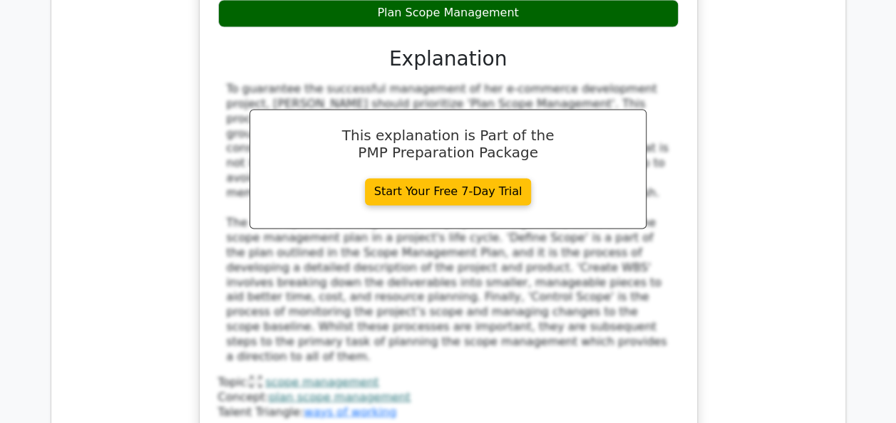
scroll to position [6501, 0]
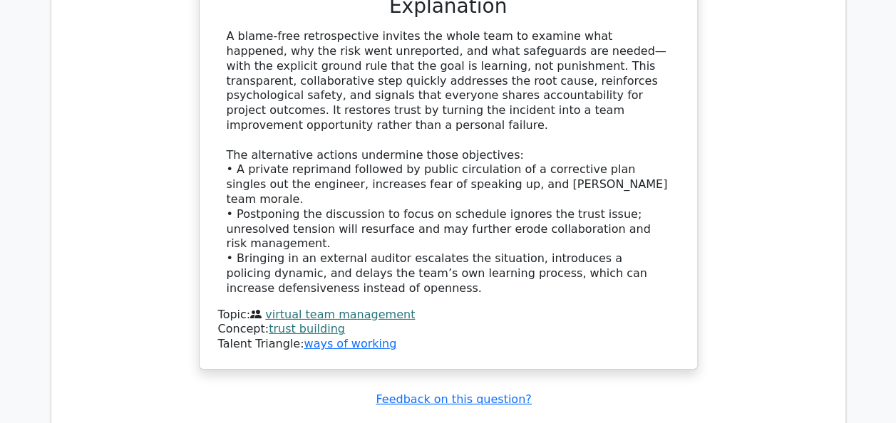
scroll to position [7471, 0]
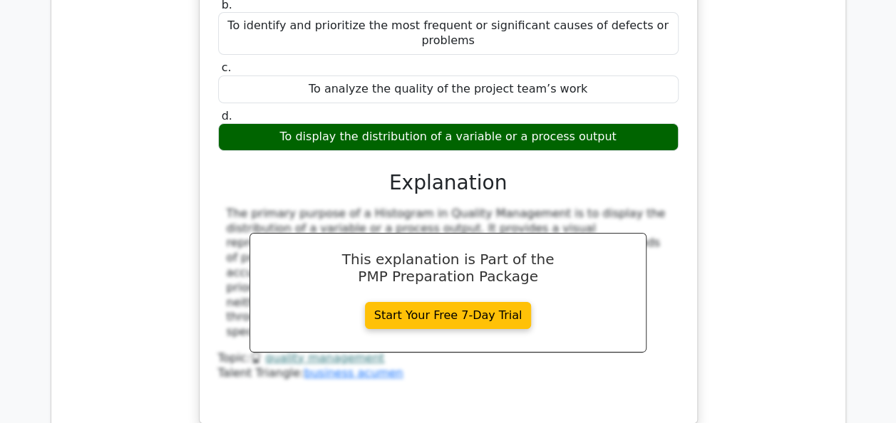
scroll to position [8098, 0]
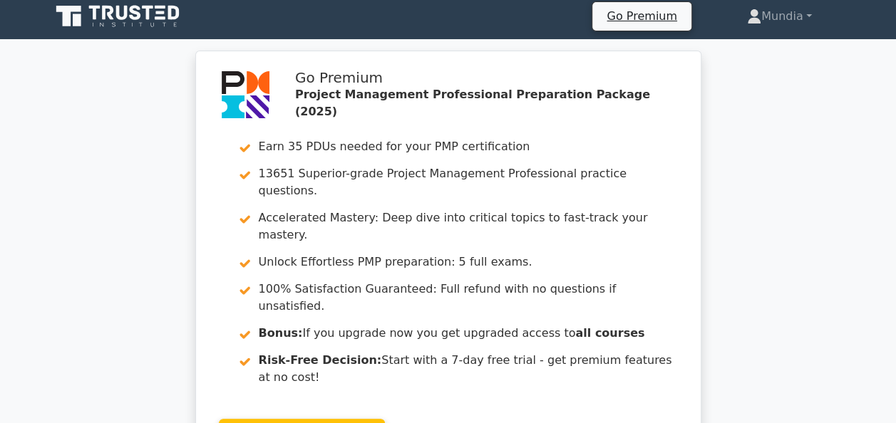
scroll to position [0, 0]
